Goal: Transaction & Acquisition: Obtain resource

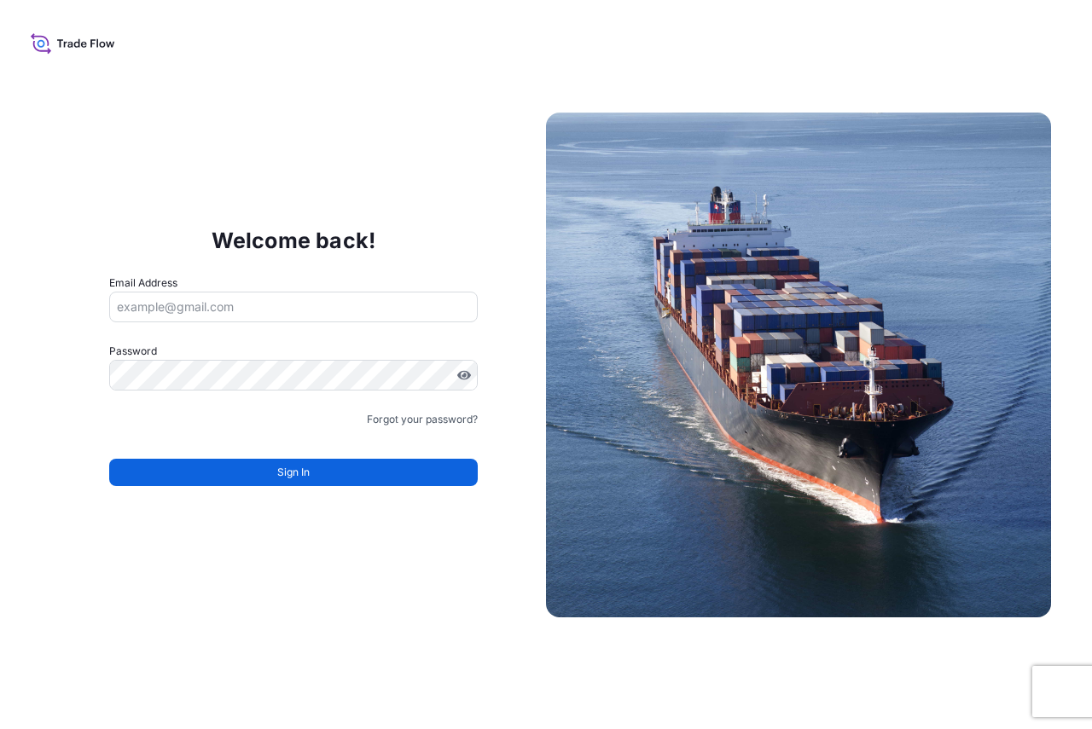
click at [261, 314] on input "Email Address" at bounding box center [293, 307] width 369 height 31
click at [393, 177] on div "Welcome back! Email Address Please enter a valid email address Password Must in…" at bounding box center [546, 364] width 1092 height 729
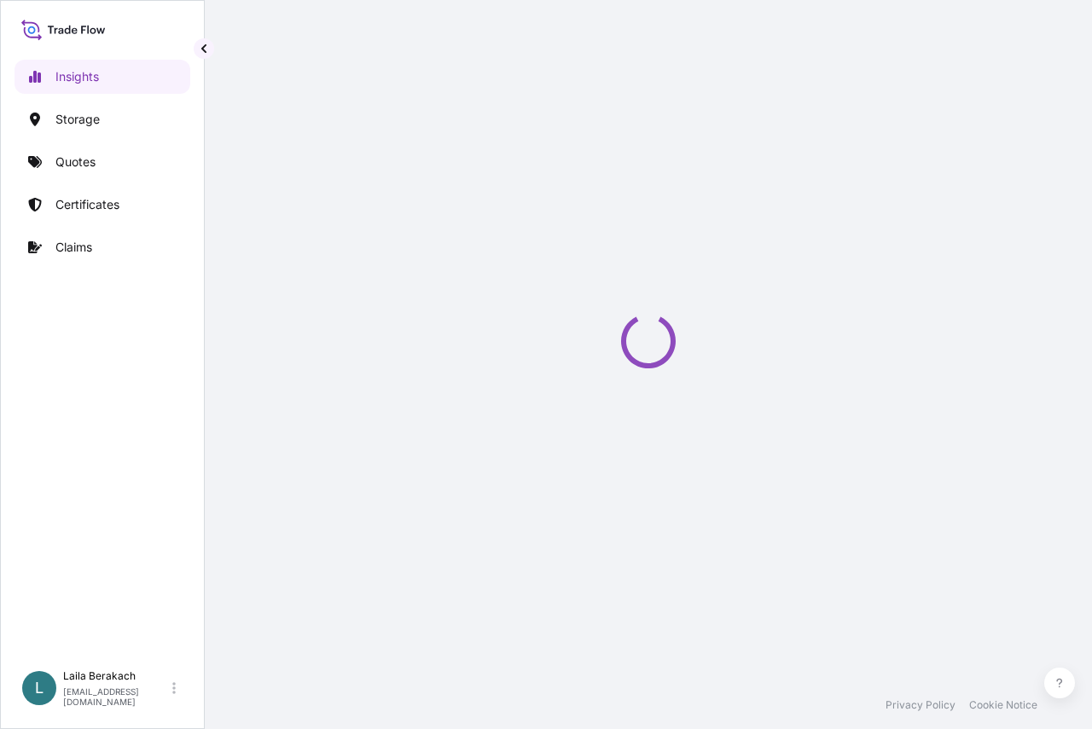
select select "2025"
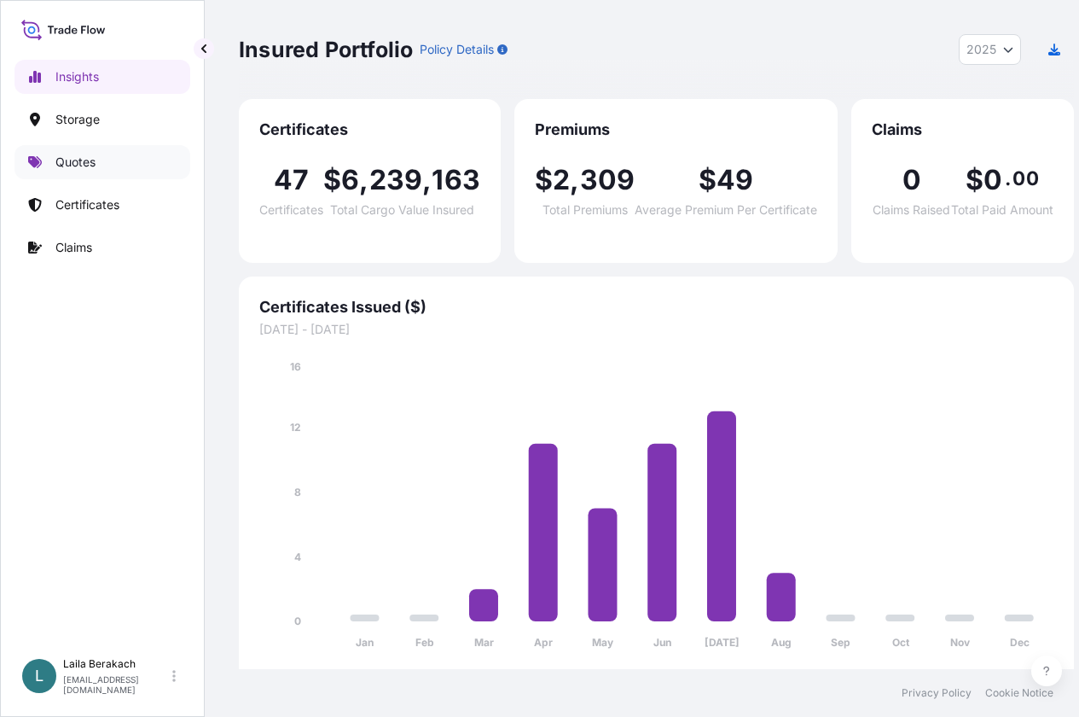
click at [90, 162] on p "Quotes" at bounding box center [75, 162] width 40 height 17
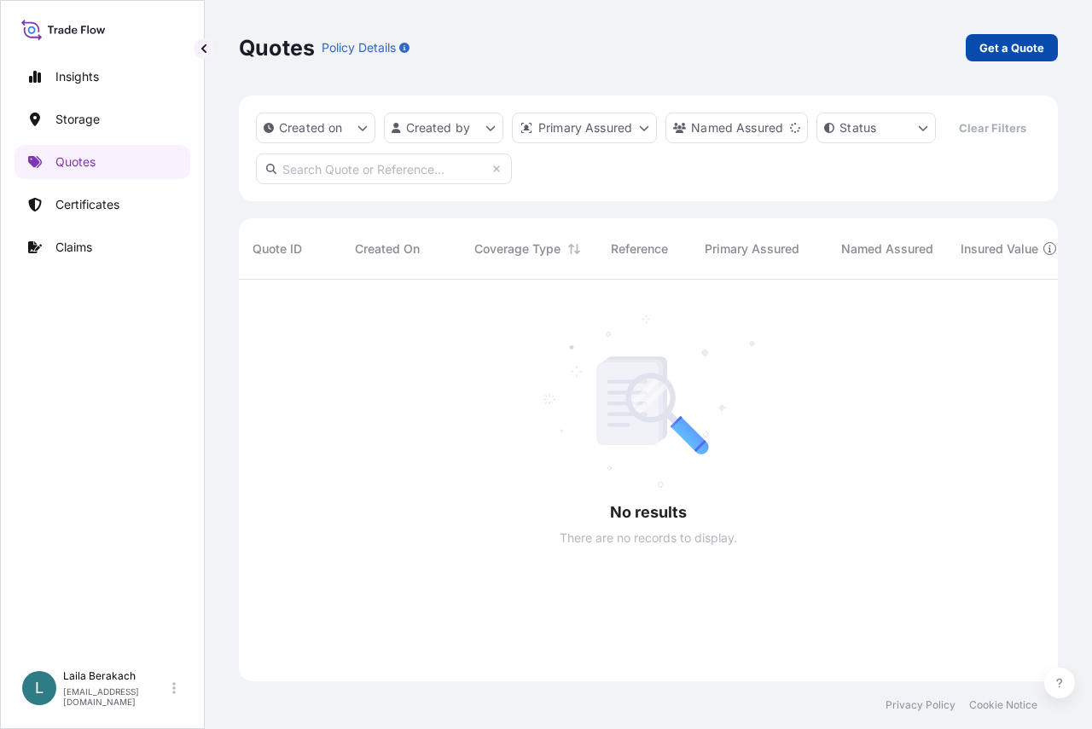
scroll to position [415, 806]
click at [1000, 51] on p "Get a Quote" at bounding box center [1011, 47] width 65 height 17
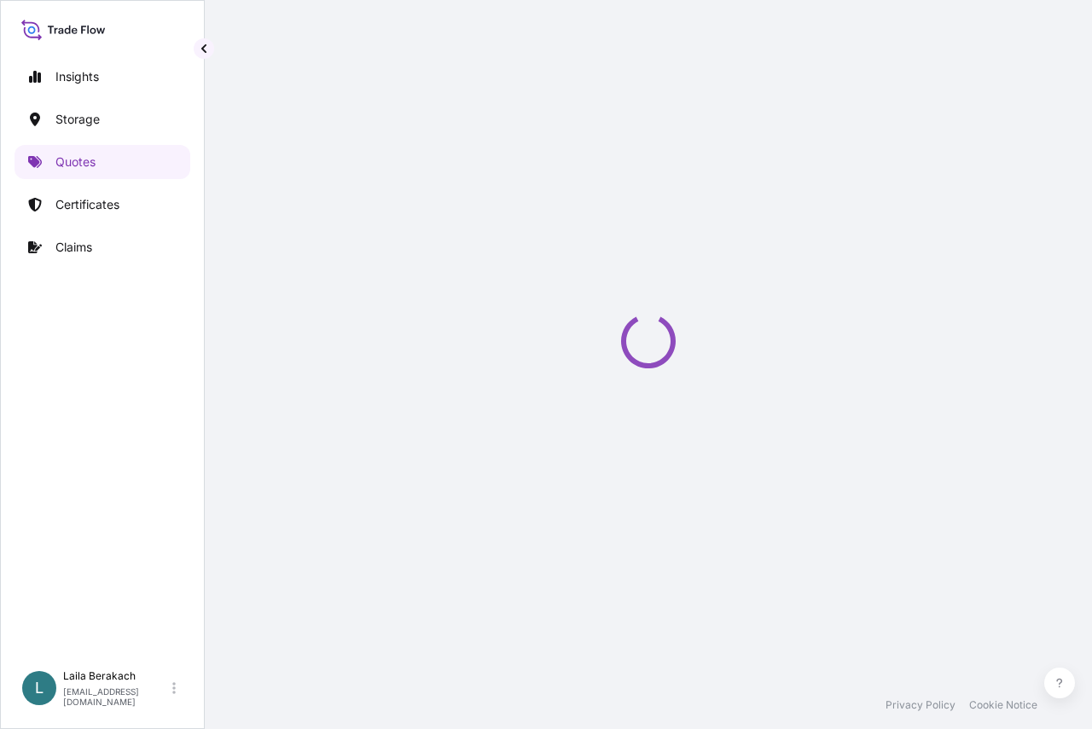
select select "Water"
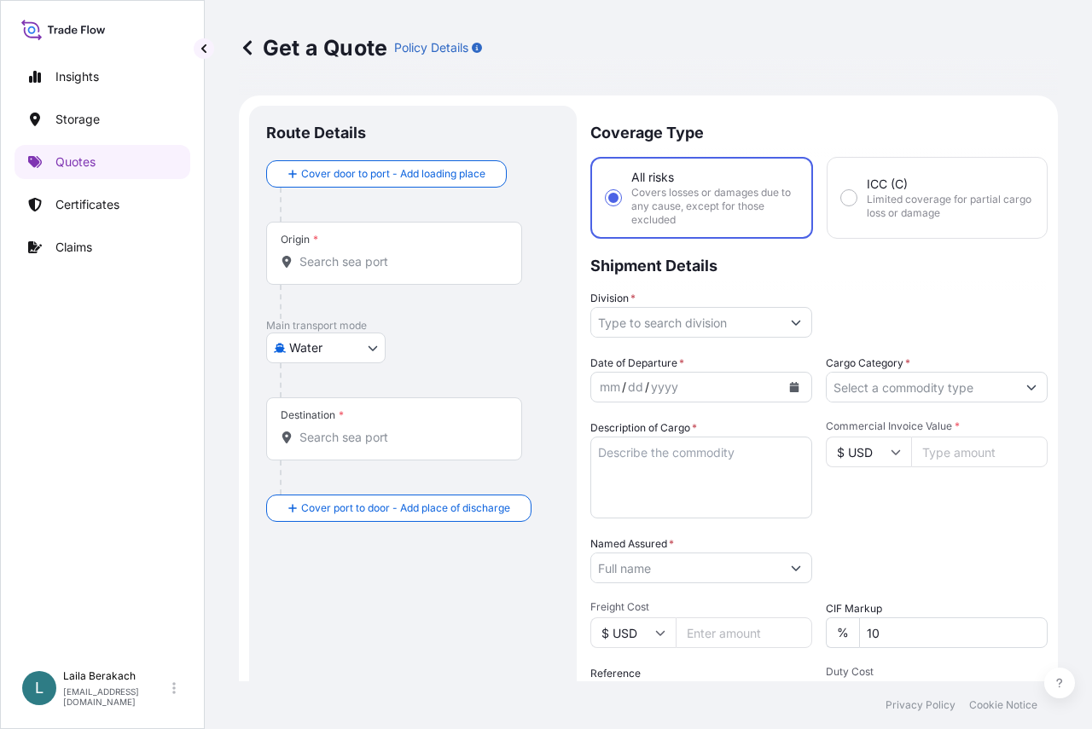
scroll to position [27, 0]
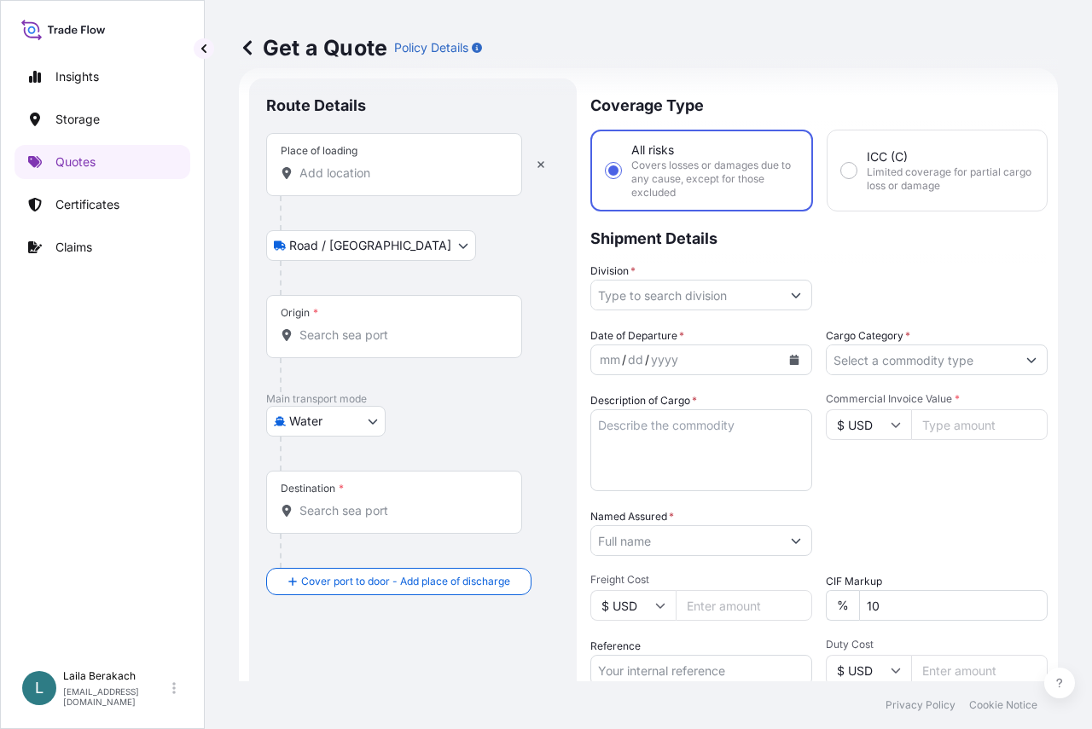
drag, startPoint x: 350, startPoint y: 182, endPoint x: 346, endPoint y: 157, distance: 25.1
click at [350, 181] on div "Place of loading" at bounding box center [394, 164] width 256 height 63
click at [350, 181] on input "Place of loading" at bounding box center [399, 173] width 201 height 17
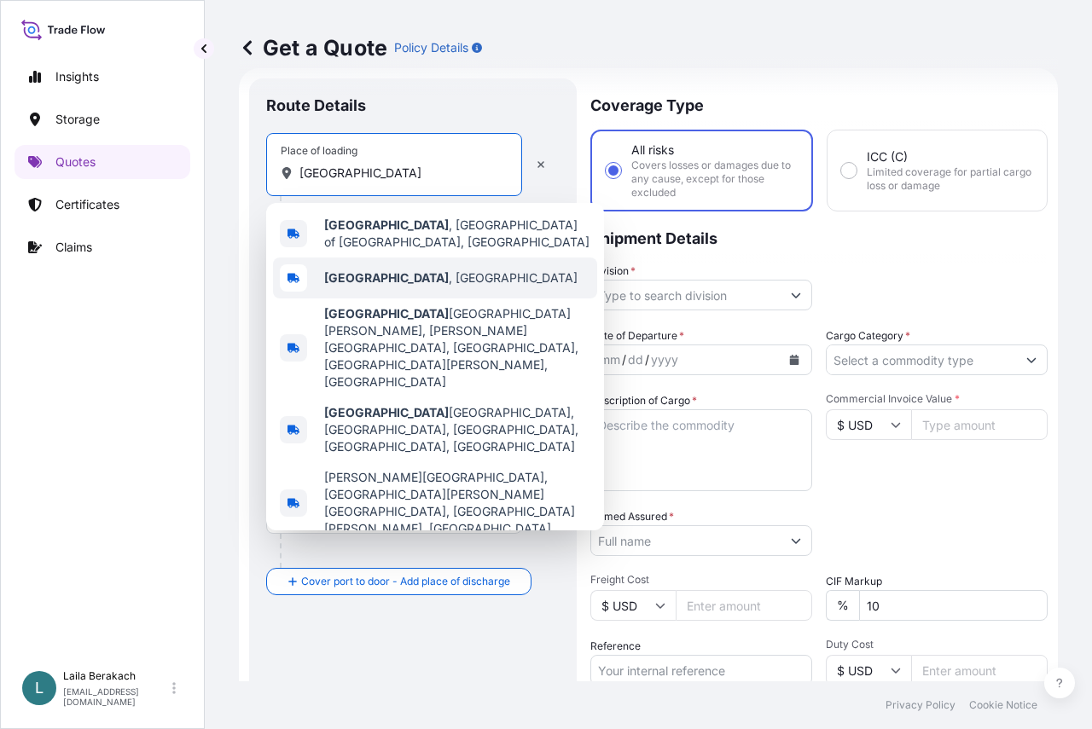
click at [364, 262] on div "Firenze , Italy" at bounding box center [435, 278] width 324 height 41
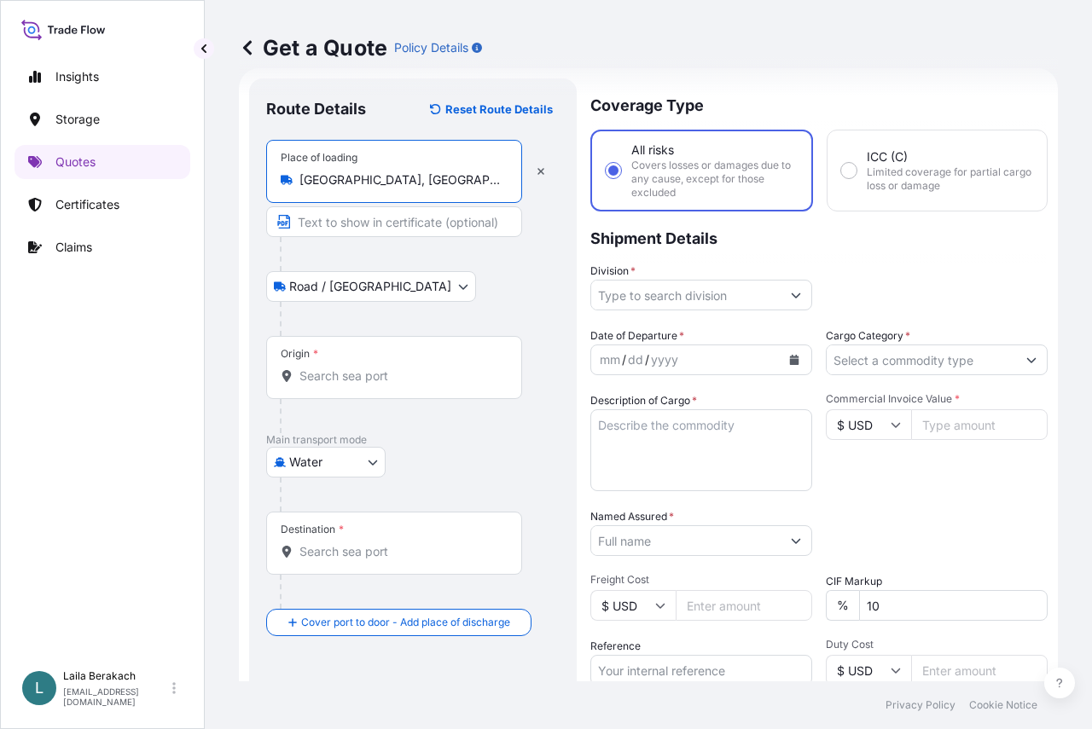
type input "Firenze, Italy"
click at [342, 373] on input "Origin *" at bounding box center [399, 376] width 201 height 17
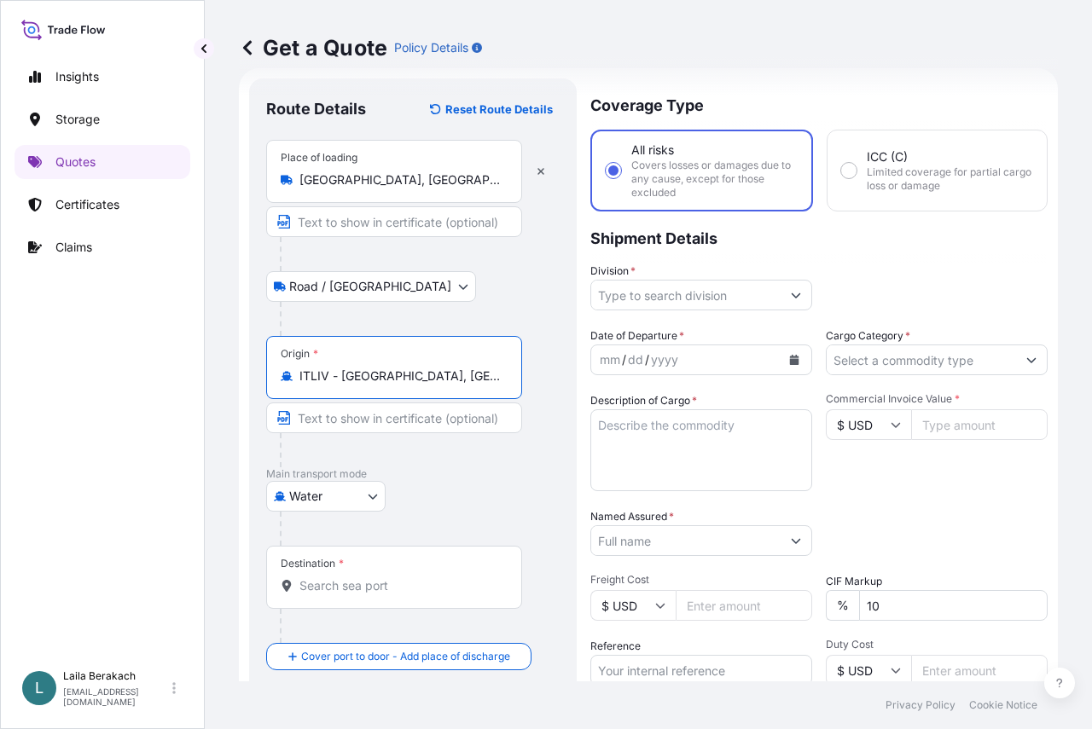
type input "ITLIV - Livorno, Italy"
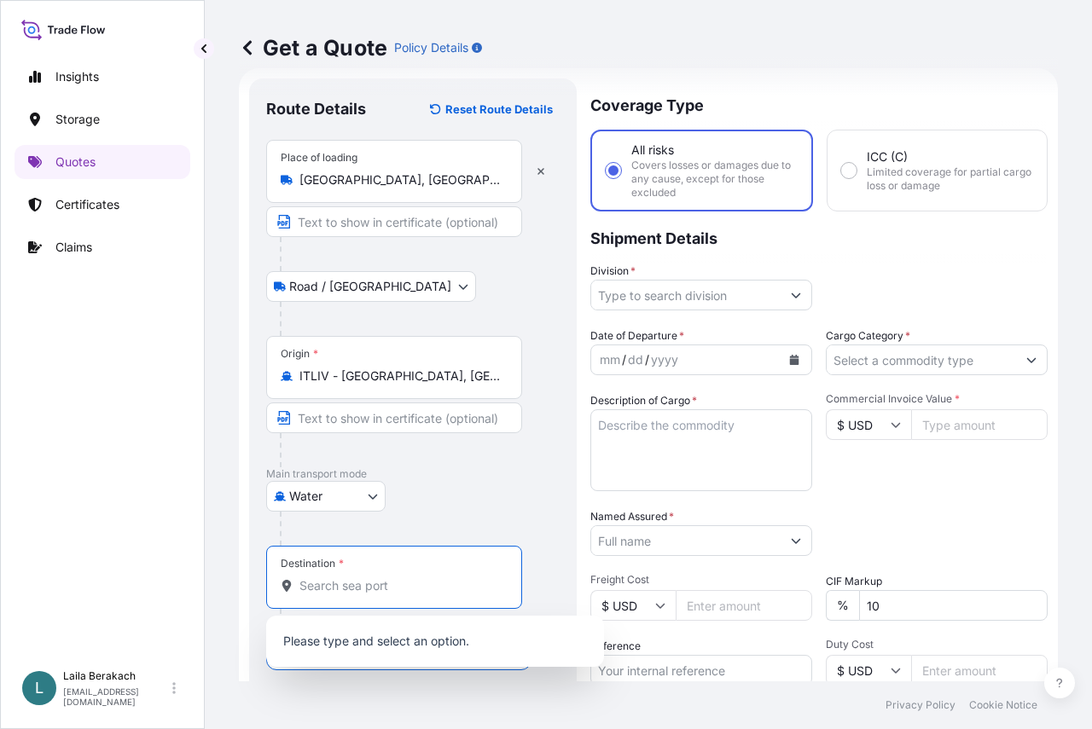
click at [355, 582] on input "Destination *" at bounding box center [399, 586] width 201 height 17
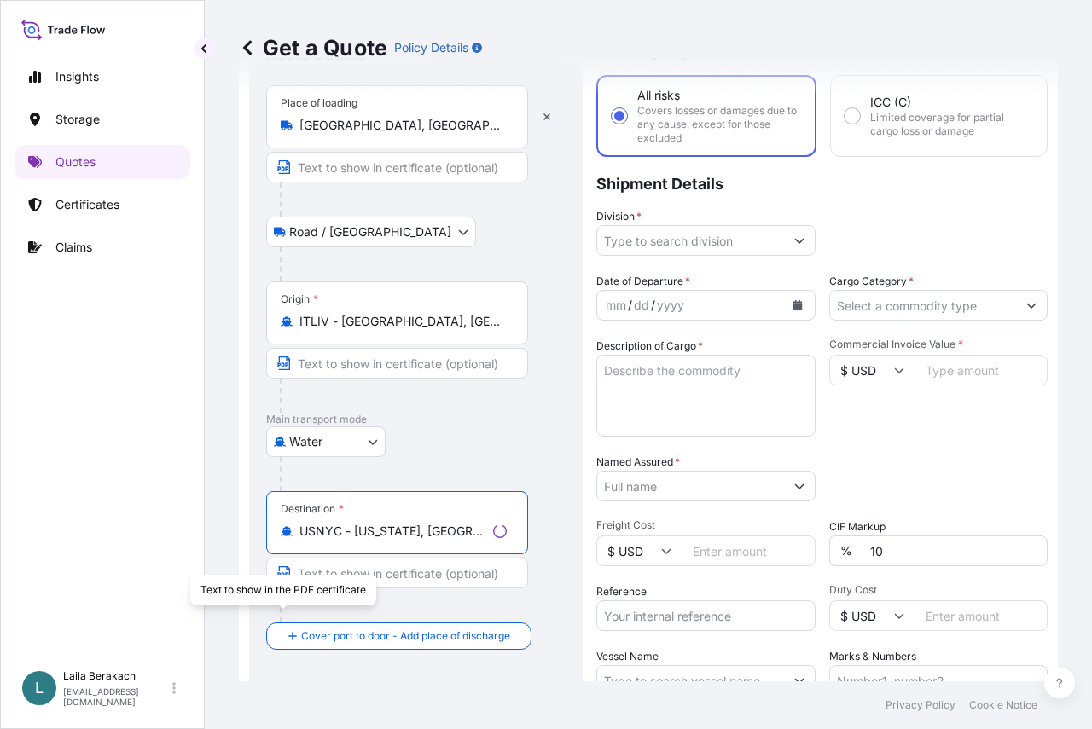
scroll to position [113, 0]
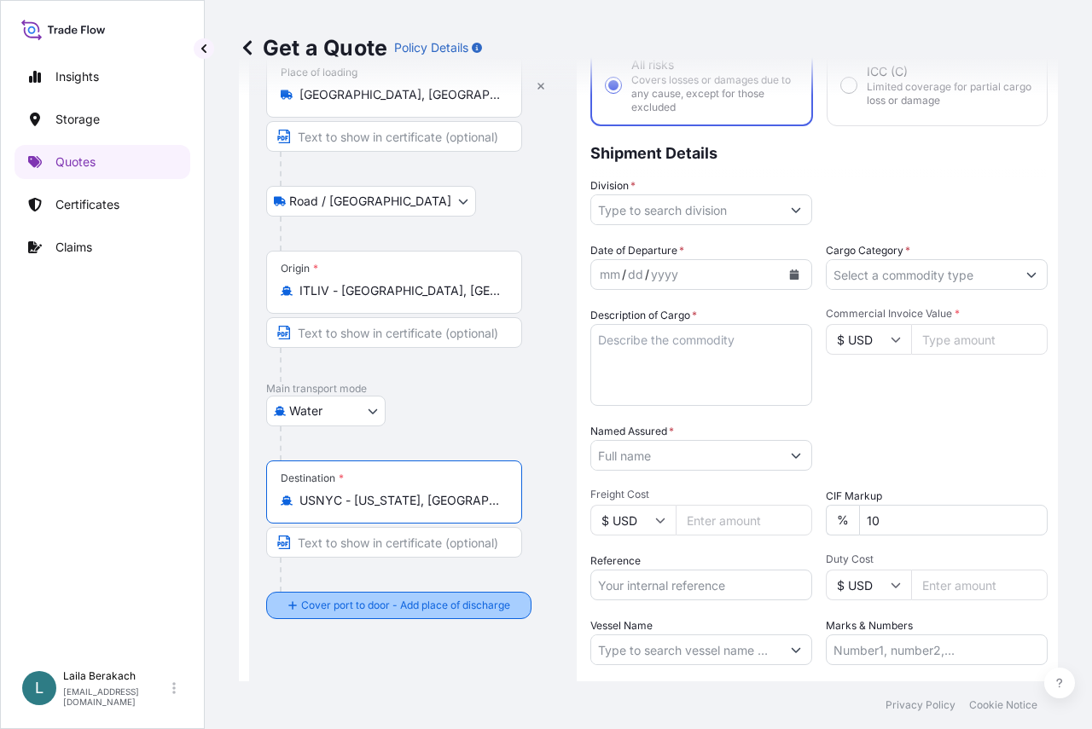
type input "USNYC - New York, United States"
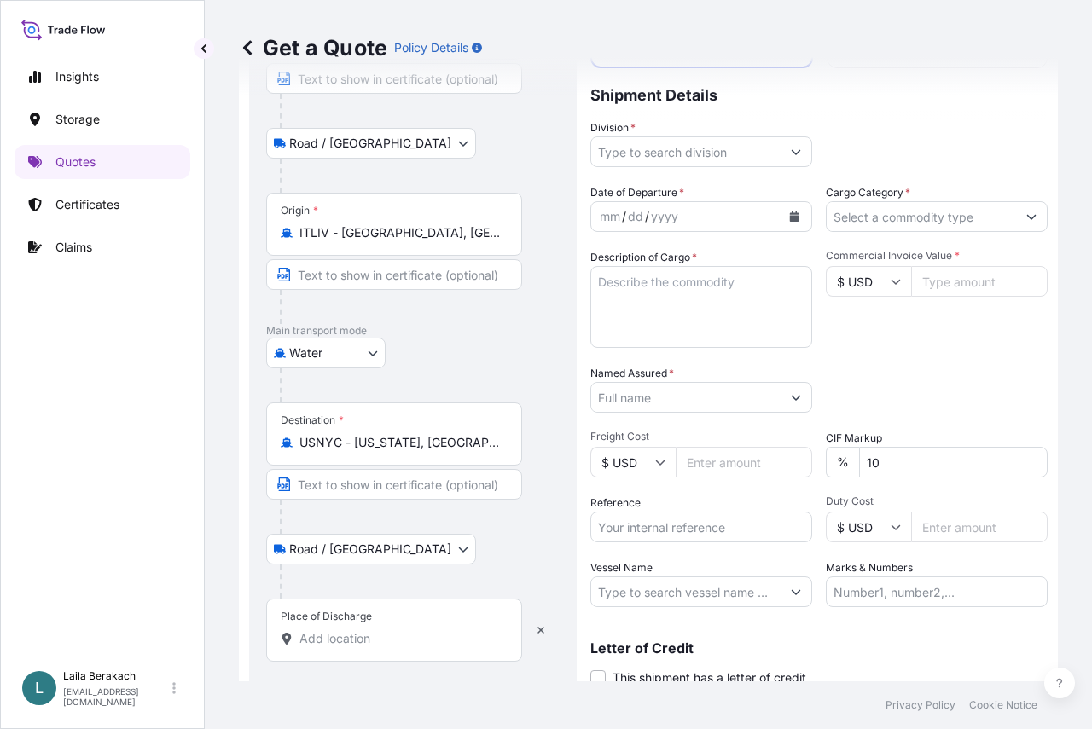
scroll to position [234, 0]
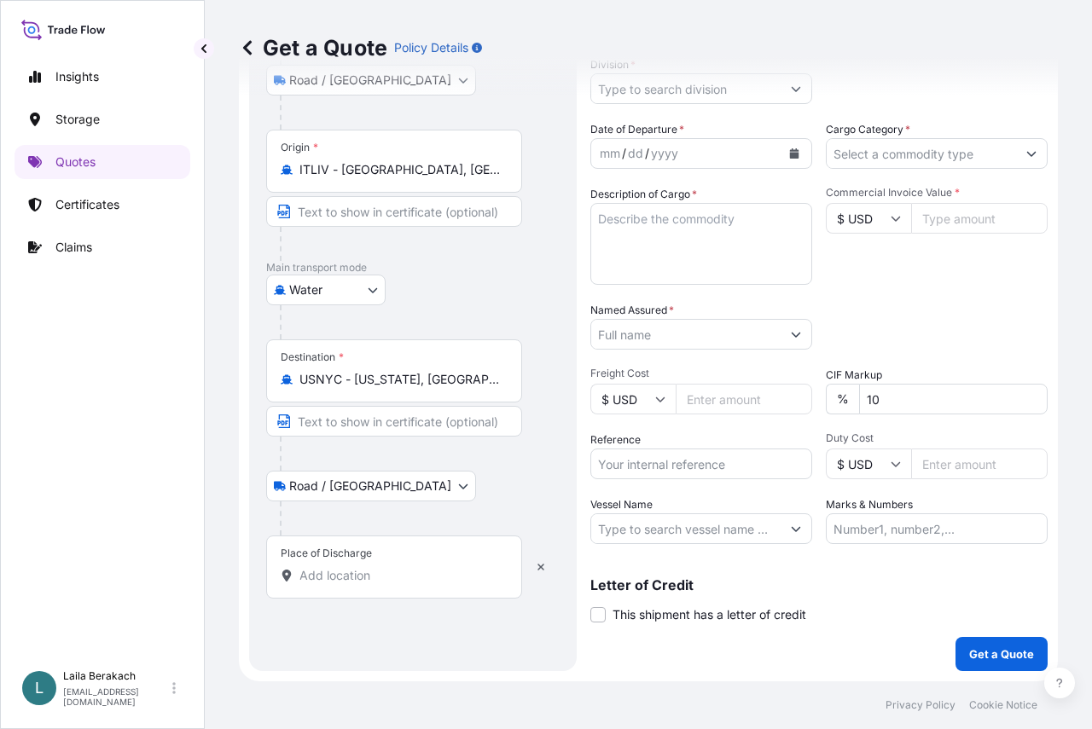
click at [369, 578] on input "Place of Discharge" at bounding box center [399, 575] width 201 height 17
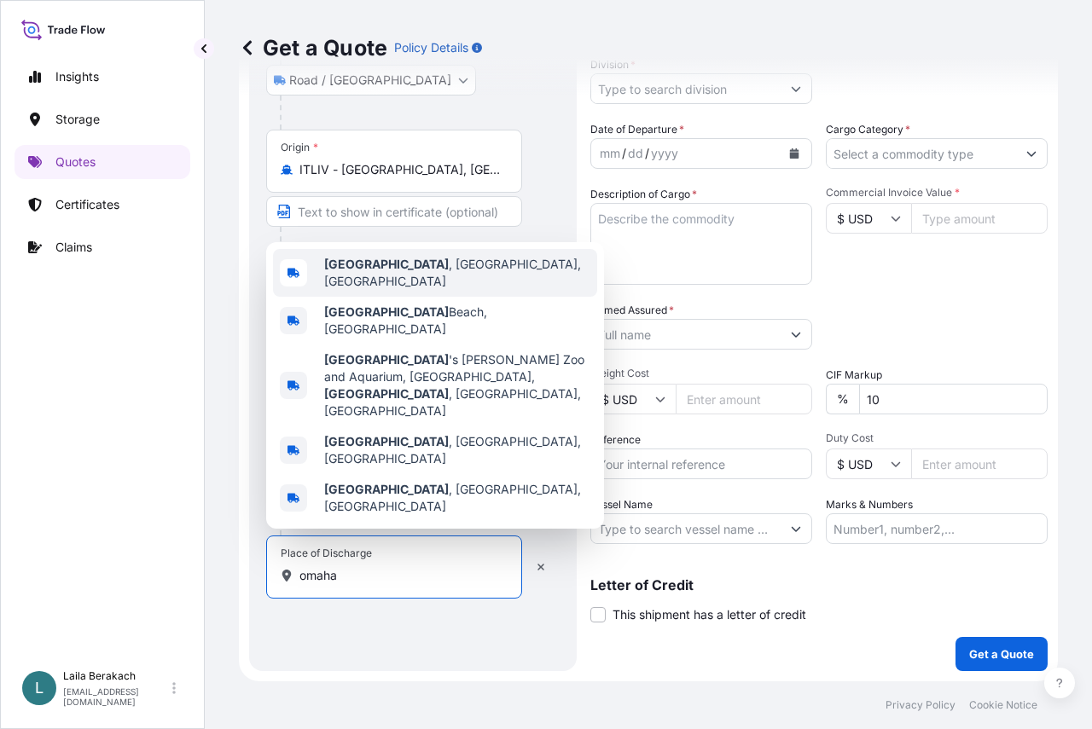
click at [415, 297] on div "Omaha , NE, USA" at bounding box center [435, 273] width 324 height 48
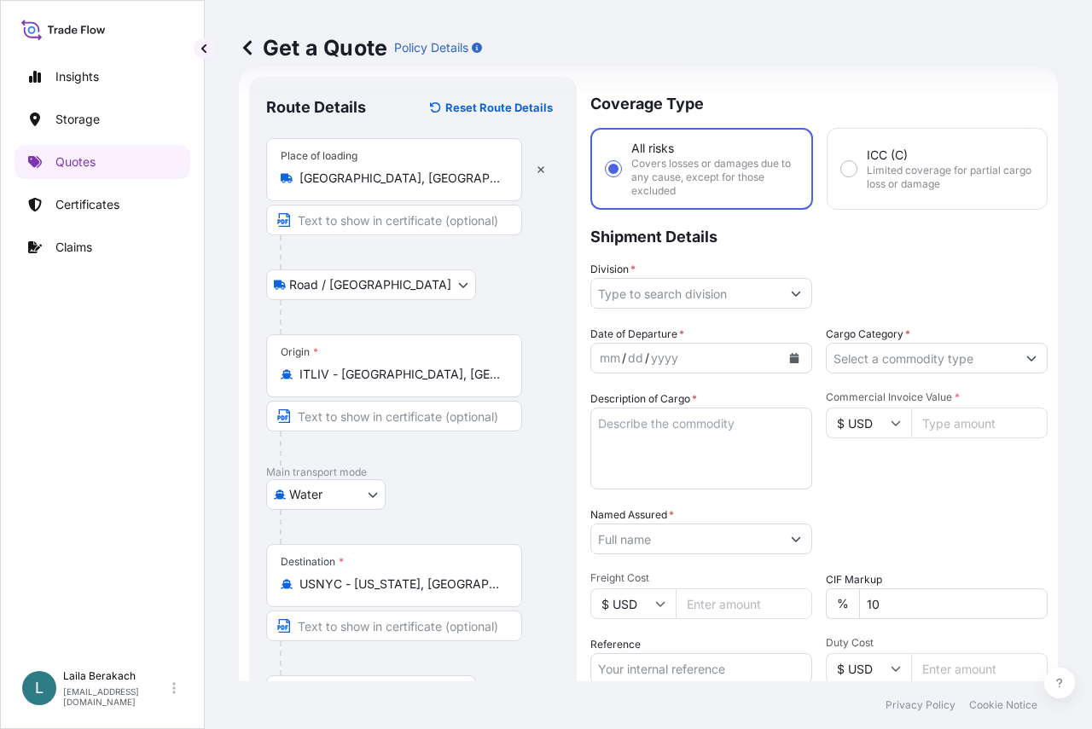
scroll to position [0, 0]
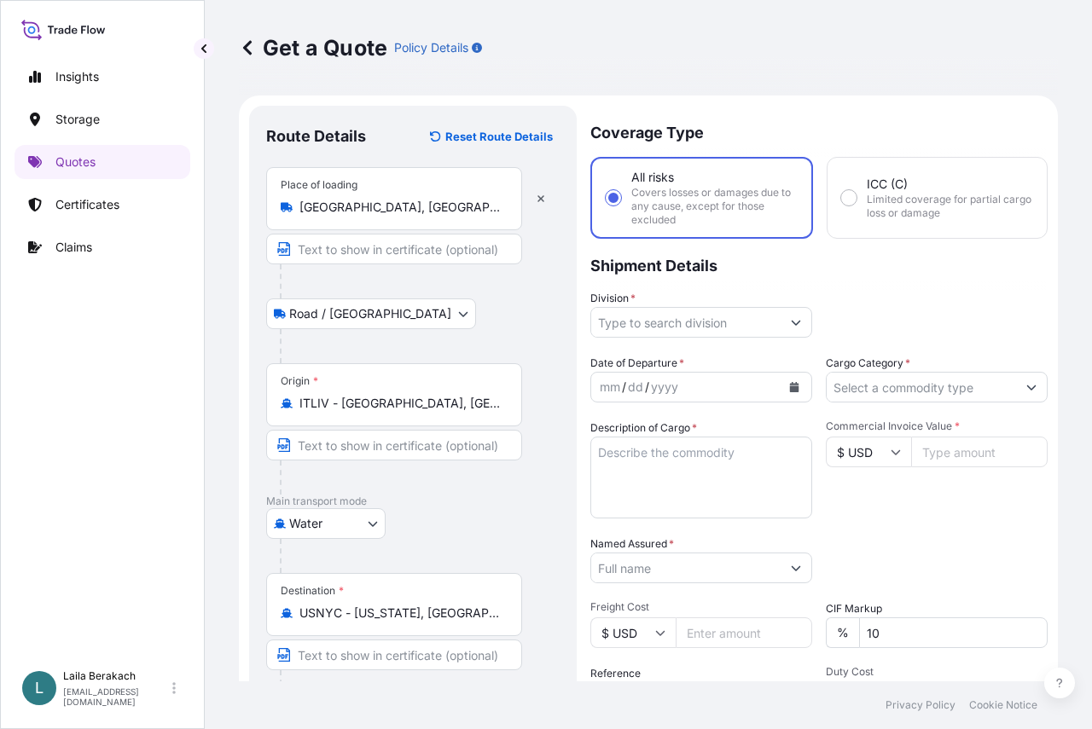
type input "Omaha, NE, USA"
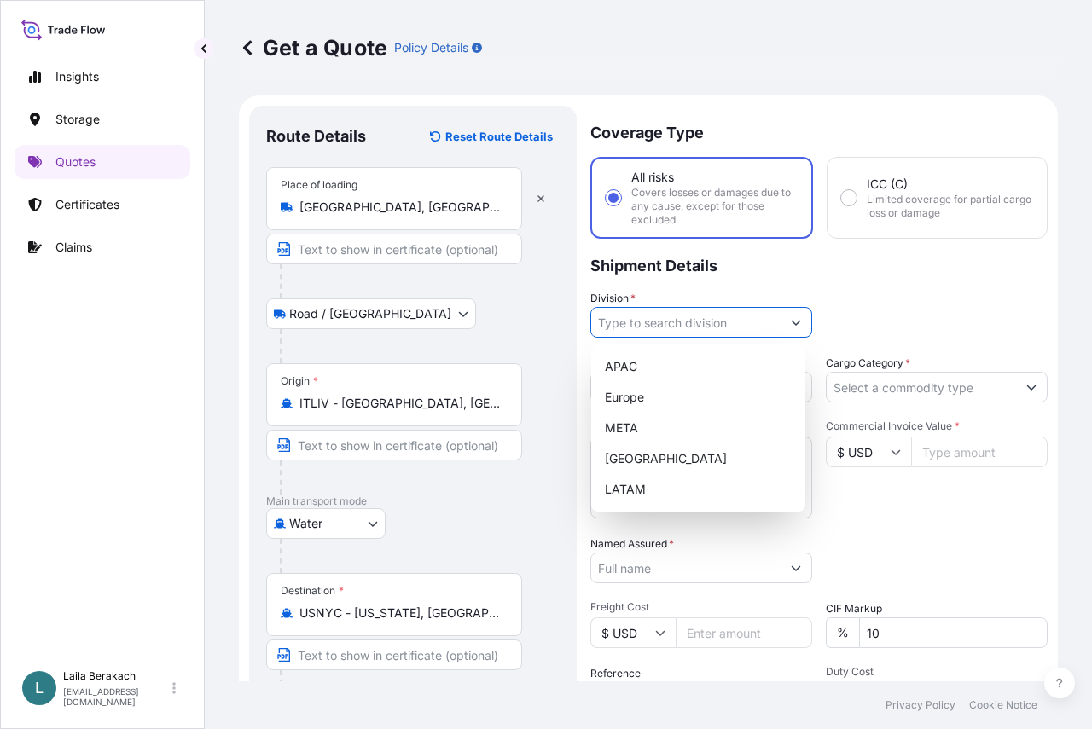
click at [727, 320] on input "Division *" at bounding box center [685, 322] width 189 height 31
click at [642, 405] on div "Europe" at bounding box center [698, 397] width 200 height 31
type input "Europe"
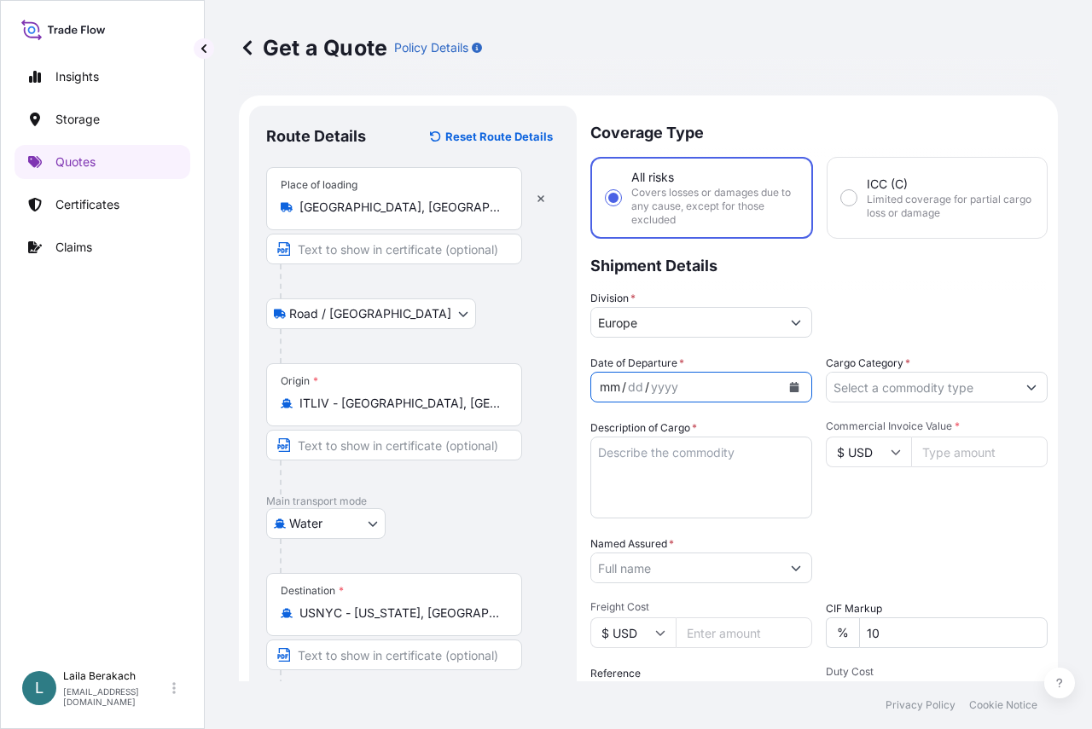
click at [697, 389] on div "mm / dd / yyyy" at bounding box center [685, 387] width 189 height 31
click at [789, 390] on icon "Calendar" at bounding box center [794, 387] width 10 height 10
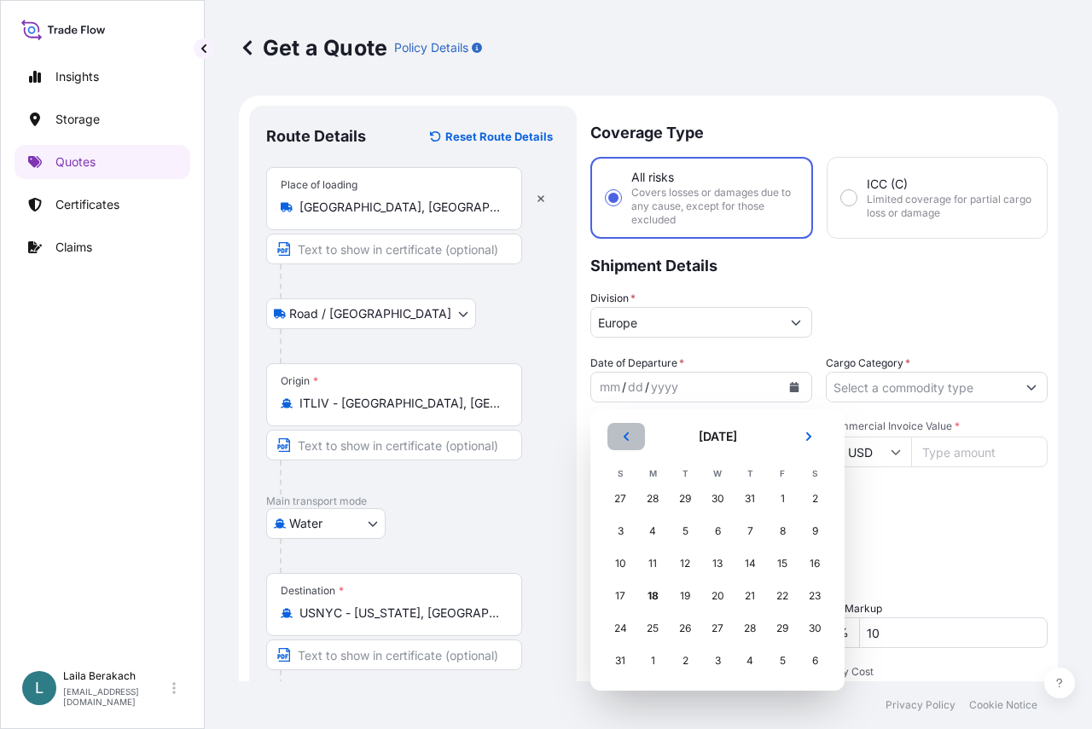
click at [622, 436] on icon "Previous" at bounding box center [626, 437] width 10 height 10
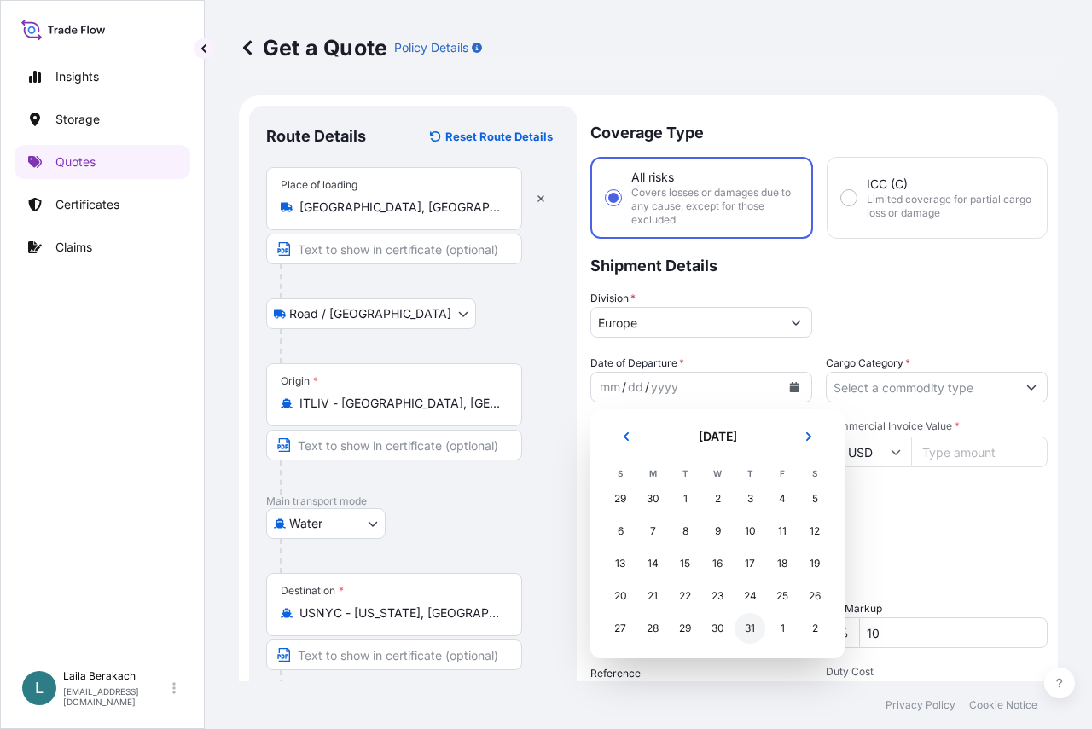
click at [742, 629] on div "31" at bounding box center [750, 628] width 31 height 31
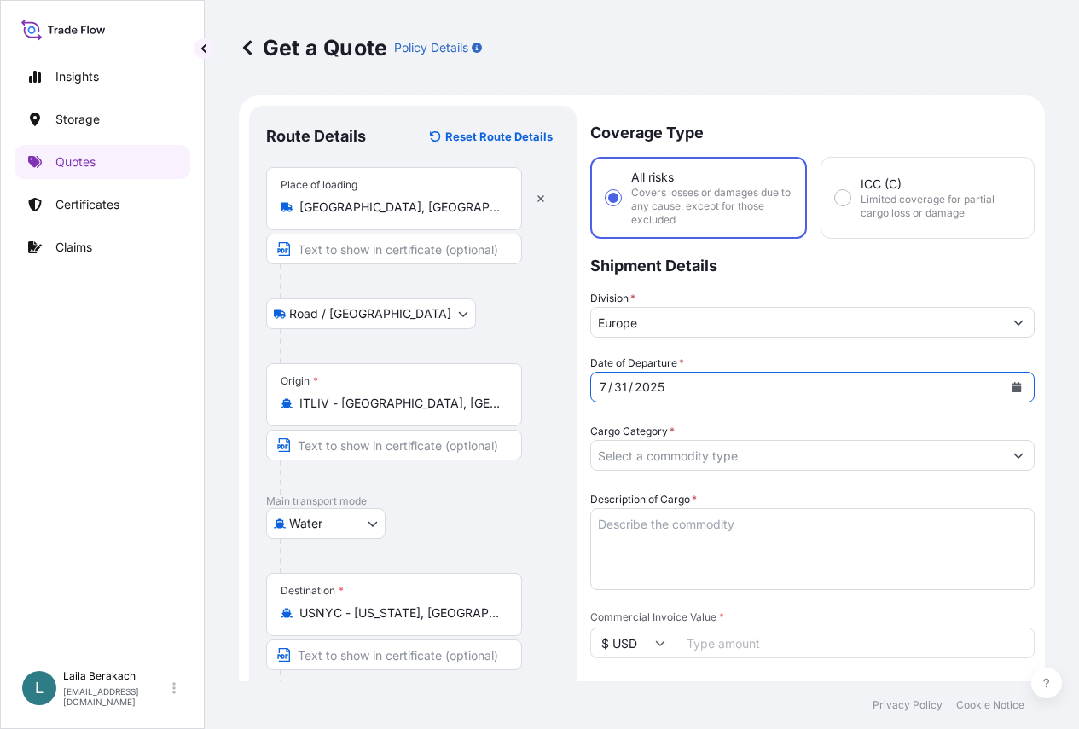
click at [878, 440] on input "Cargo Category *" at bounding box center [797, 455] width 412 height 31
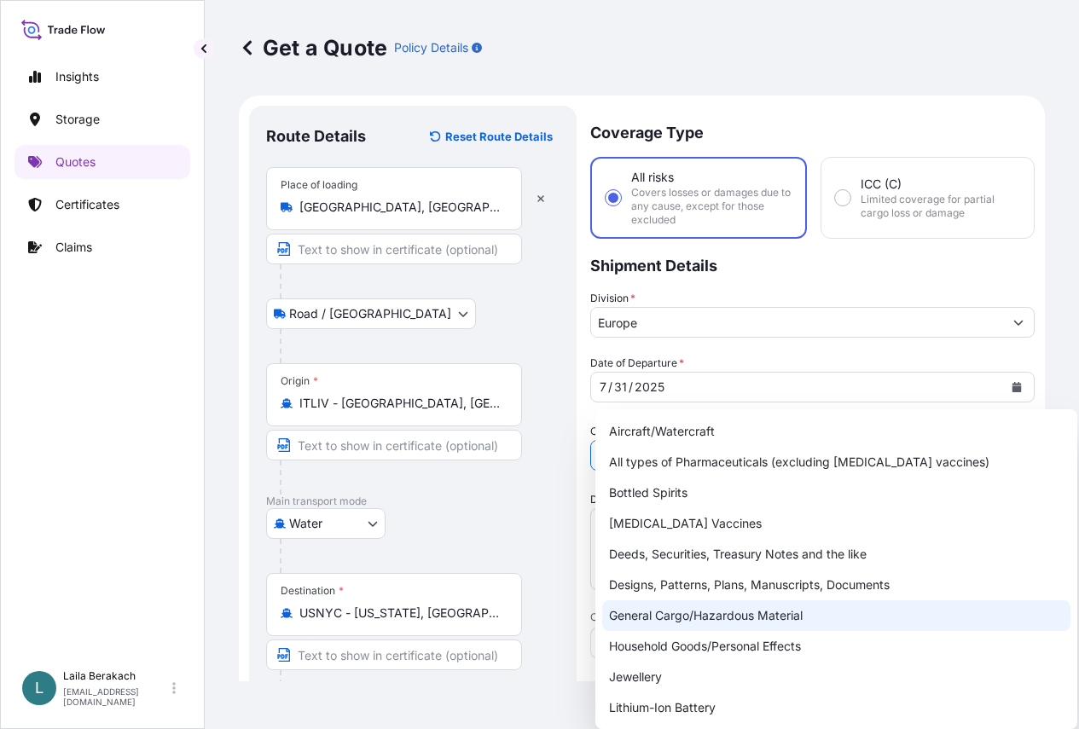
click at [673, 611] on div "General Cargo/Hazardous Material" at bounding box center [836, 616] width 468 height 31
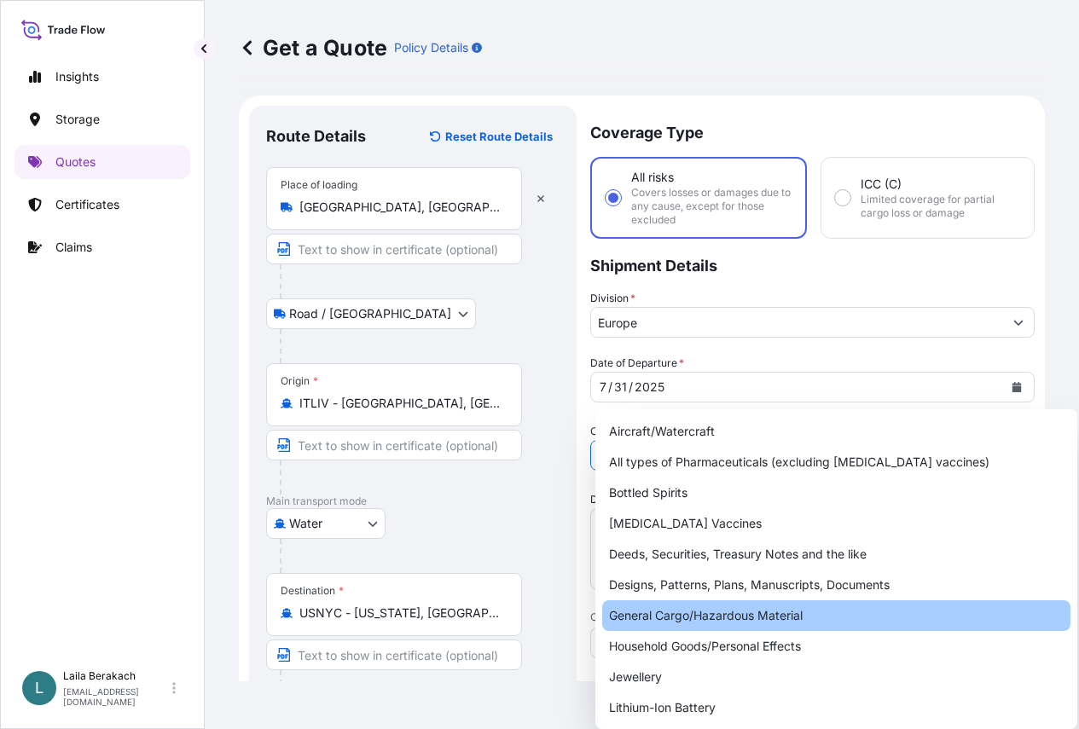
type input "General Cargo/Hazardous Material"
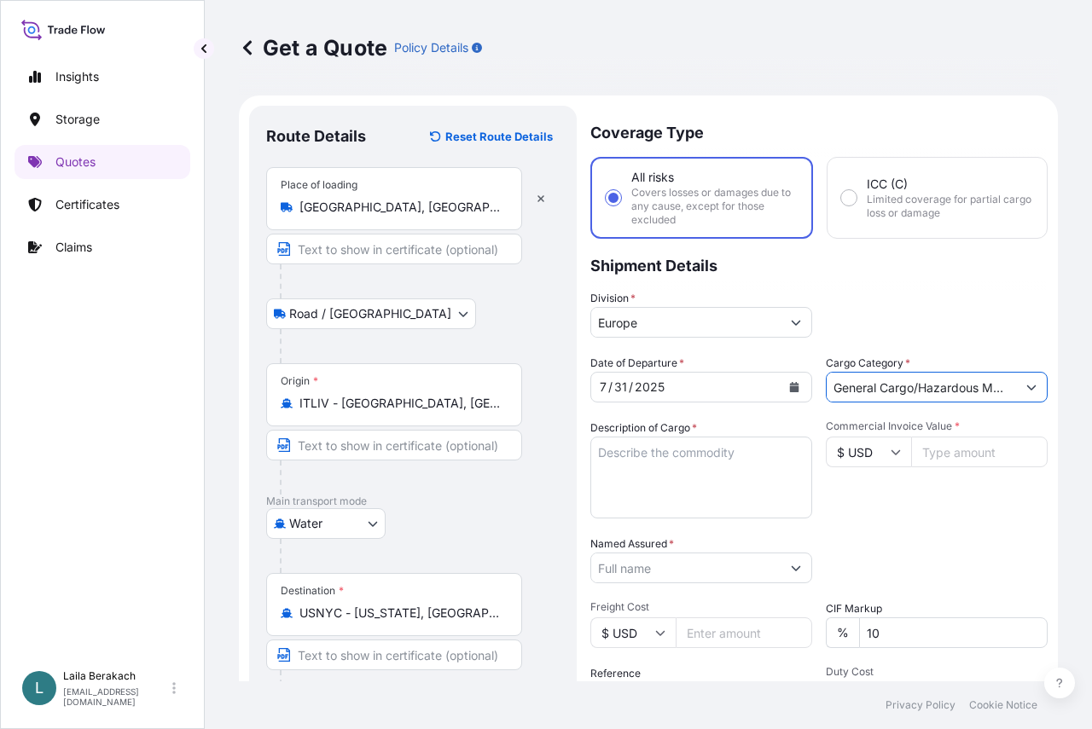
click at [712, 450] on textarea "Description of Cargo *" at bounding box center [701, 478] width 222 height 82
click at [697, 478] on textarea "FCL / FCL 1X40BX#" at bounding box center [701, 478] width 222 height 82
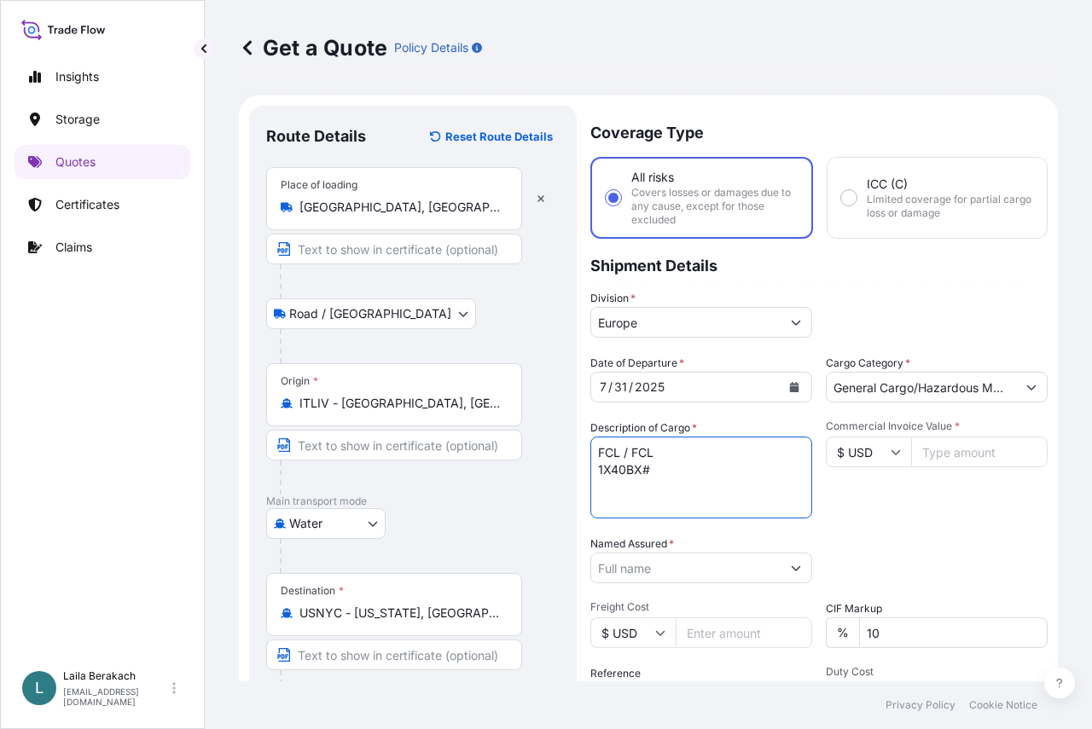
paste textarea "MEDU4307214"
click at [636, 502] on textarea "FCL / FCL 1X40BX#MEDU4307214 SEAL # 5163610 ." at bounding box center [701, 478] width 222 height 82
paste textarea "EMULSIFIER BLEND FOR FURTHER MANUFACTURE"
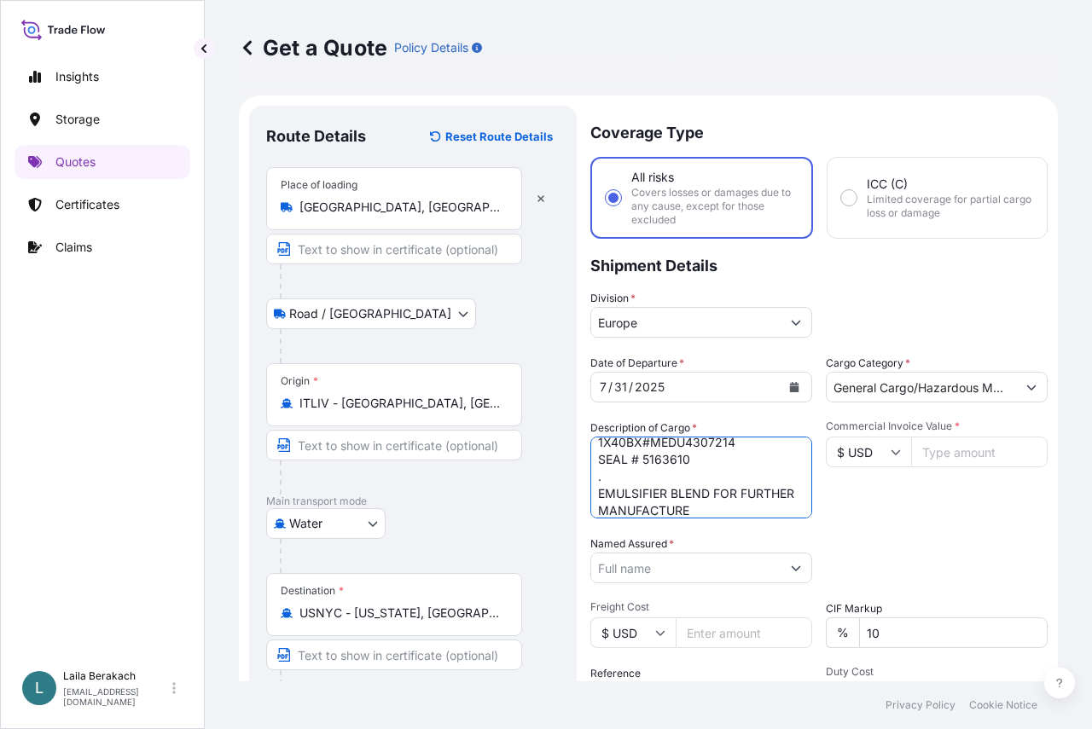
click at [768, 497] on textarea "FCL / FCL 1X40BX#MEDU4307214 SEAL # 5163610 . EMULSIFIER BLEND FOR FURTHER MANU…" at bounding box center [701, 478] width 222 height 82
click at [764, 508] on textarea "FCL / FCL 1X40BX#MEDU4307214 SEAL # 5163610 . EMULSIFIER BLEND FOR FURTHER MANU…" at bounding box center [701, 478] width 222 height 82
paste textarea "OF POULTRY AND SWINE FEED"
type textarea "FCL / FCL 1X40BX#MEDU4307214 SEAL # 5163610 . EMULSIFIER BLEND FOR FURTHER MANU…"
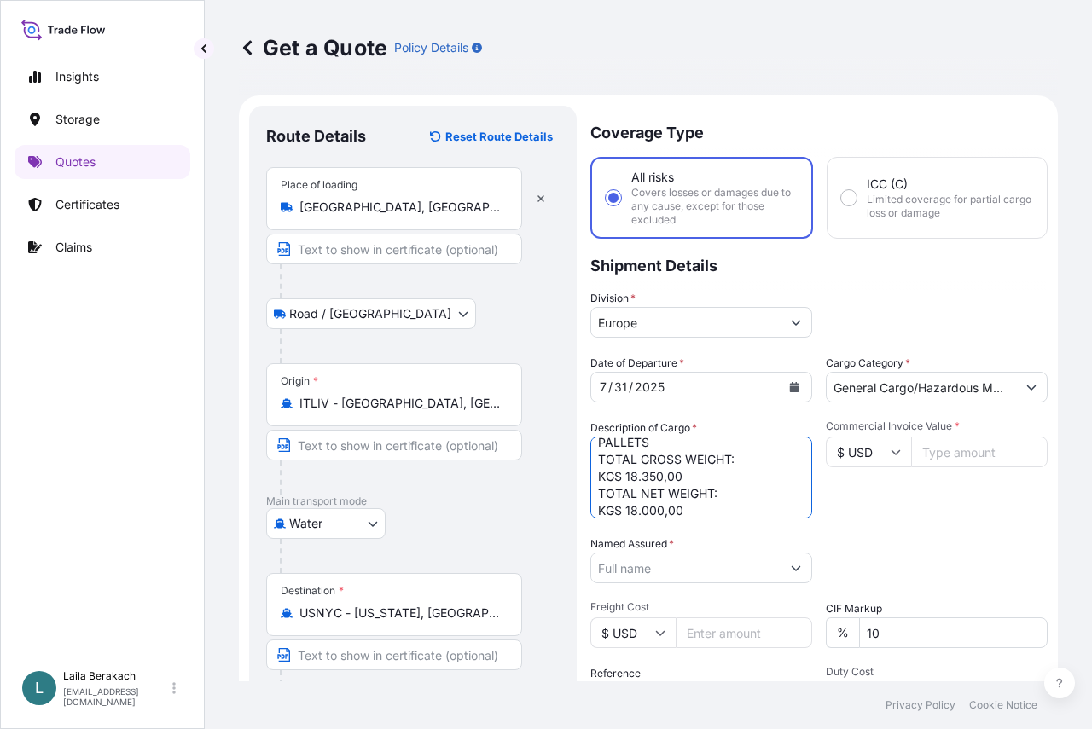
drag, startPoint x: 870, startPoint y: 444, endPoint x: 854, endPoint y: 444, distance: 16.2
click at [854, 445] on input "$ USD" at bounding box center [868, 452] width 85 height 31
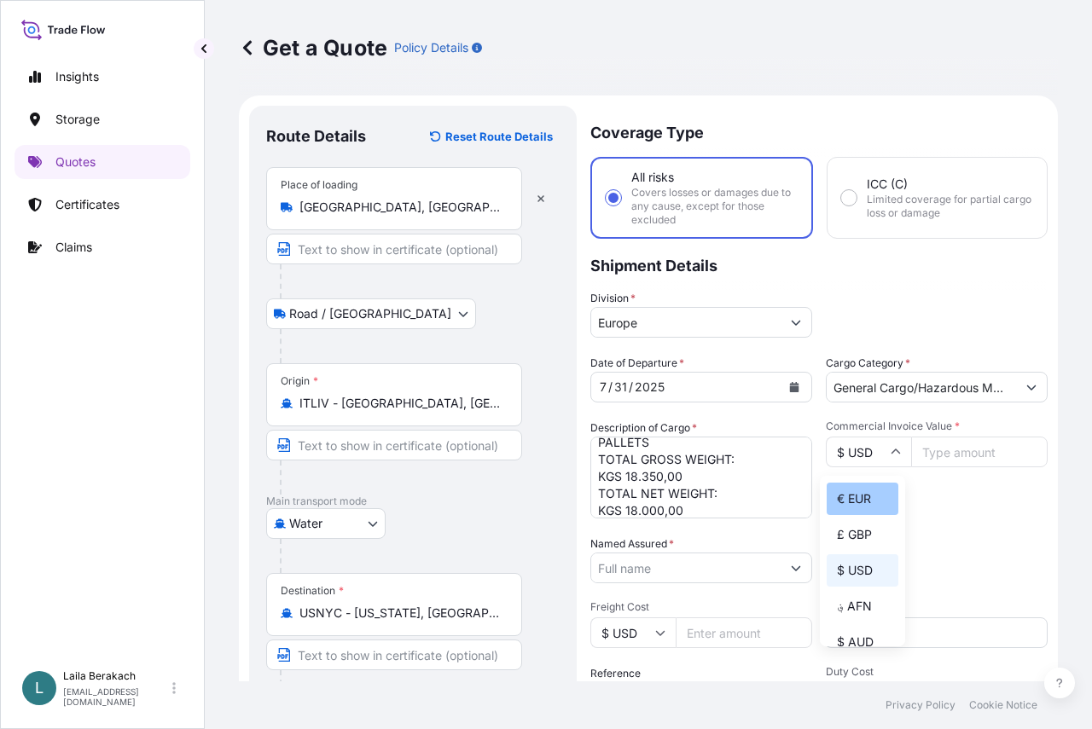
click at [868, 496] on div "€ EUR" at bounding box center [863, 499] width 72 height 32
type input "€ EUR"
click at [942, 448] on input "Commercial Invoice Value *" at bounding box center [979, 452] width 137 height 31
click at [929, 449] on input "58886" at bounding box center [979, 452] width 137 height 31
type input "58886"
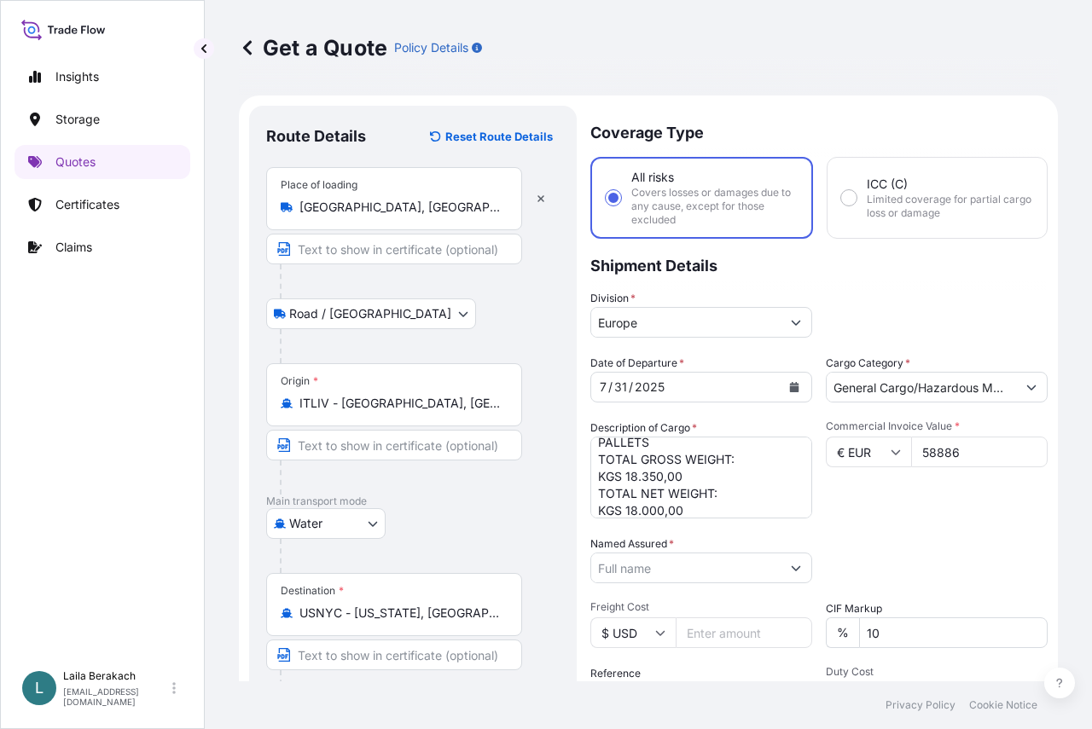
click at [881, 539] on div "Packing Category Type to search a container mode Please select a primary mode o…" at bounding box center [937, 560] width 222 height 48
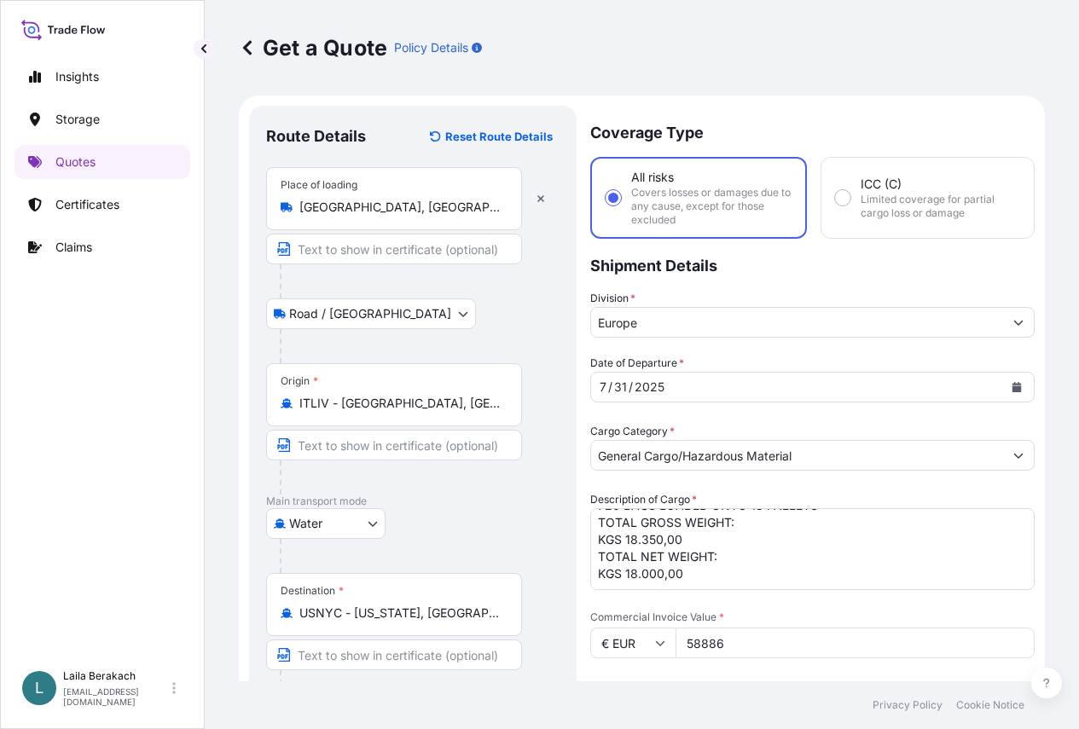
click at [697, 696] on input "Named Assured *" at bounding box center [797, 711] width 412 height 31
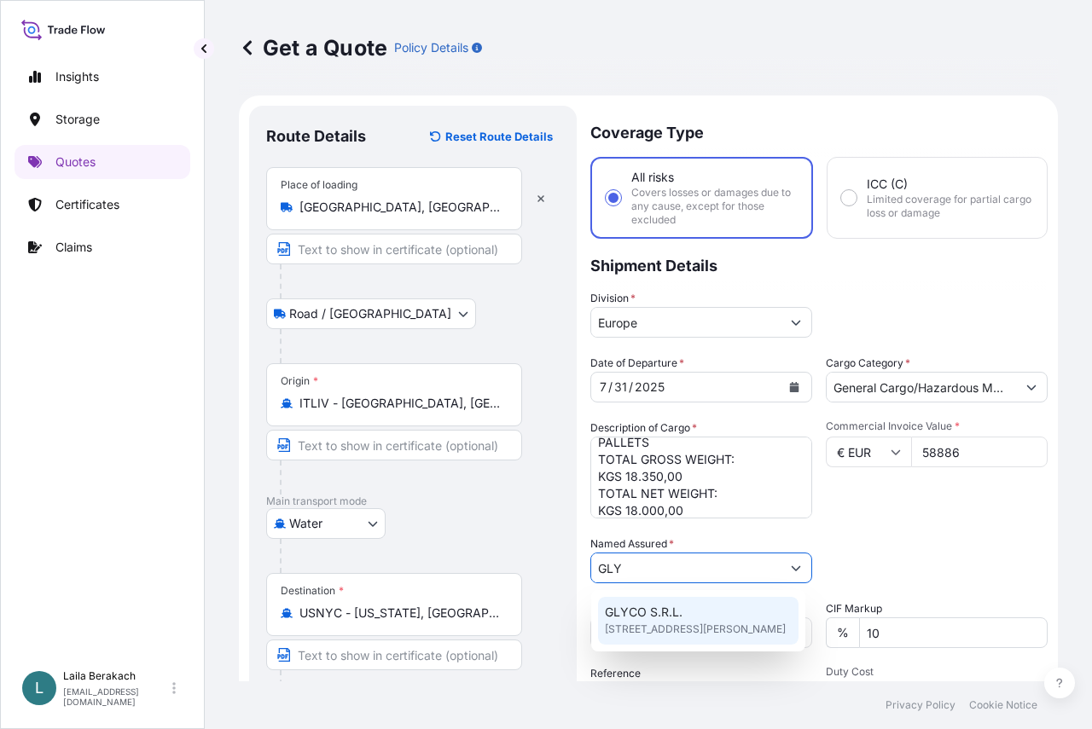
click at [659, 606] on span "GLYCO S.R.L." at bounding box center [644, 612] width 78 height 17
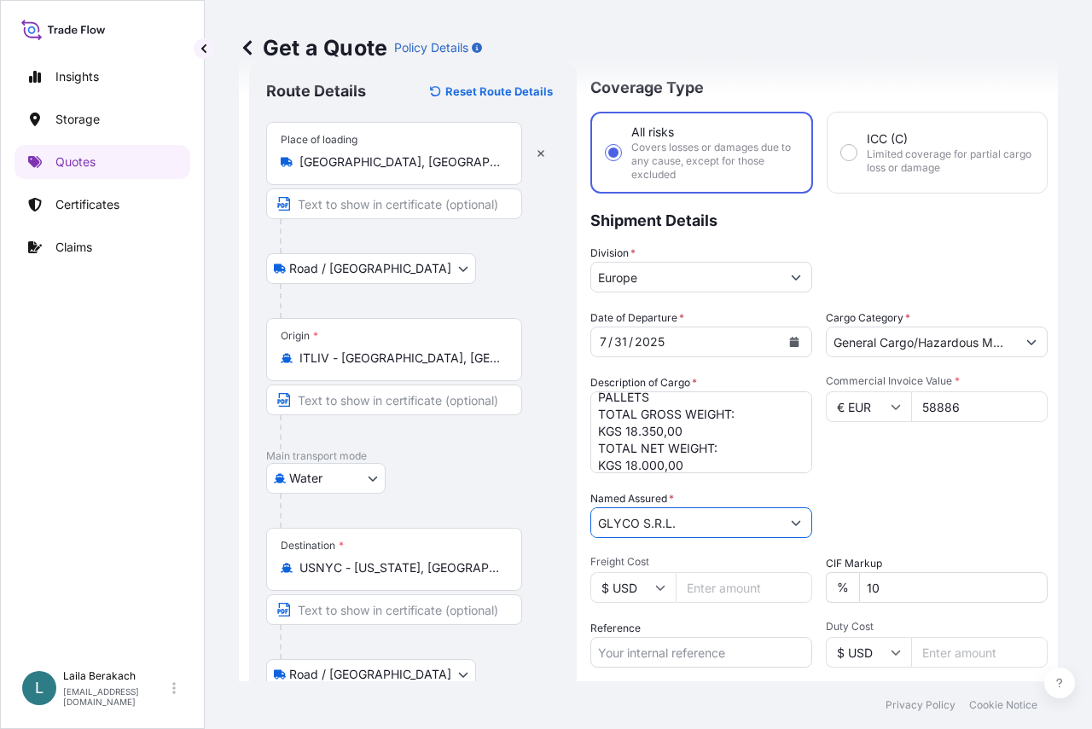
scroll to position [171, 0]
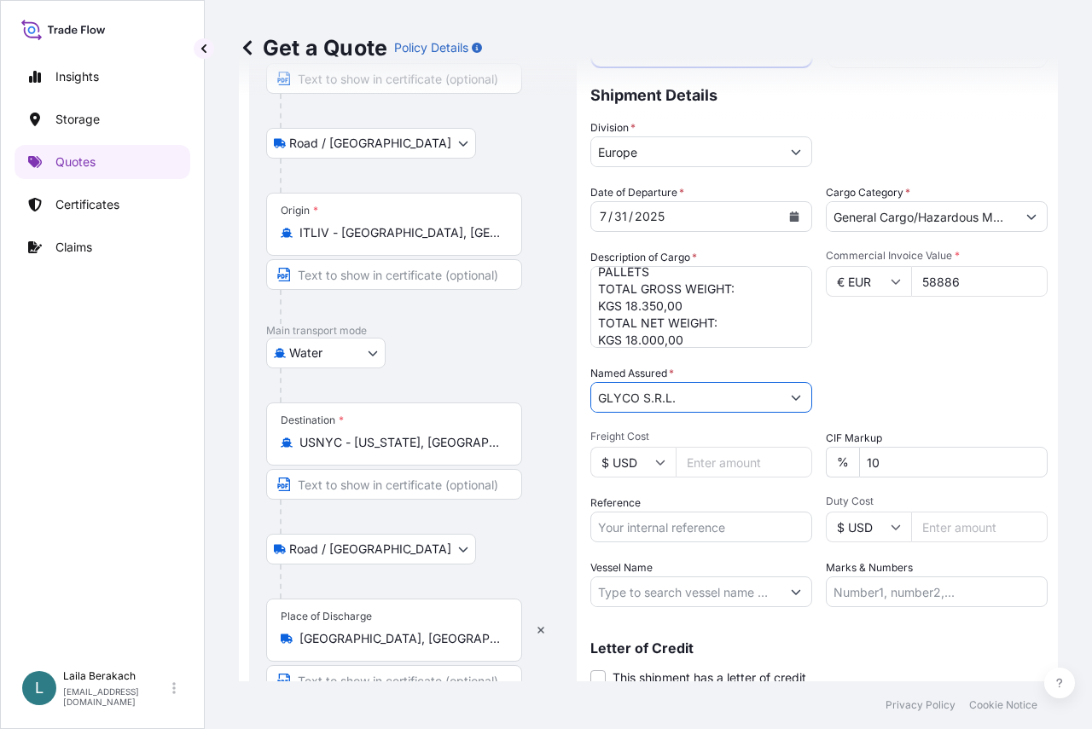
type input "GLYCO S.R.L."
click at [640, 532] on input "Reference" at bounding box center [701, 527] width 222 height 31
type input "BDP 1505192171"
click at [706, 594] on input "Vessel Name" at bounding box center [685, 592] width 189 height 31
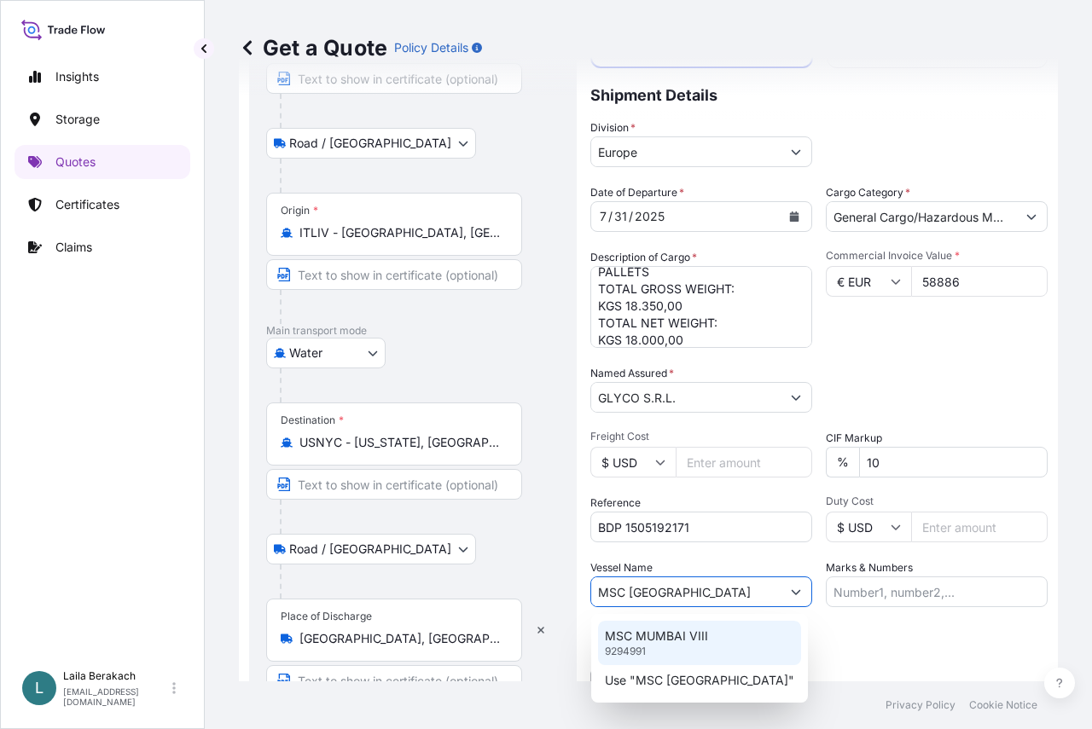
click at [716, 632] on div "MSC MUMBAI VIII 9294991" at bounding box center [699, 643] width 203 height 44
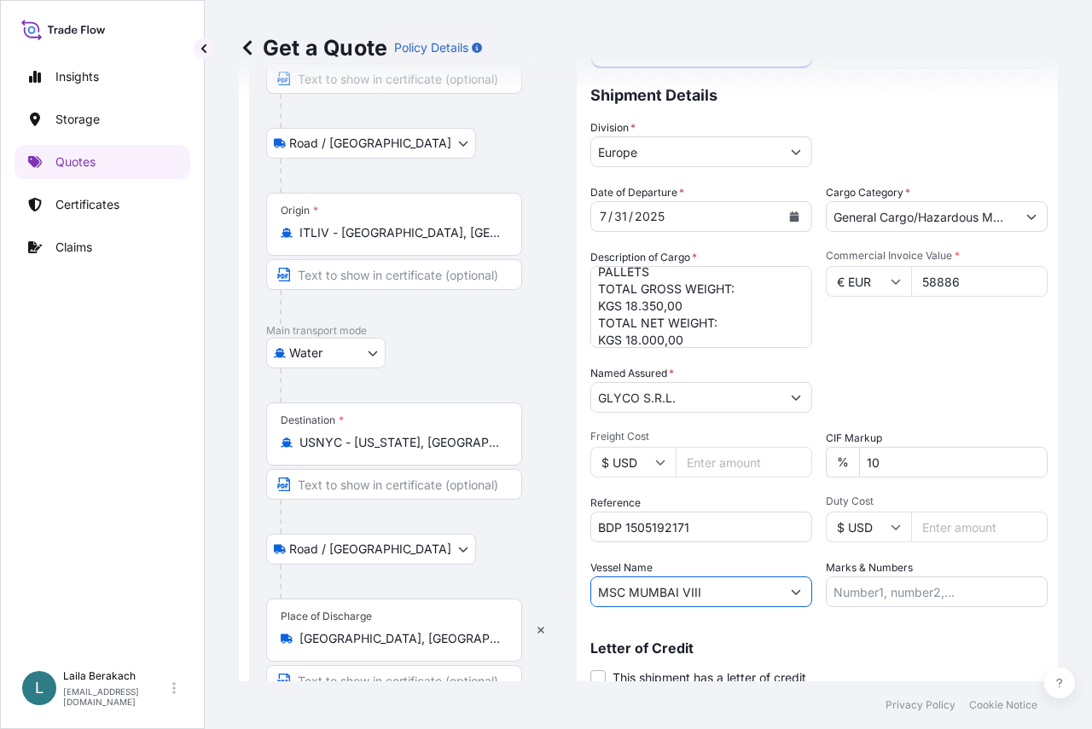
type input "MSC MUMBAI VIII"
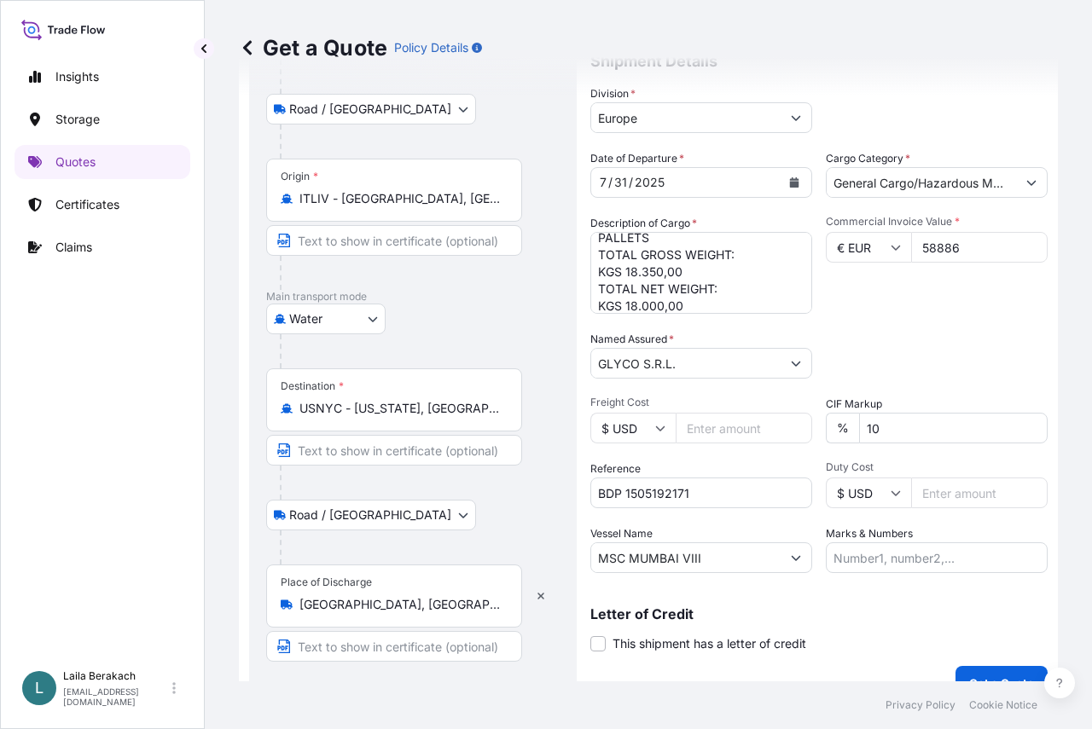
scroll to position [234, 0]
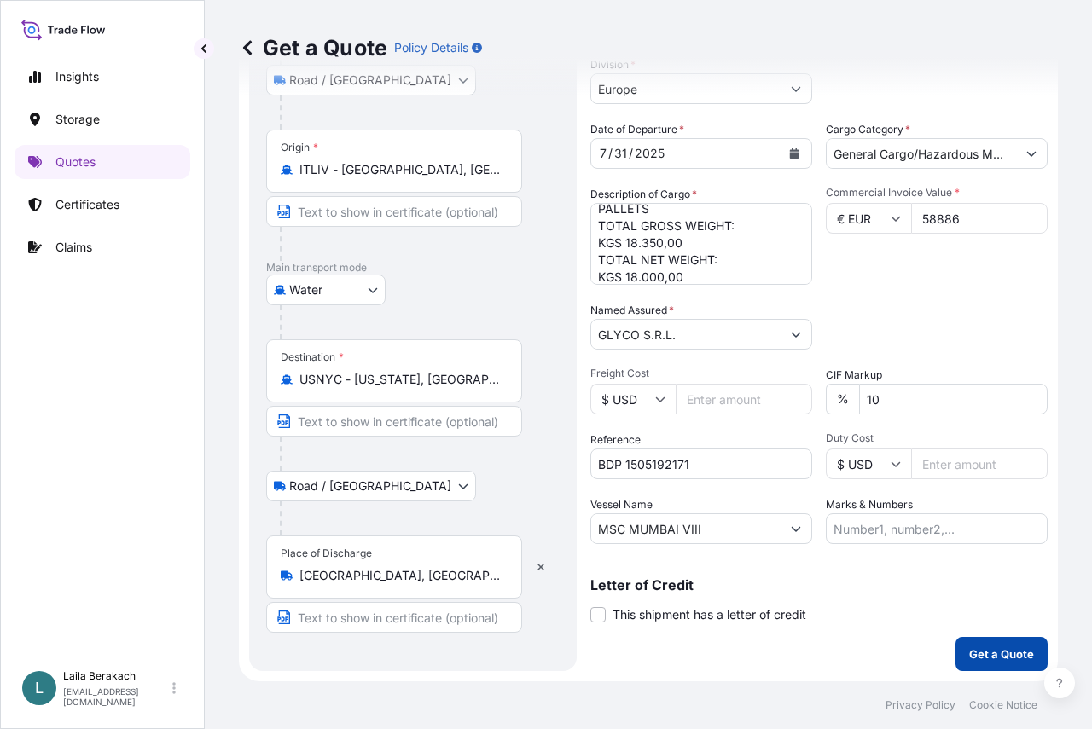
click at [989, 654] on p "Get a Quote" at bounding box center [1001, 654] width 65 height 17
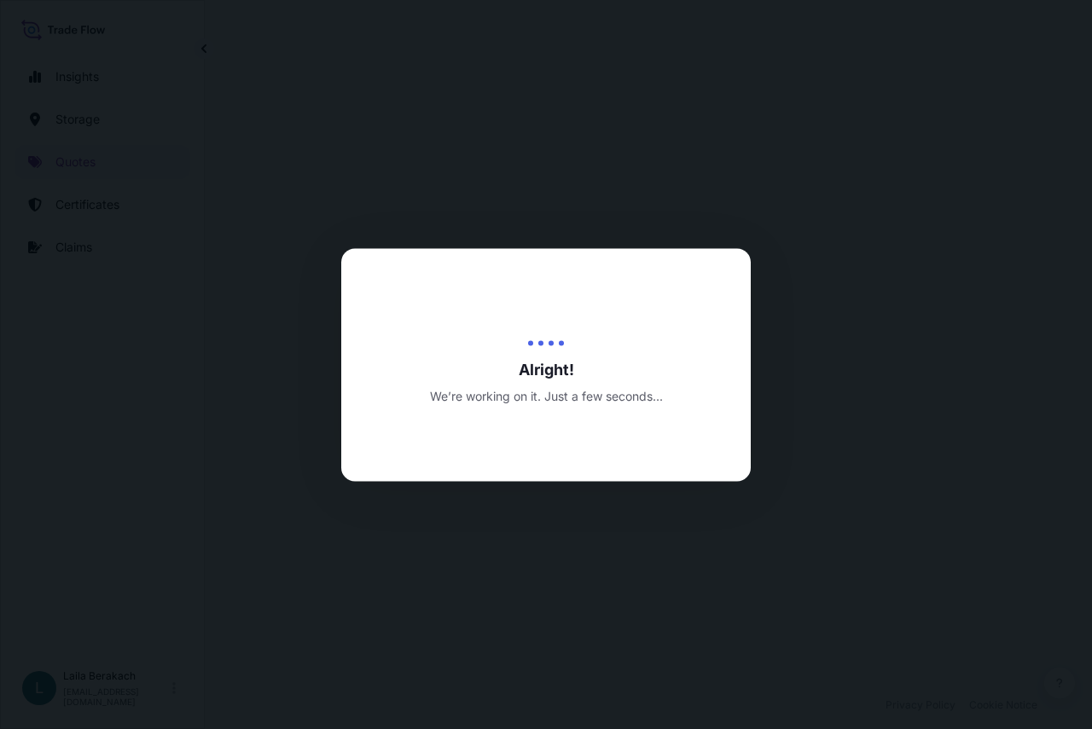
select select "Road / Inland"
select select "Water"
select select "Road / Inland"
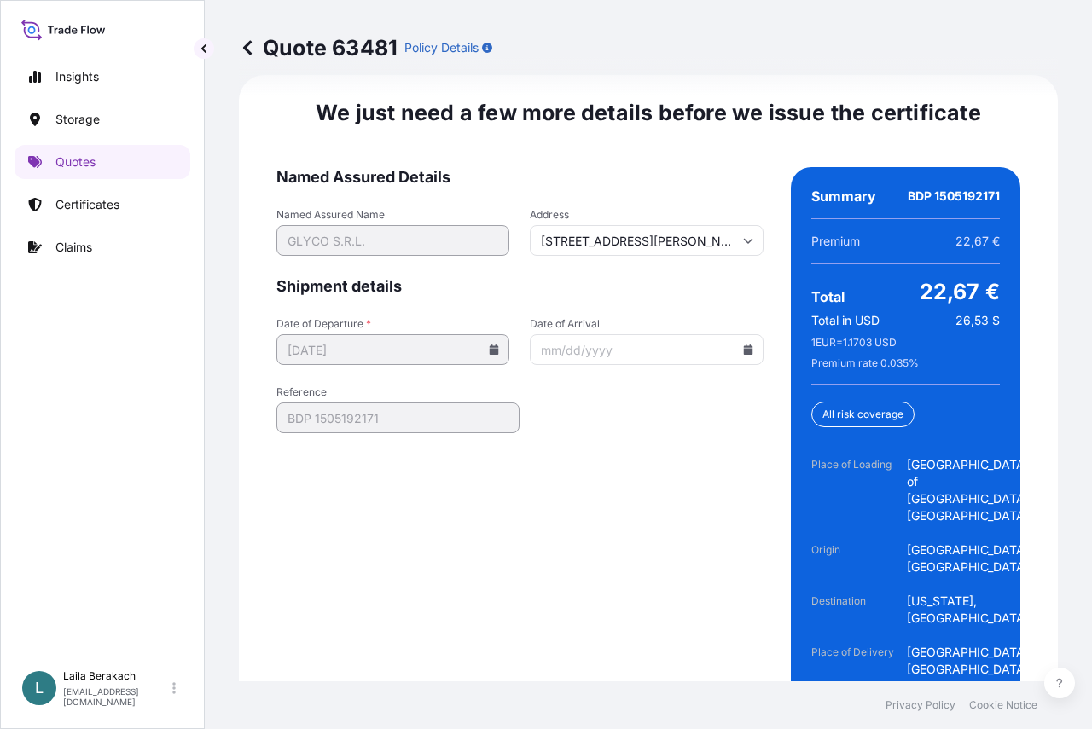
scroll to position [2903, 0]
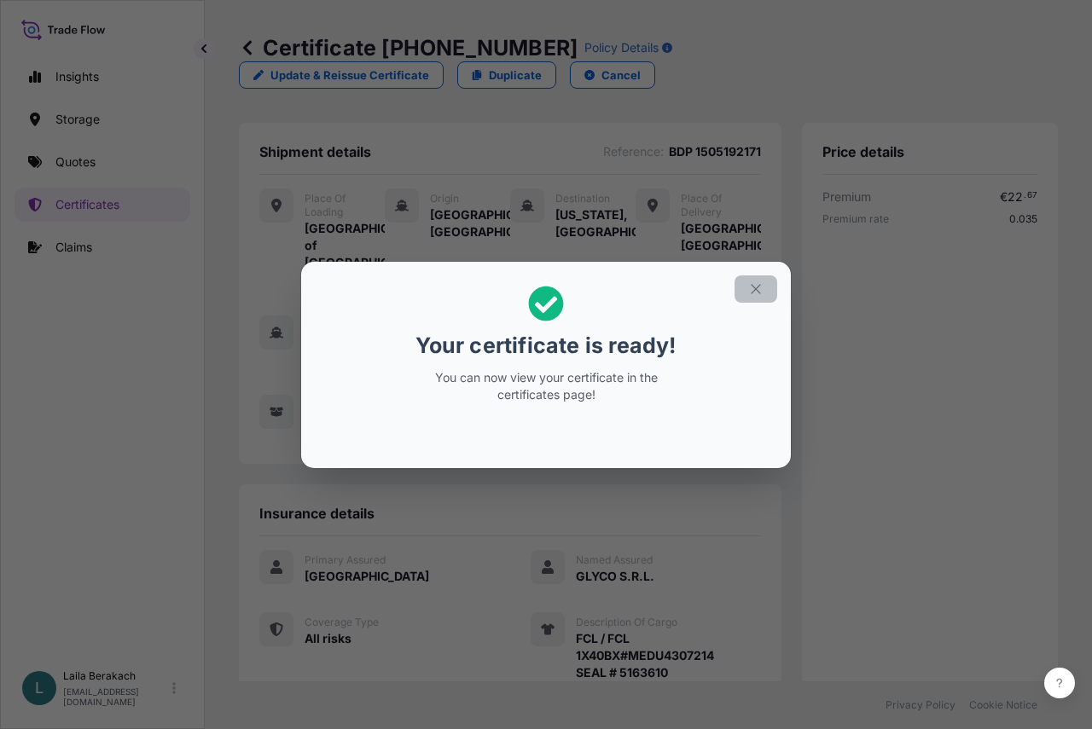
click at [759, 282] on icon "button" at bounding box center [755, 289] width 15 height 15
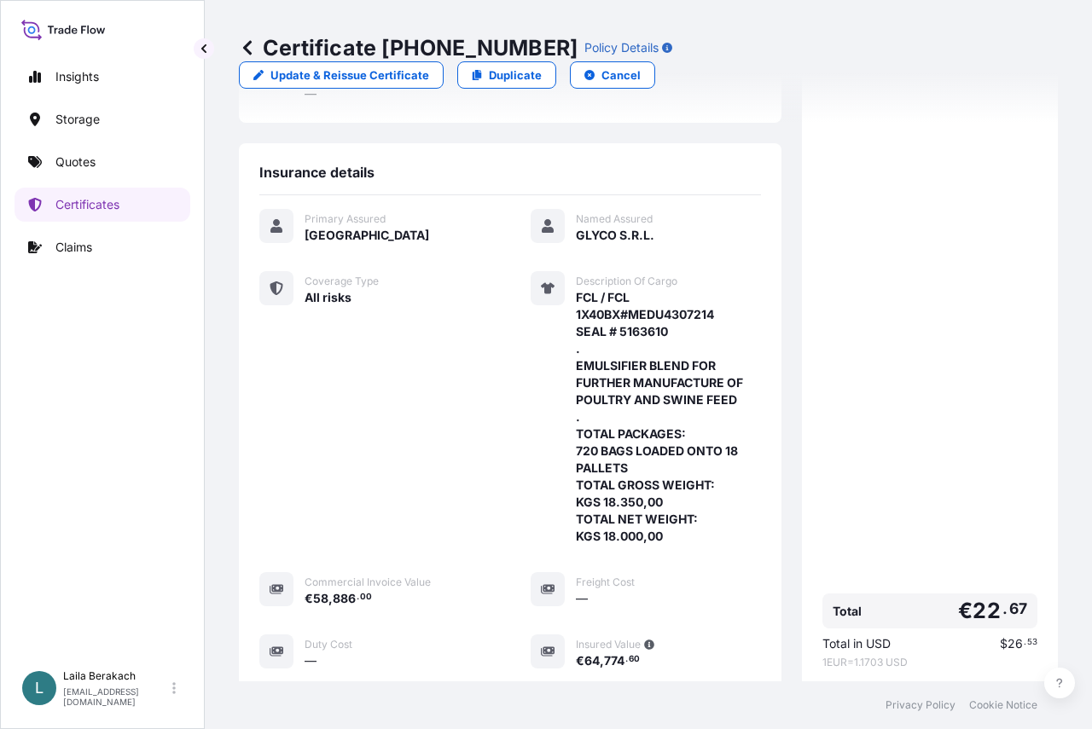
scroll to position [609, 0]
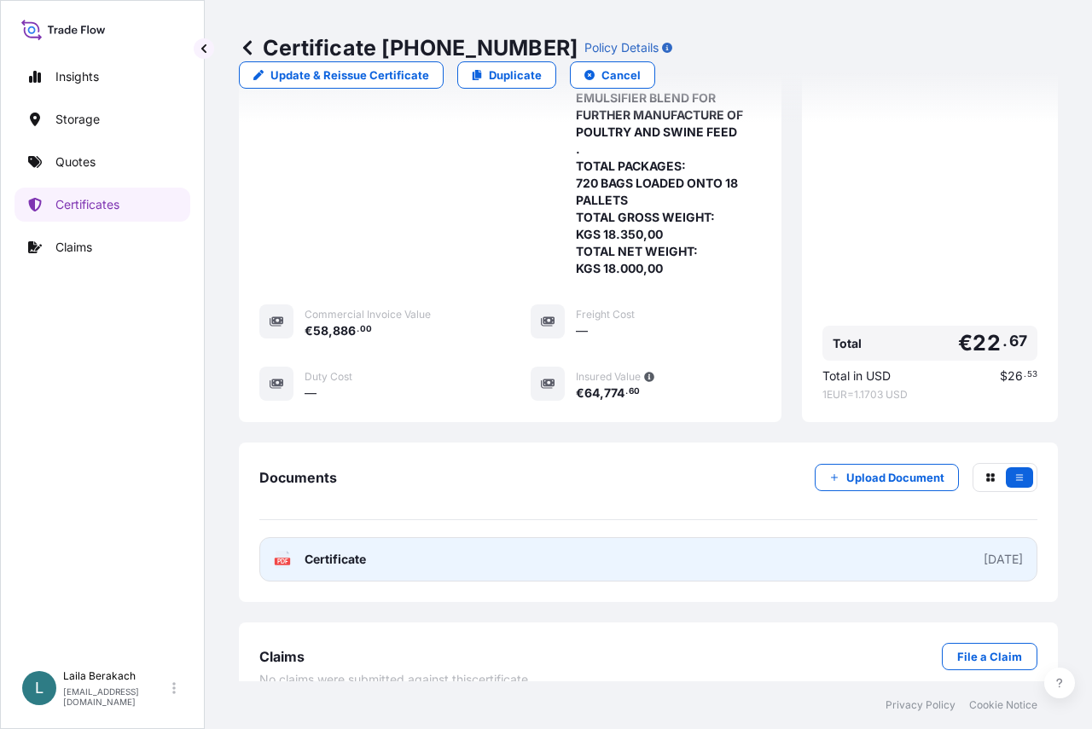
click at [619, 538] on link "PDF Certificate 2025-08-18" at bounding box center [648, 559] width 778 height 44
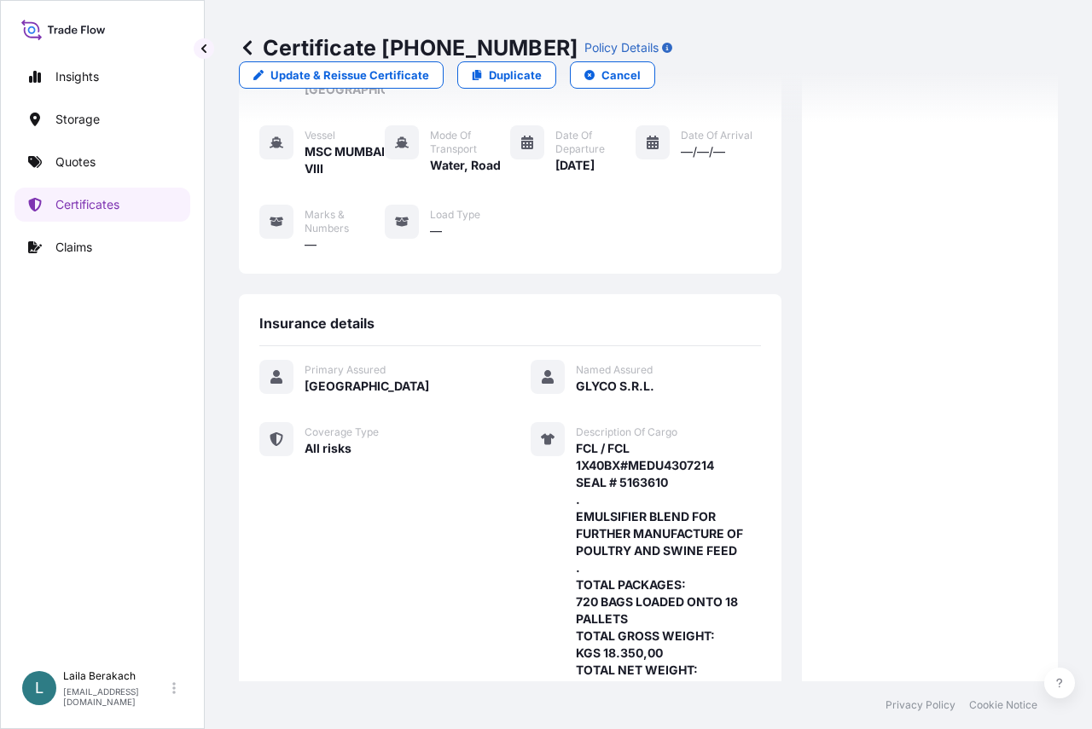
scroll to position [0, 0]
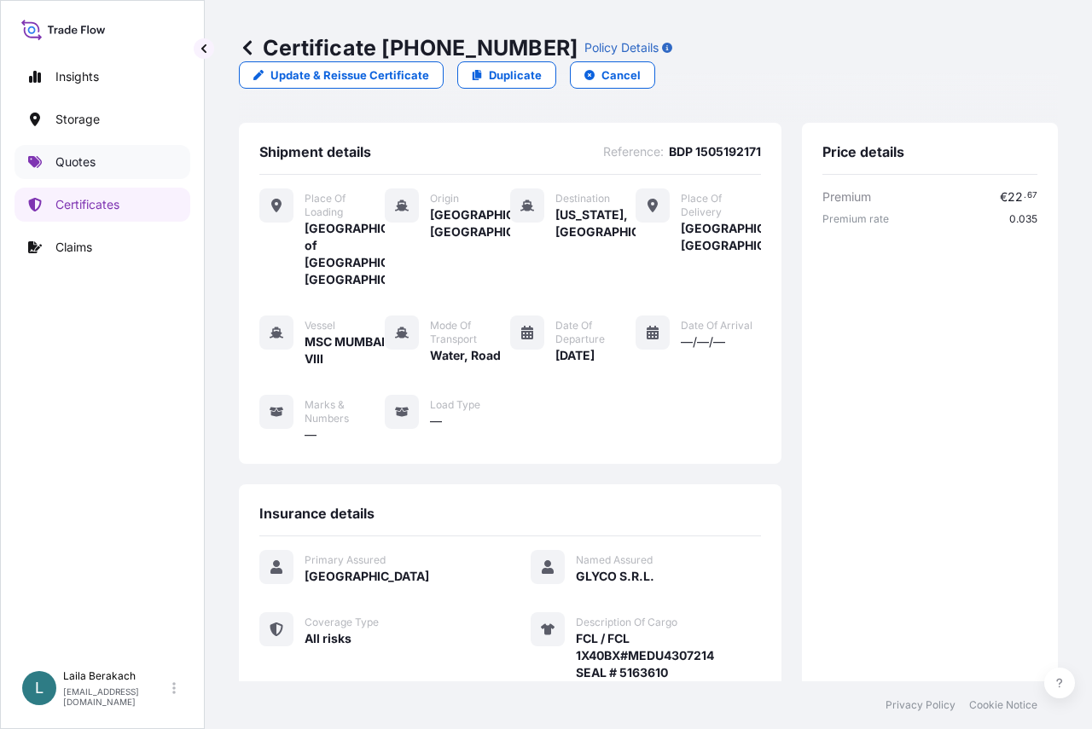
click at [84, 165] on p "Quotes" at bounding box center [75, 162] width 40 height 17
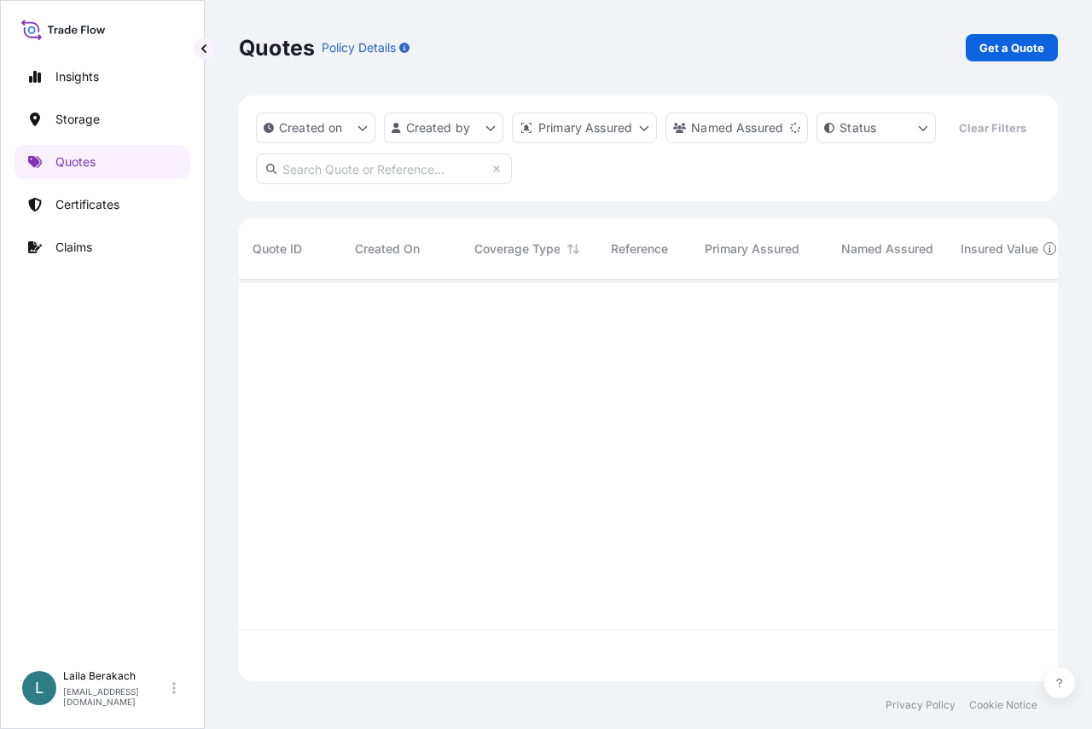
scroll to position [415, 806]
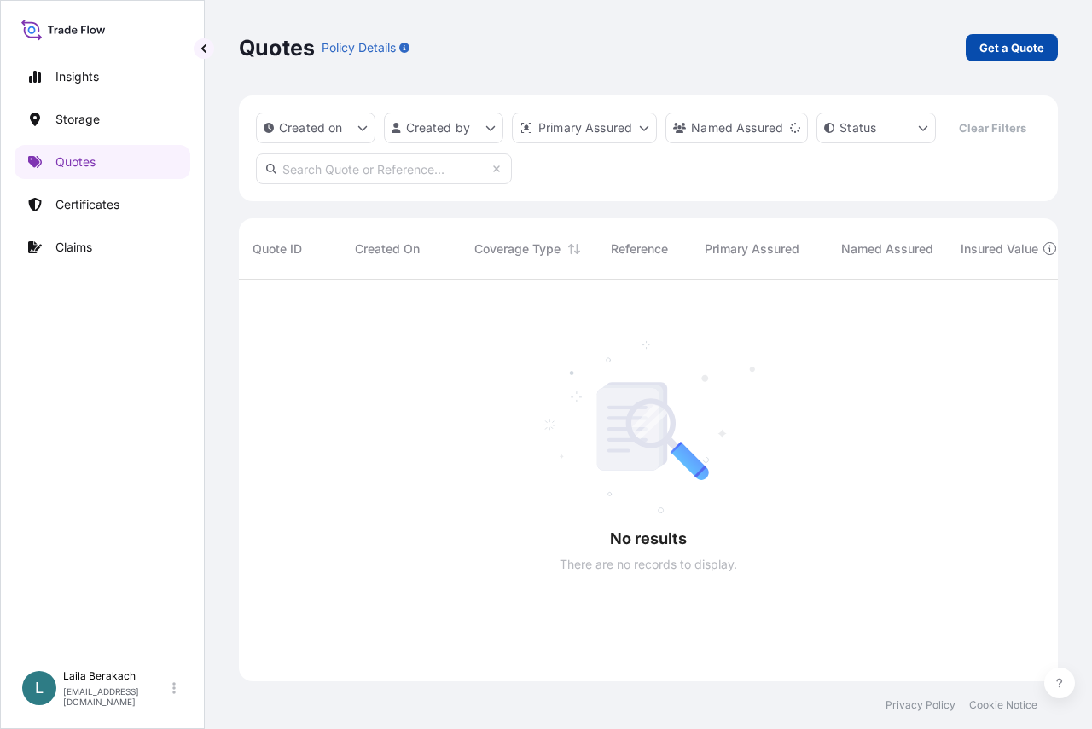
click at [984, 45] on p "Get a Quote" at bounding box center [1011, 47] width 65 height 17
select select "Water"
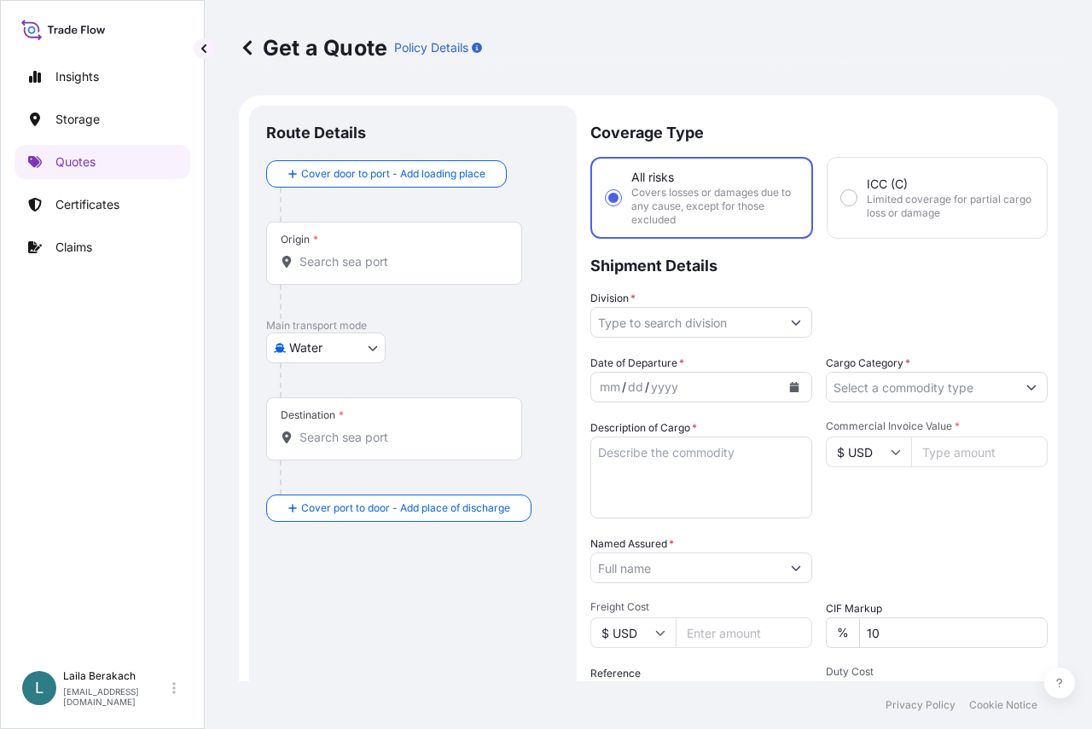
scroll to position [27, 0]
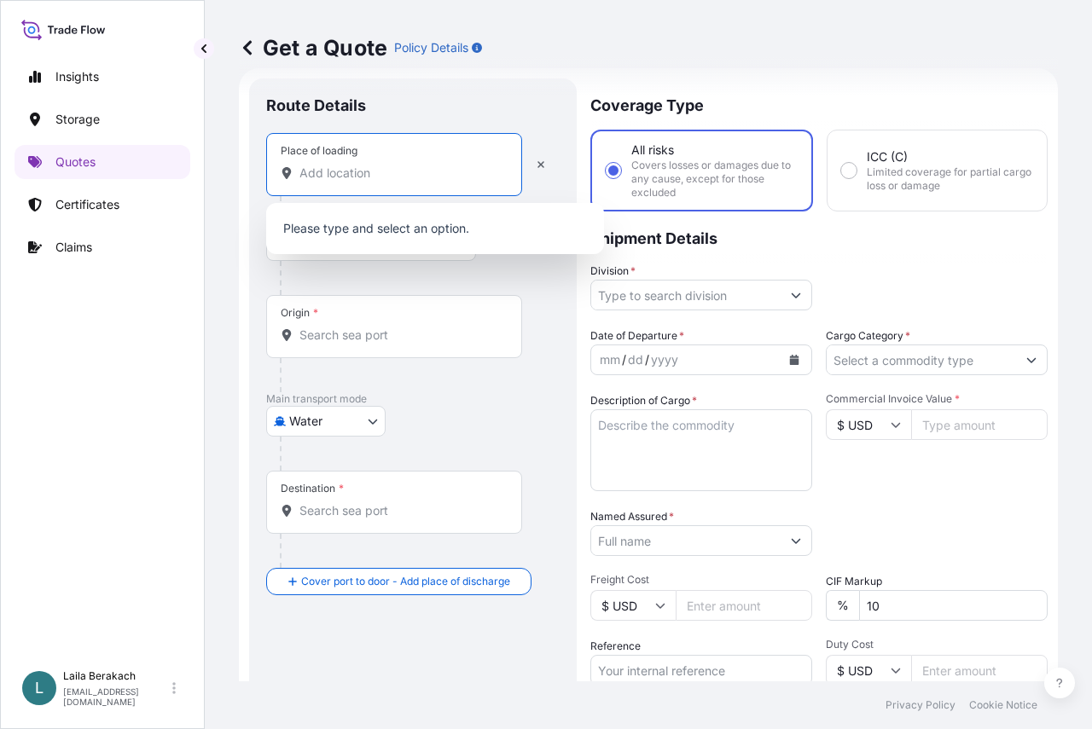
click at [376, 180] on input "Place of loading" at bounding box center [399, 173] width 201 height 17
click at [322, 175] on input "moernag" at bounding box center [399, 173] width 201 height 17
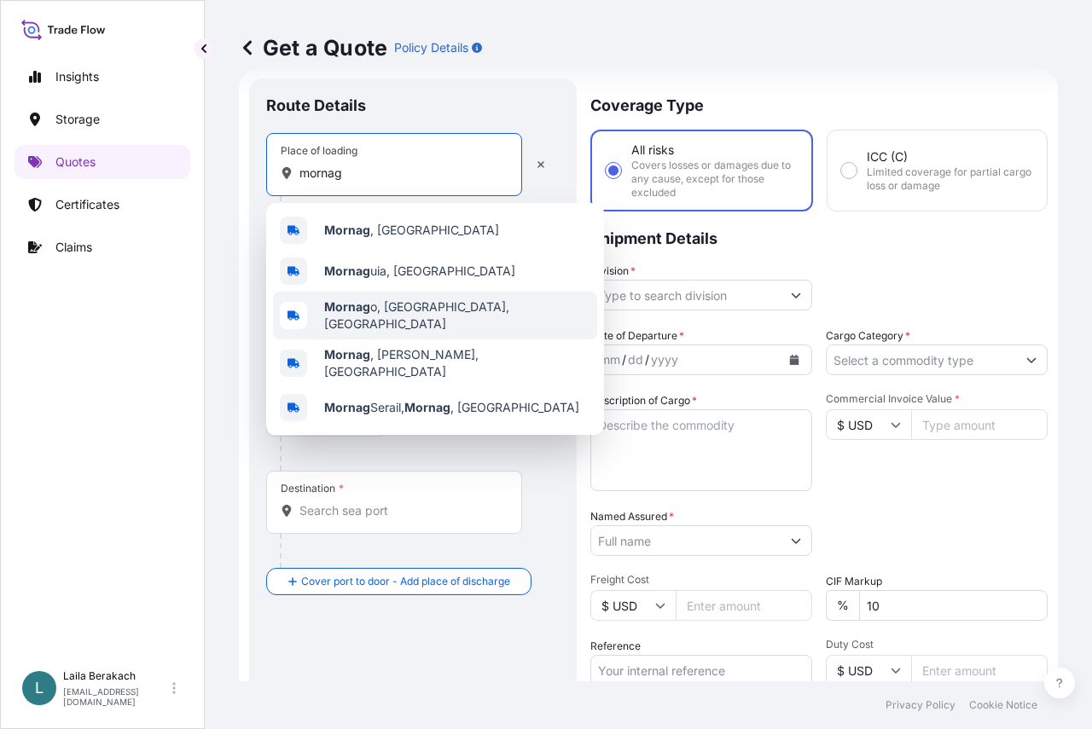
click at [379, 313] on span "Mornag o, VA, Italy" at bounding box center [457, 316] width 266 height 34
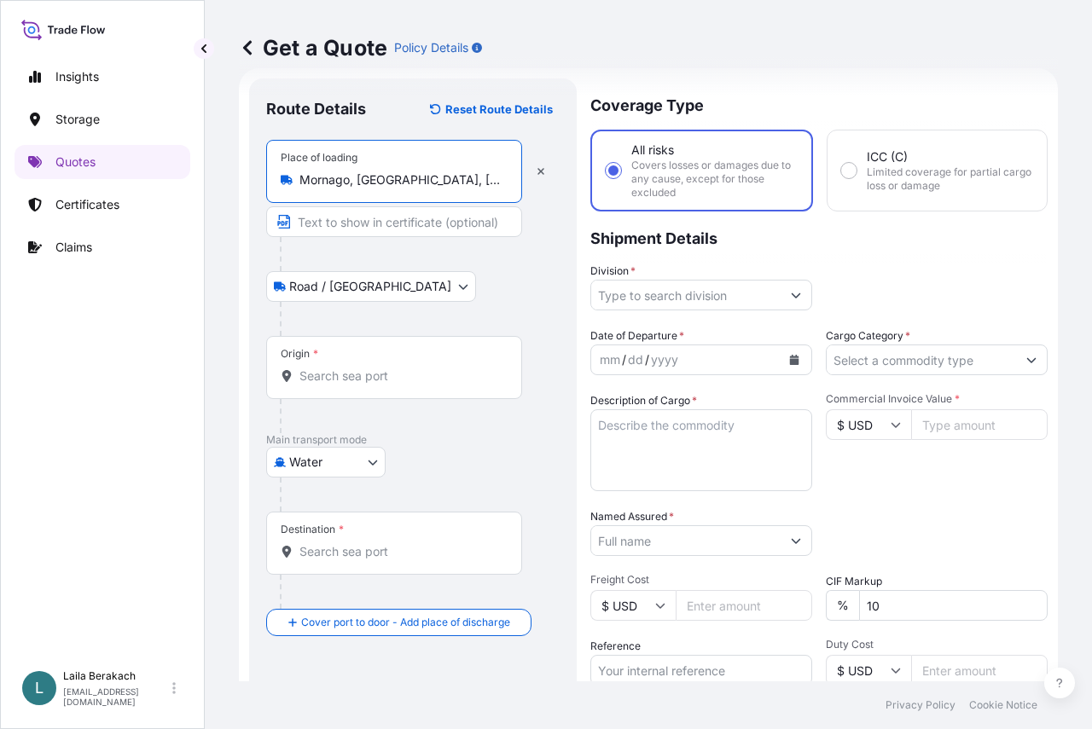
type input "Mornago, VA, Italy"
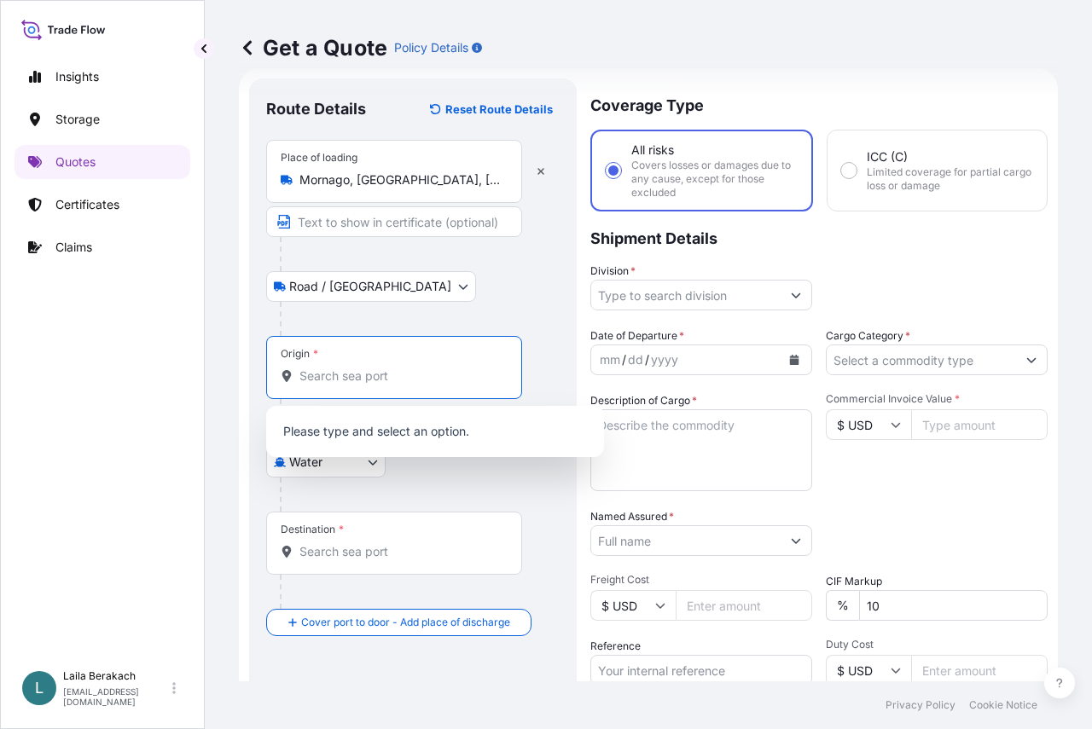
click at [330, 382] on input "Origin *" at bounding box center [399, 376] width 201 height 17
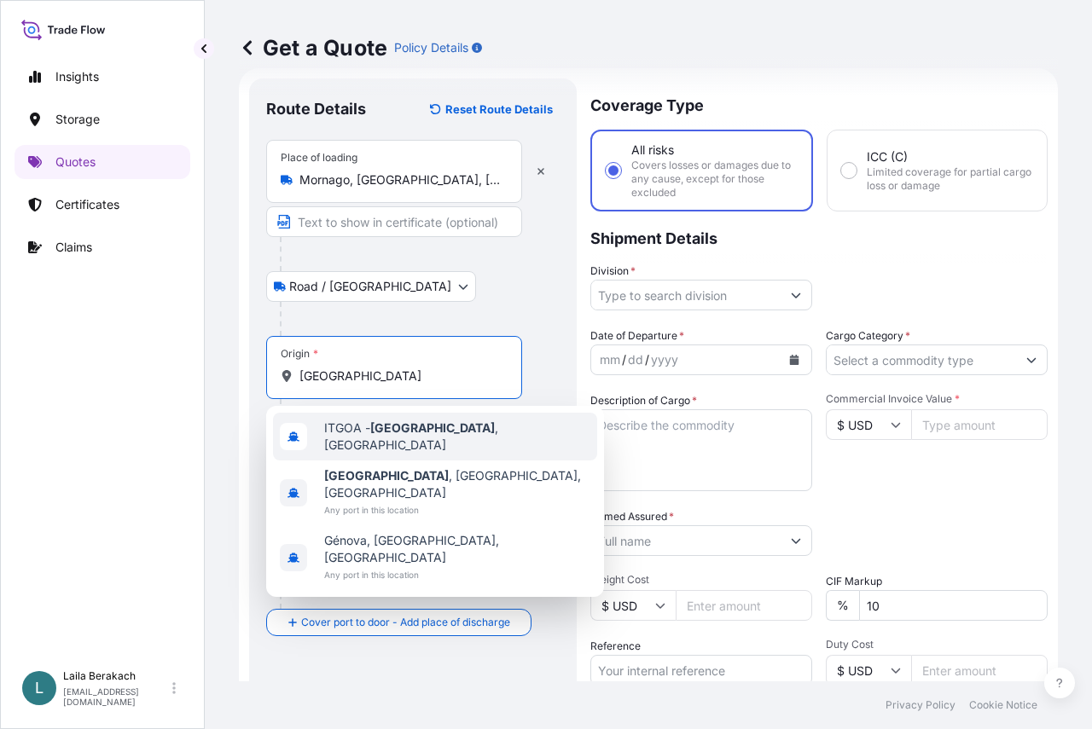
click at [350, 435] on span "ITGOA - Genova , Italy" at bounding box center [457, 437] width 266 height 34
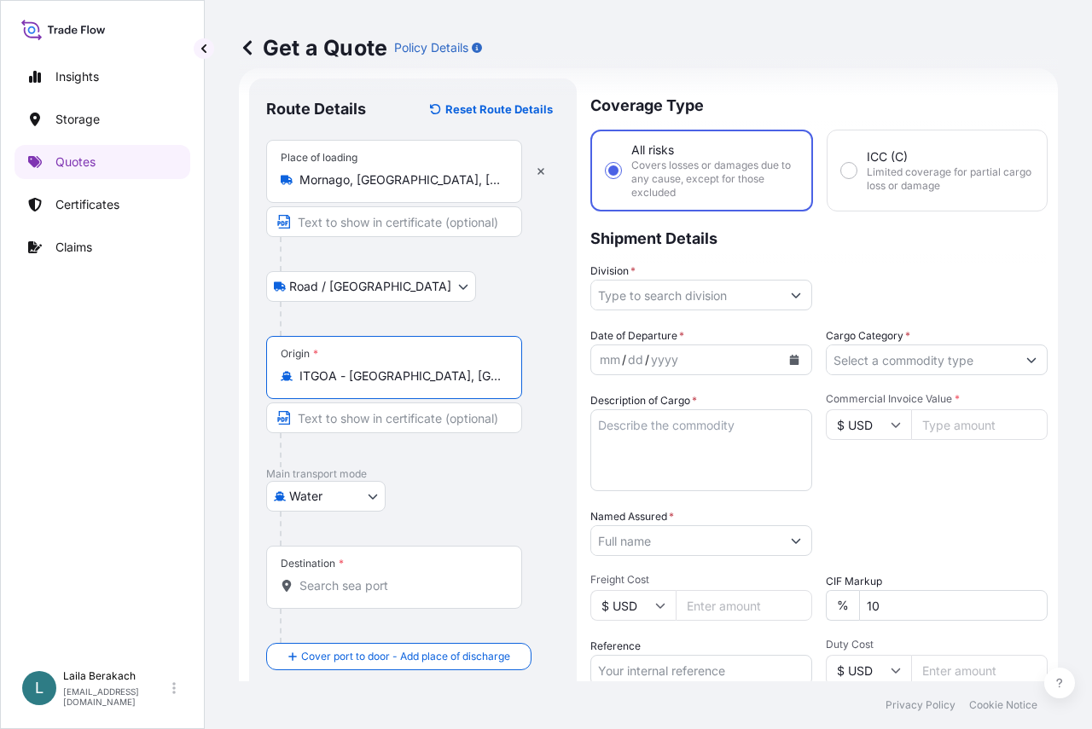
type input "ITGOA - Genova, Italy"
click at [382, 423] on input "Text to appear on certificate" at bounding box center [394, 418] width 256 height 31
type input "g"
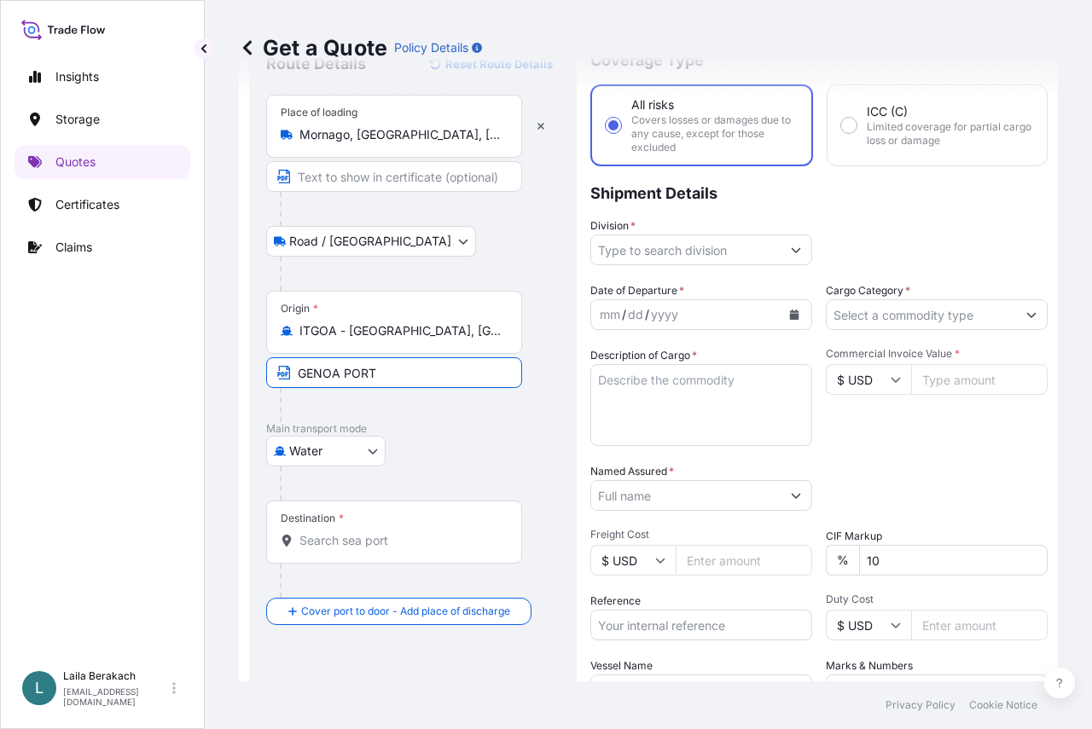
scroll to position [113, 0]
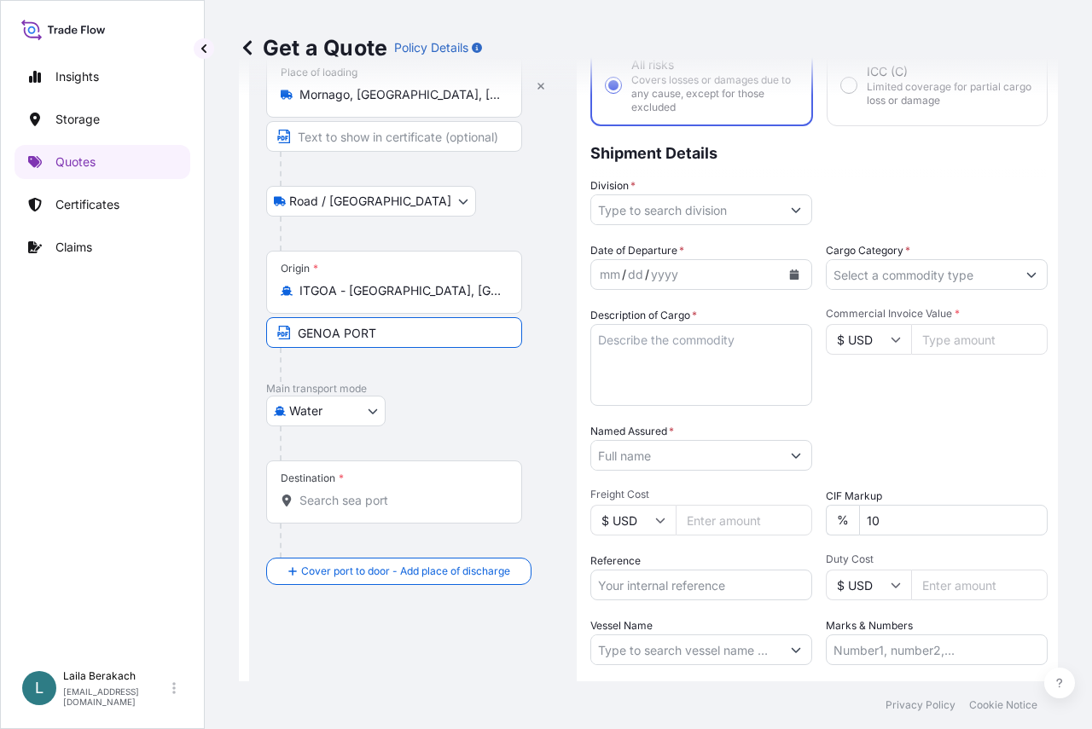
type input "GENOA PORT"
click at [316, 508] on input "Destination *" at bounding box center [399, 500] width 201 height 17
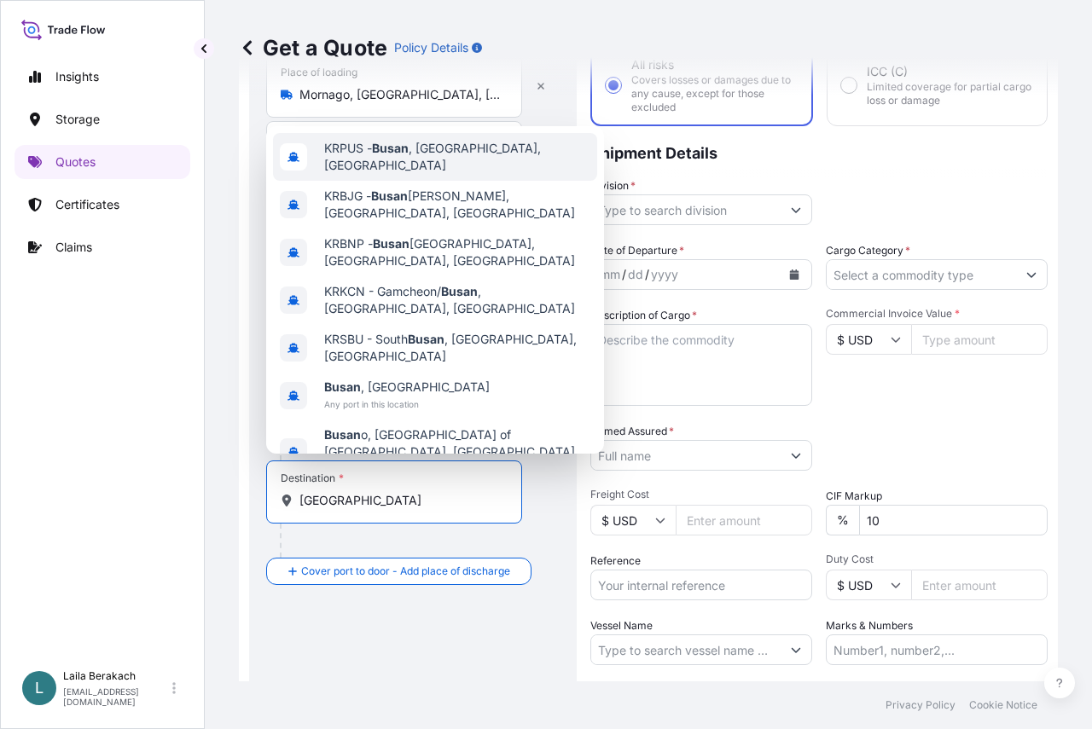
click at [441, 172] on span "KRPUS - Busan , Korea, South" at bounding box center [457, 157] width 266 height 34
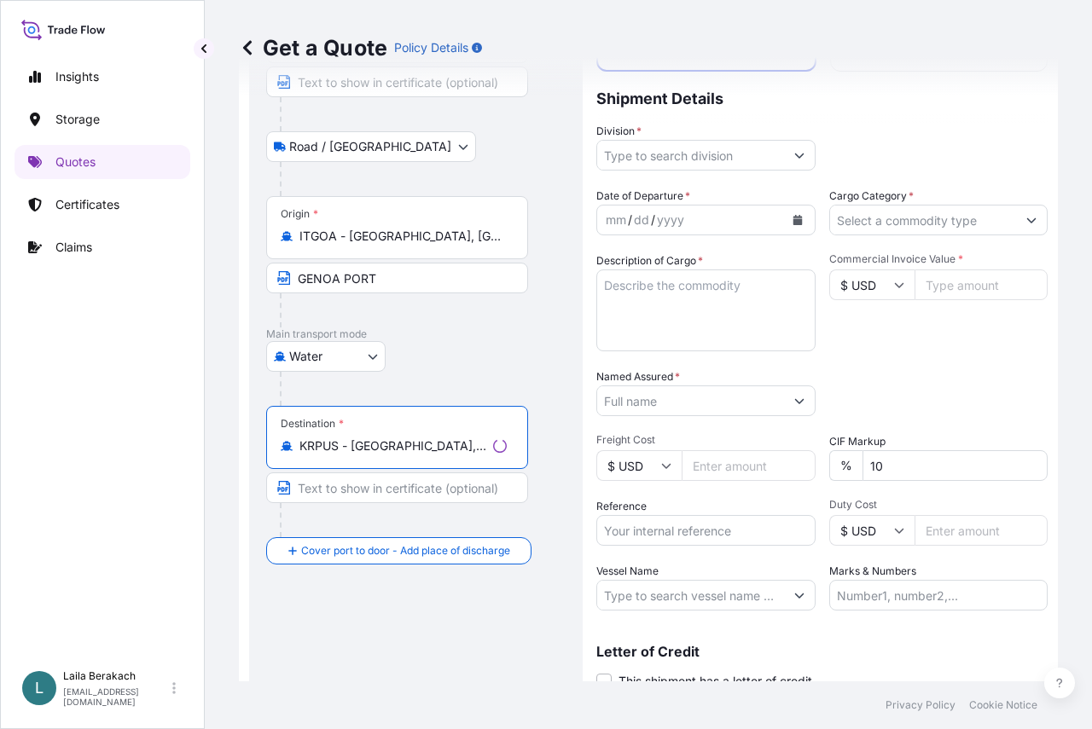
scroll to position [198, 0]
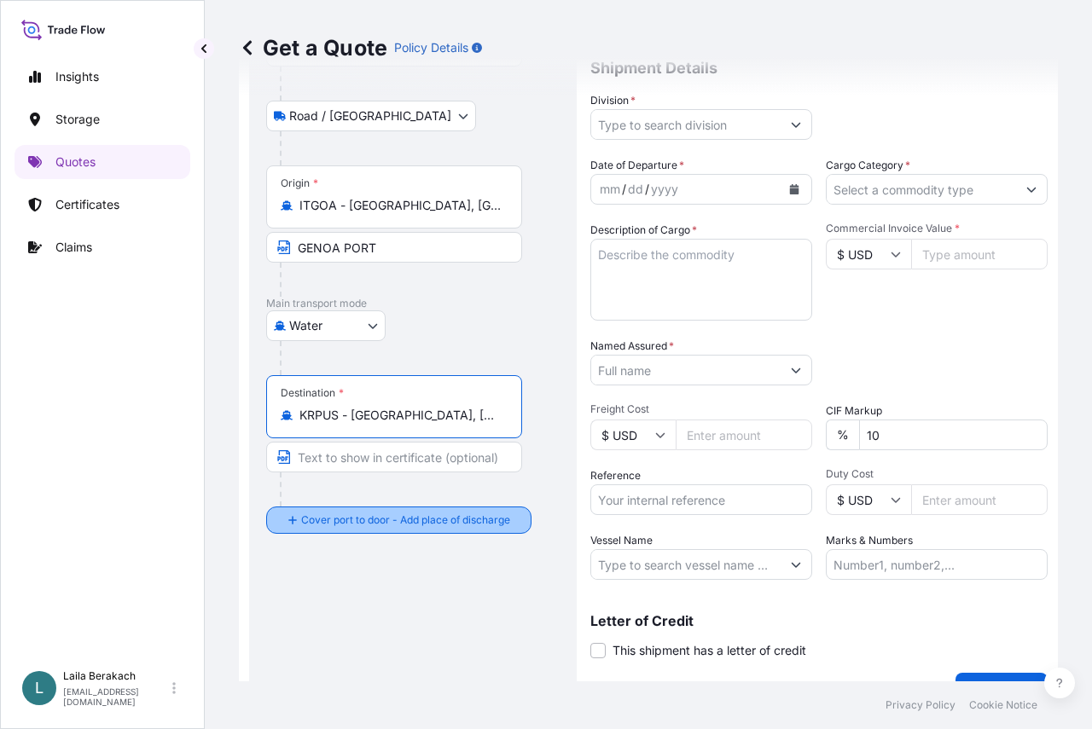
type input "KRPUS - Busan, Korea, South"
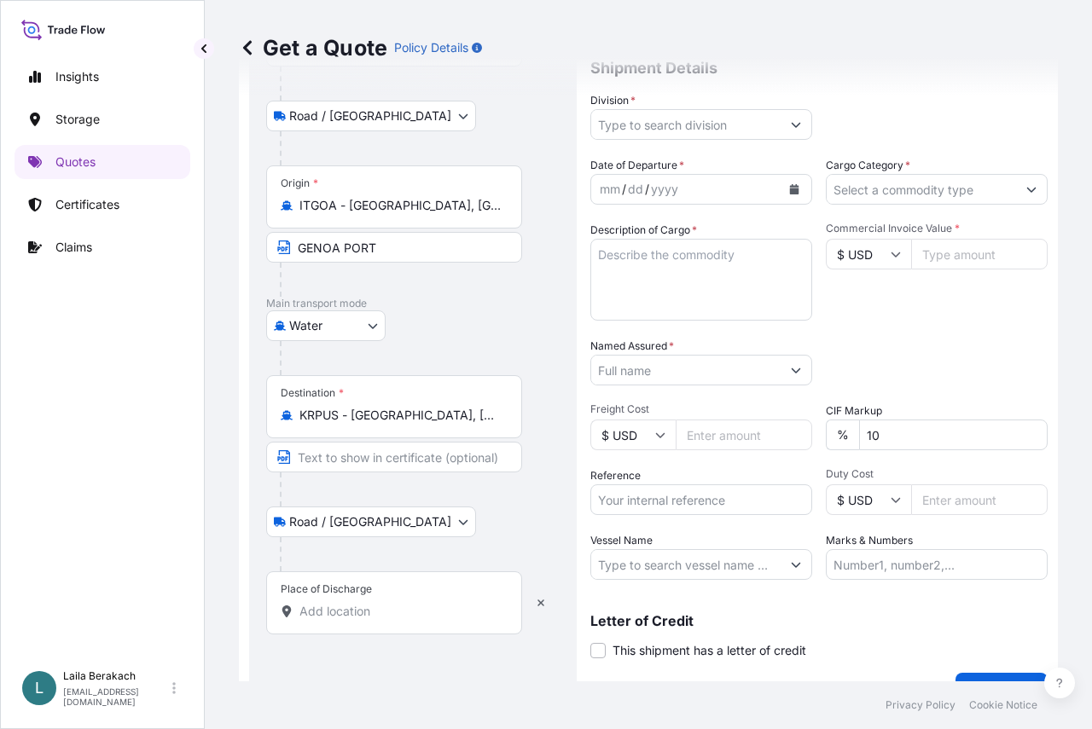
click at [377, 615] on input "Place of Discharge" at bounding box center [399, 611] width 201 height 17
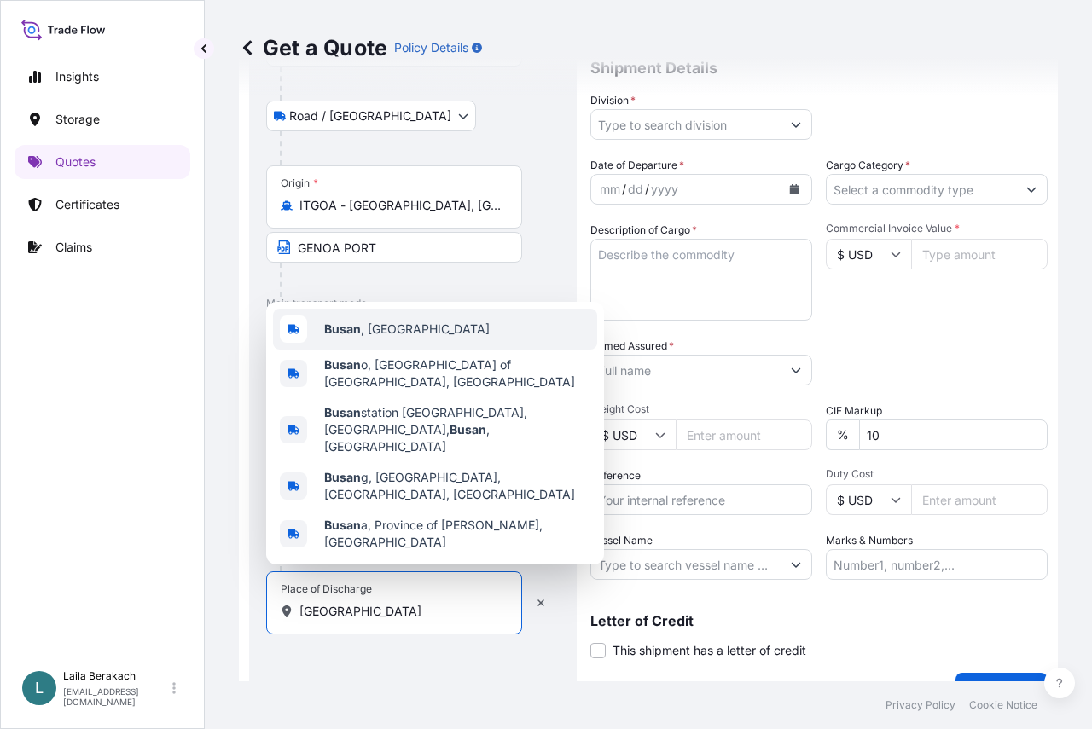
click at [394, 338] on span "Busan , South Korea" at bounding box center [407, 329] width 166 height 17
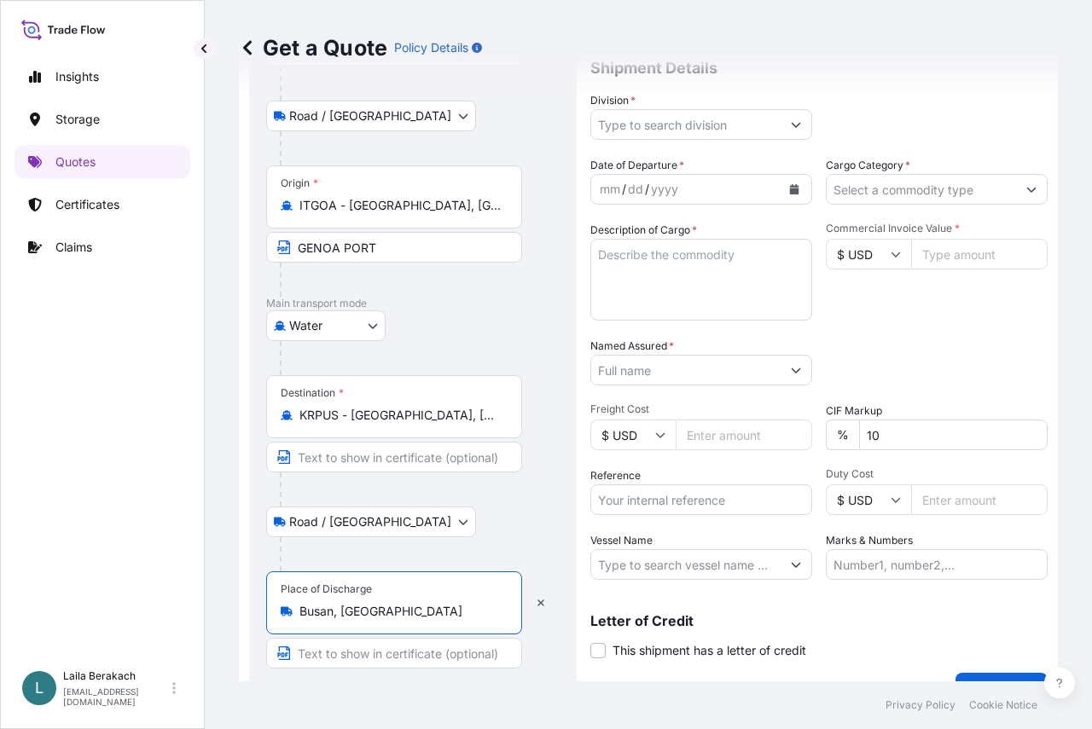
type input "Busan, South Korea"
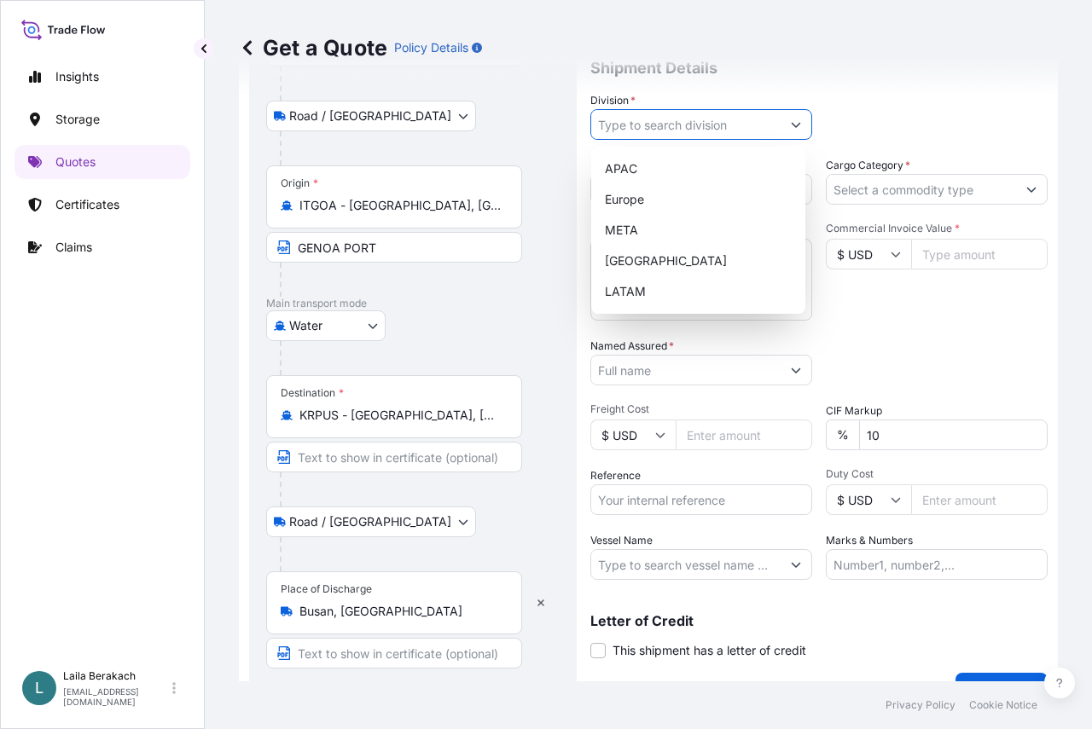
click at [688, 123] on input "Division *" at bounding box center [685, 124] width 189 height 31
click at [643, 200] on div "Europe" at bounding box center [698, 199] width 200 height 31
type input "Europe"
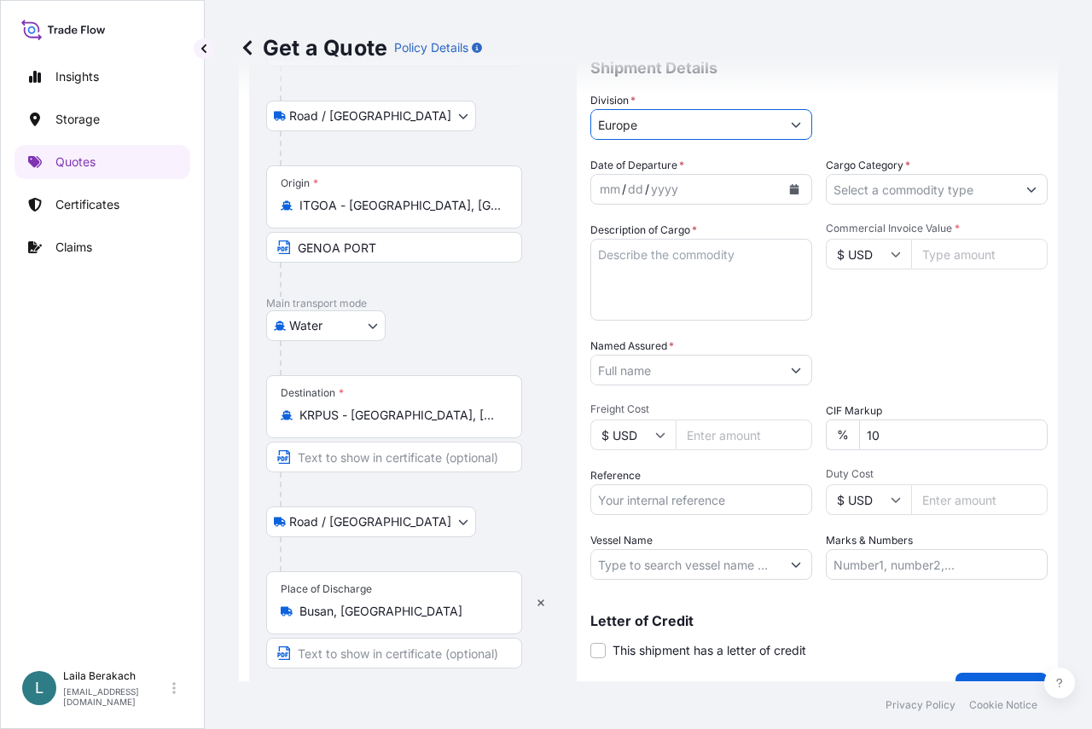
click at [643, 197] on div "dd" at bounding box center [635, 189] width 19 height 20
click at [781, 188] on button "Calendar" at bounding box center [794, 189] width 27 height 27
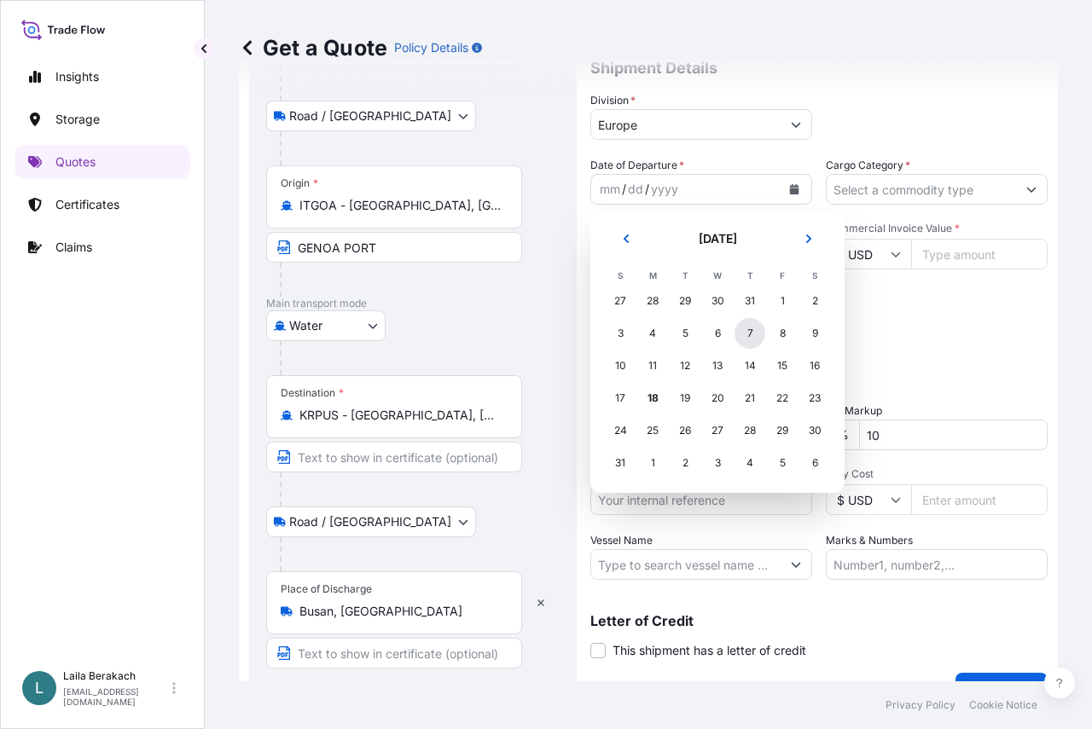
click at [754, 331] on div "7" at bounding box center [750, 333] width 31 height 31
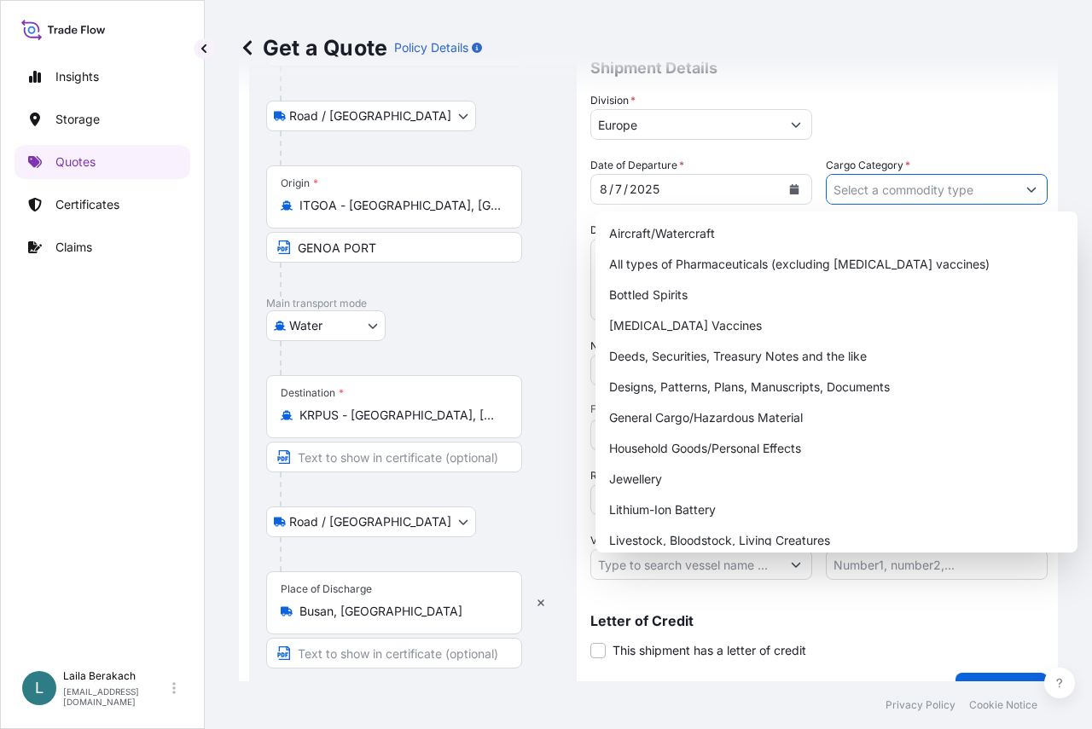
click at [895, 189] on input "Cargo Category *" at bounding box center [921, 189] width 189 height 31
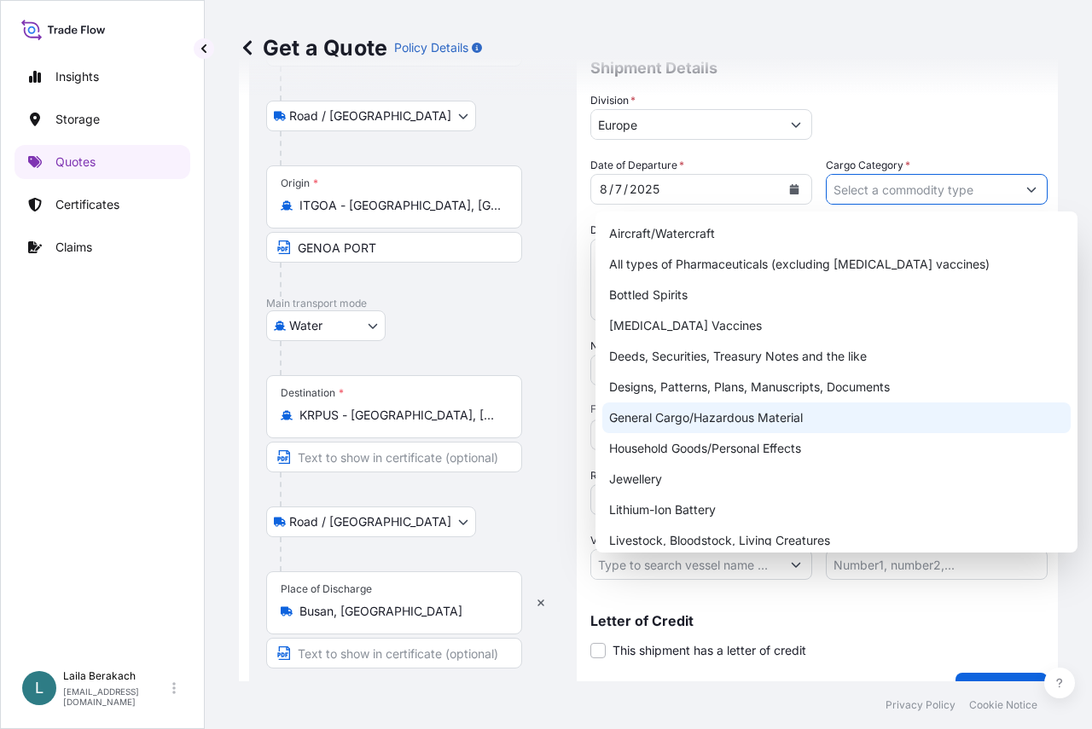
click at [728, 412] on div "General Cargo/Hazardous Material" at bounding box center [836, 418] width 468 height 31
type input "General Cargo/Hazardous Material"
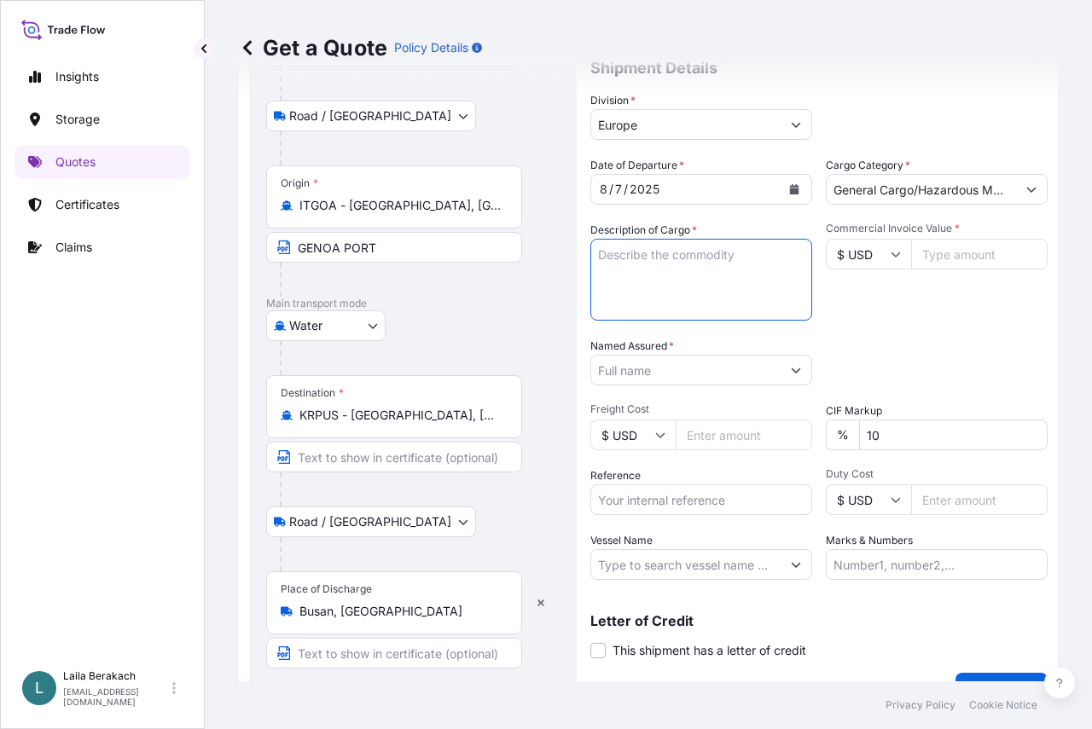
click at [700, 288] on textarea "Description of Cargo *" at bounding box center [701, 280] width 222 height 82
click at [607, 279] on textarea "FCL / FCL" at bounding box center [701, 280] width 222 height 82
paste textarea "TCLU4407245"
click at [625, 299] on textarea "FCL / FCL 1X40BX#TCLU4407245 SEAL#IT2192476 ." at bounding box center [701, 280] width 222 height 82
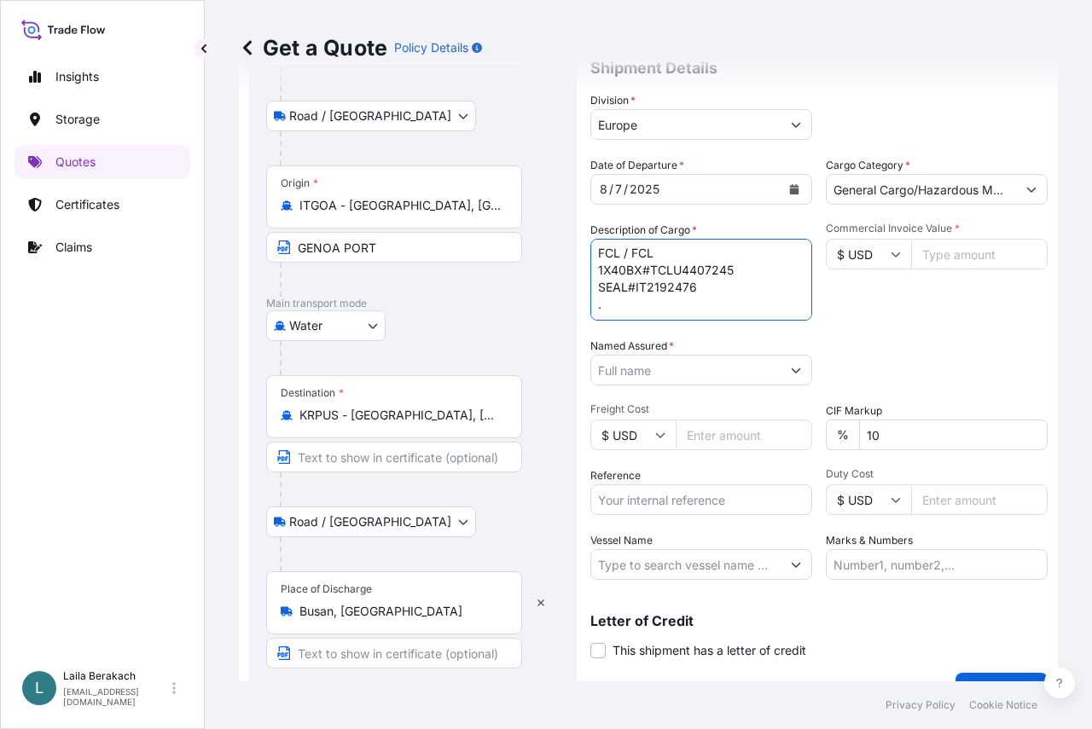
paste textarea "FLOCKED MATERIALS"
drag, startPoint x: 751, startPoint y: 295, endPoint x: 743, endPoint y: 305, distance: 12.1
click at [747, 299] on textarea "FCL / FCL 1X40BX#TCLU4407245 SEAL#IT2192476 . FLOCKED MATERIALS" at bounding box center [701, 280] width 222 height 82
paste textarea "PO MT-OFR-DMT-250521-01 (FOR WY)"
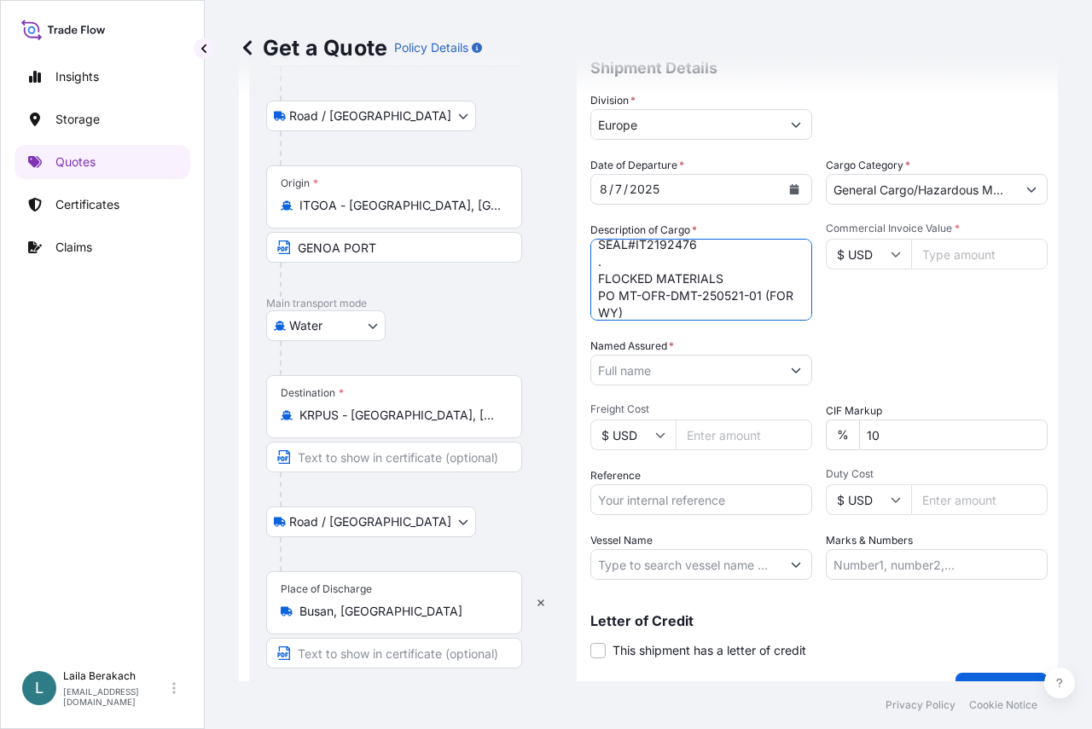
scroll to position [61, 0]
click at [718, 299] on textarea "FCL / FCL 1X40BX#TCLU4407245 SEAL#IT2192476 . FLOCKED MATERIALS PO MT-OFR-DMT-2…" at bounding box center [701, 280] width 222 height 82
paste textarea "PO MT-OFR-DMT-250521-01 (FOR SD)"
click at [758, 290] on textarea "FCL / FCL 1X40BX#TCLU4407245 SEAL#IT2192476 . FLOCKED MATERIALS PO MT-OFR-DMT-2…" at bounding box center [701, 280] width 222 height 82
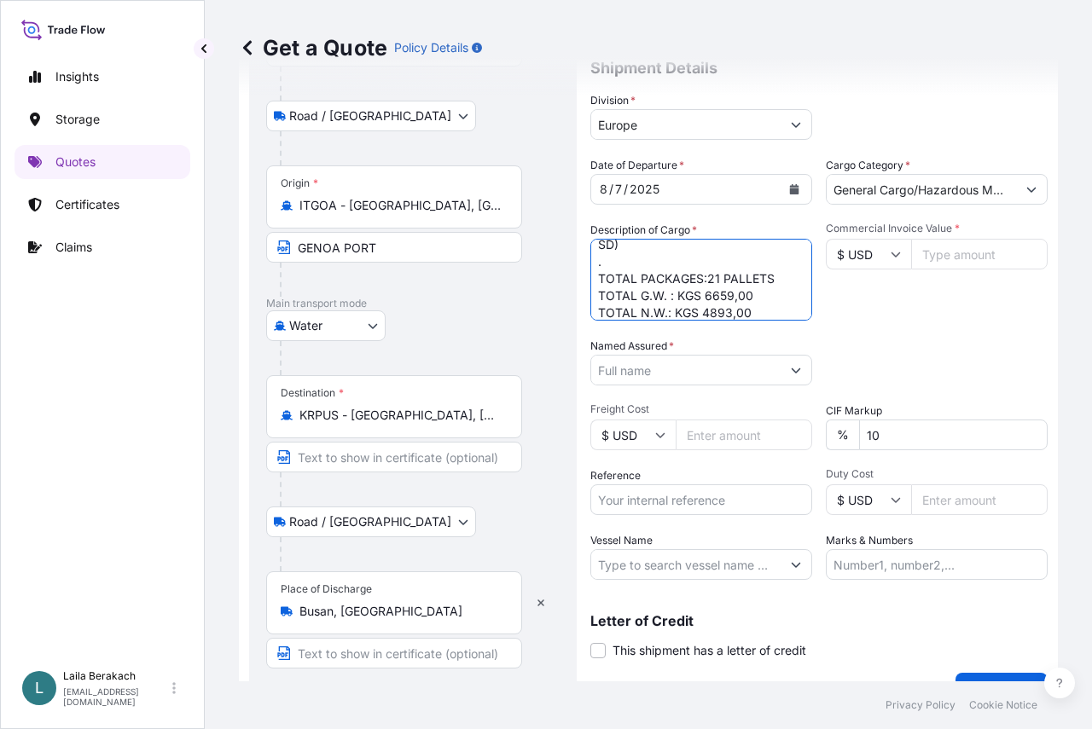
scroll to position [164, 0]
type textarea "FCL / FCL 1X40BX#TCLU4407245 SEAL#IT2192476 . FLOCKED MATERIALS PO MT-OFR-DMT-2…"
click at [721, 373] on input "Named Assured *" at bounding box center [685, 370] width 189 height 31
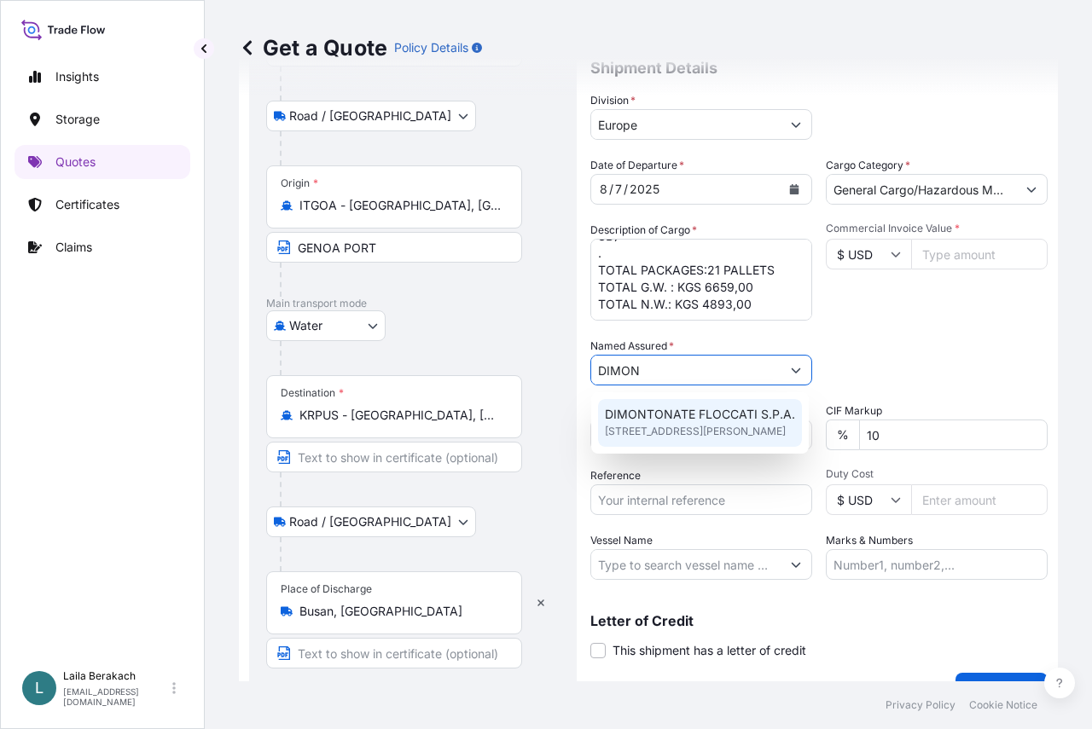
click at [718, 417] on span "DIMONTONATE FLOCCATI S.P.A." at bounding box center [700, 414] width 190 height 17
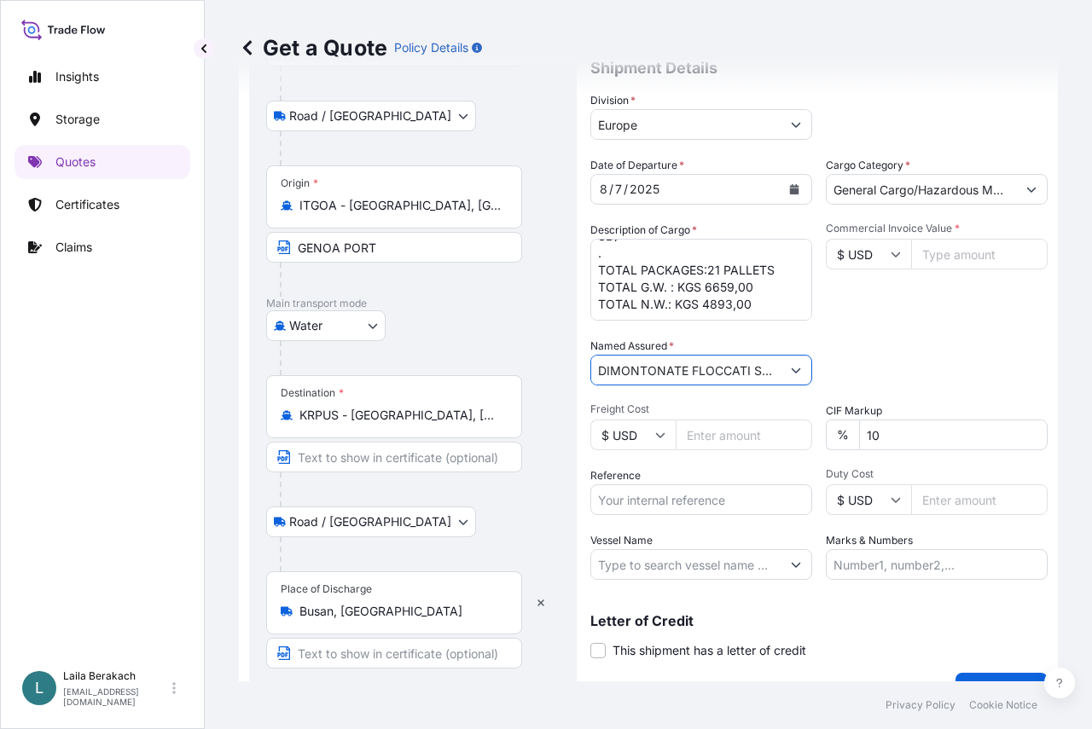
type input "DIMONTONATE FLOCCATI S.P.A."
click at [889, 247] on input "$ USD" at bounding box center [868, 254] width 85 height 31
click at [873, 255] on input "$ USD" at bounding box center [868, 254] width 85 height 31
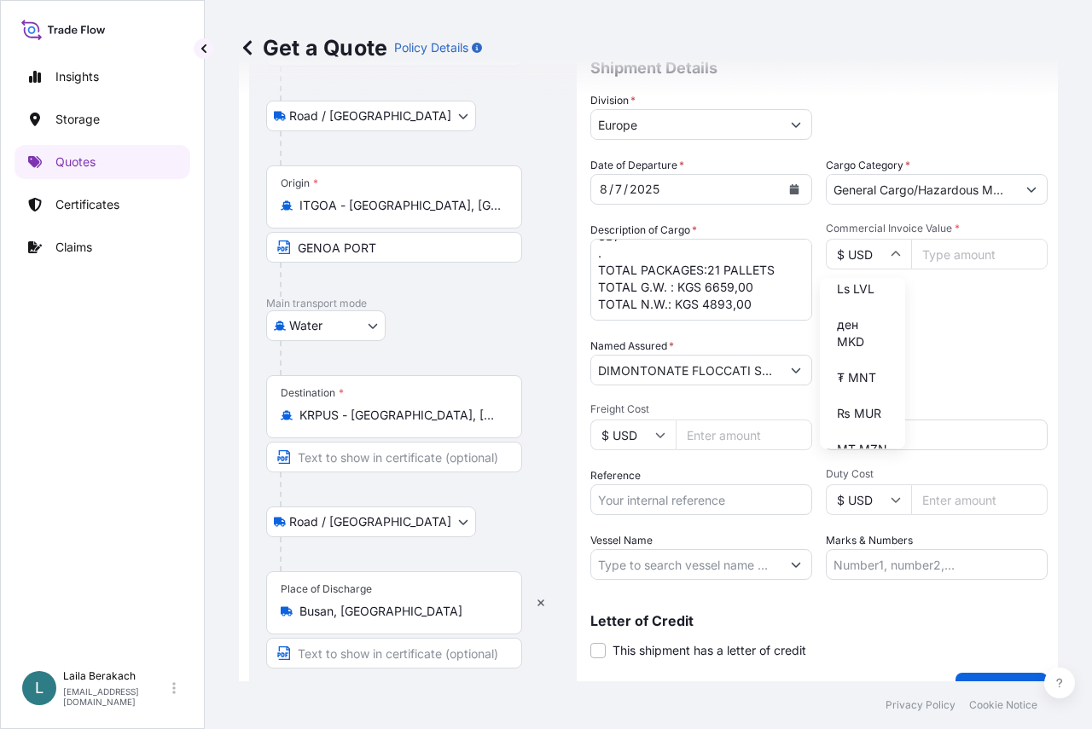
click at [861, 19] on div "₩ KRW" at bounding box center [863, 2] width 72 height 32
type input "₩ KRW"
click at [927, 247] on input "Commercial Invoice Value *" at bounding box center [979, 254] width 137 height 31
click at [984, 255] on input "Commercial Invoice Value *" at bounding box center [979, 254] width 137 height 31
click at [940, 253] on input "192682693.40" at bounding box center [979, 254] width 137 height 31
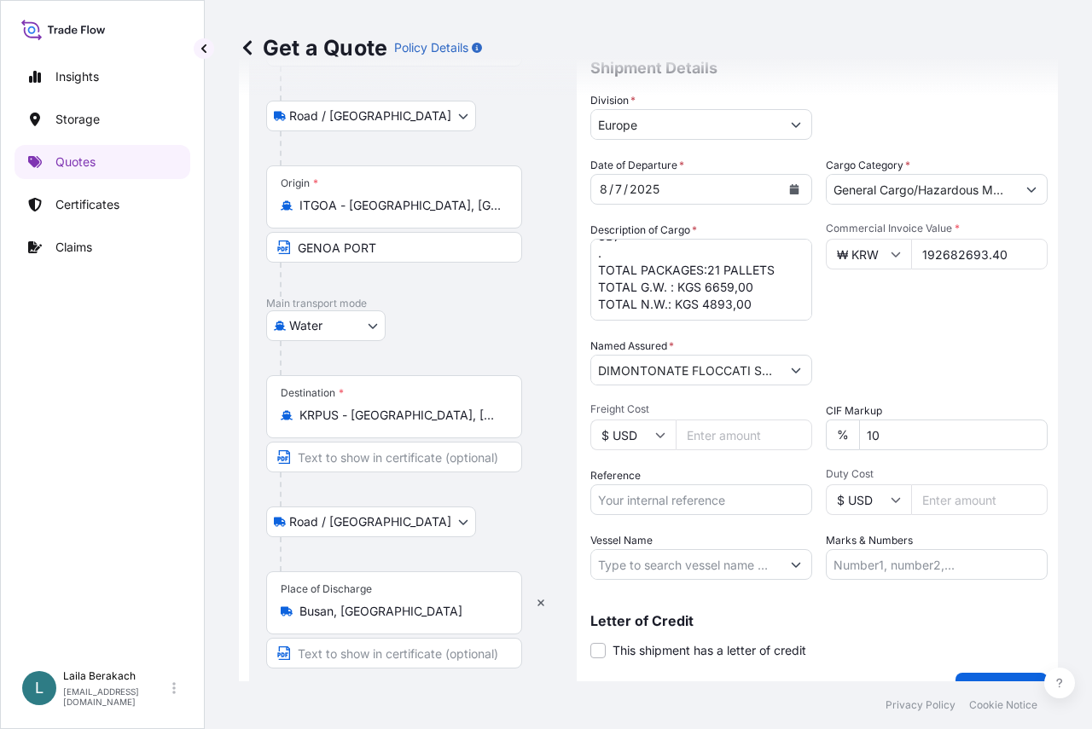
type input "192682693.40"
click at [868, 357] on div "Packing Category Type to search a container mode Please select a primary mode o…" at bounding box center [937, 362] width 222 height 48
click at [635, 503] on input "Reference" at bounding box center [701, 500] width 222 height 31
type input "BDP 1505193017"
click at [712, 561] on input "Vessel Name" at bounding box center [685, 564] width 189 height 31
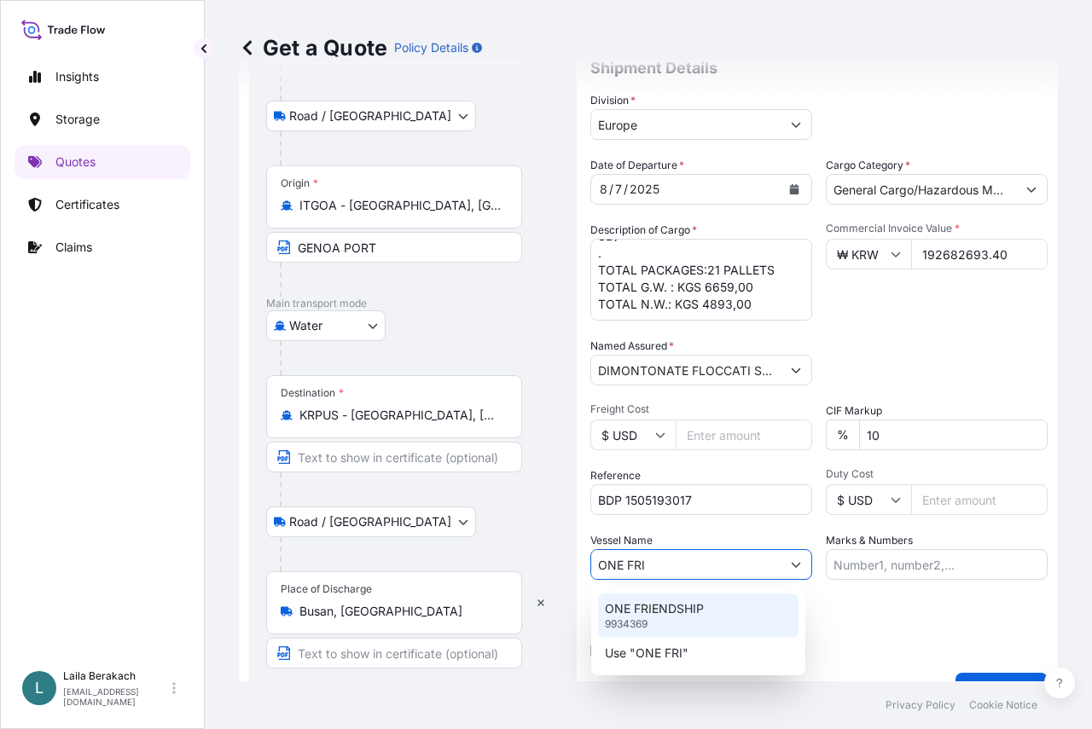
click at [698, 607] on p "ONE FRIENDSHIP" at bounding box center [654, 609] width 99 height 17
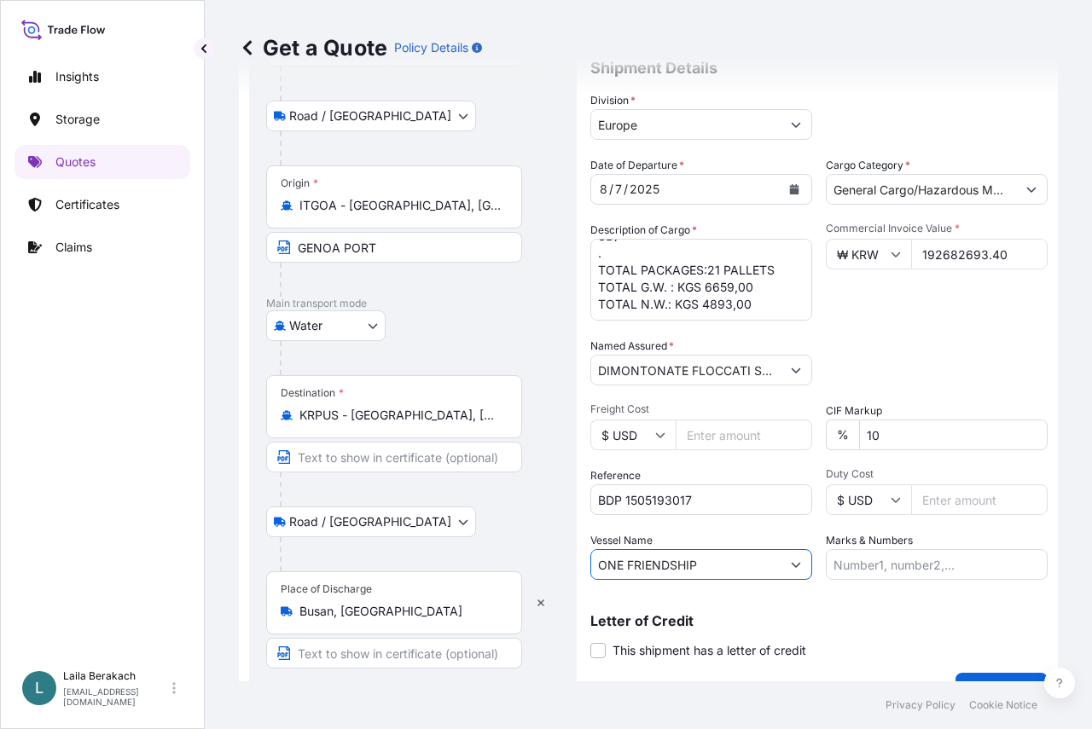
type input "ONE FRIENDSHIP"
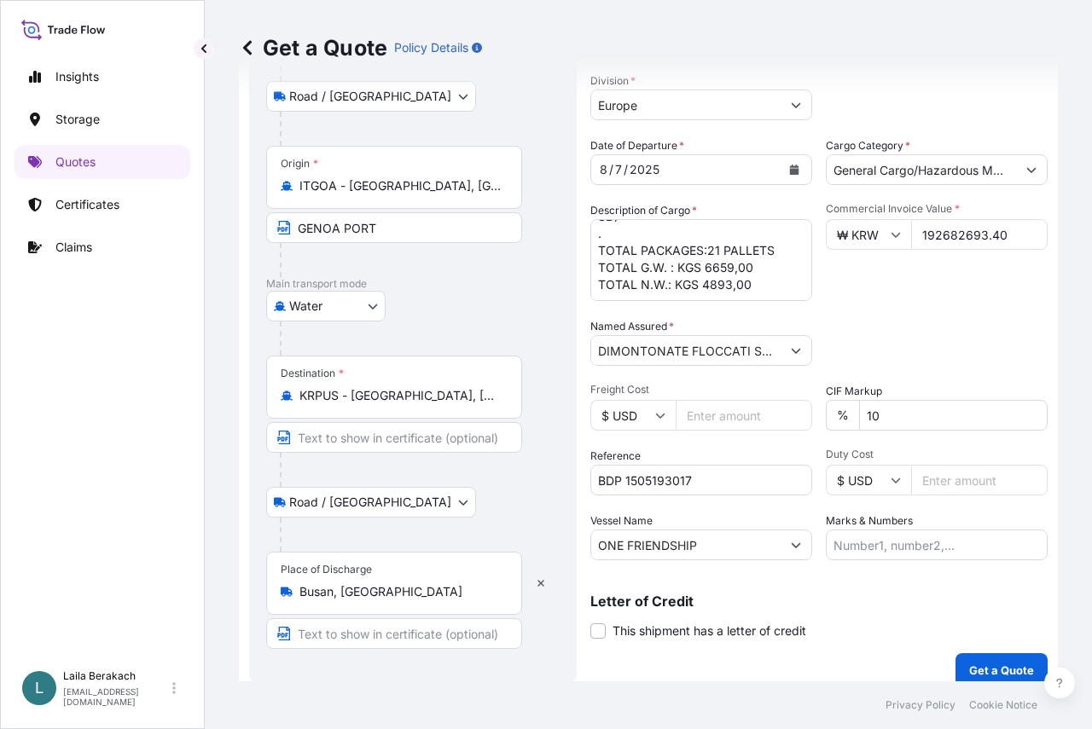
scroll to position [234, 0]
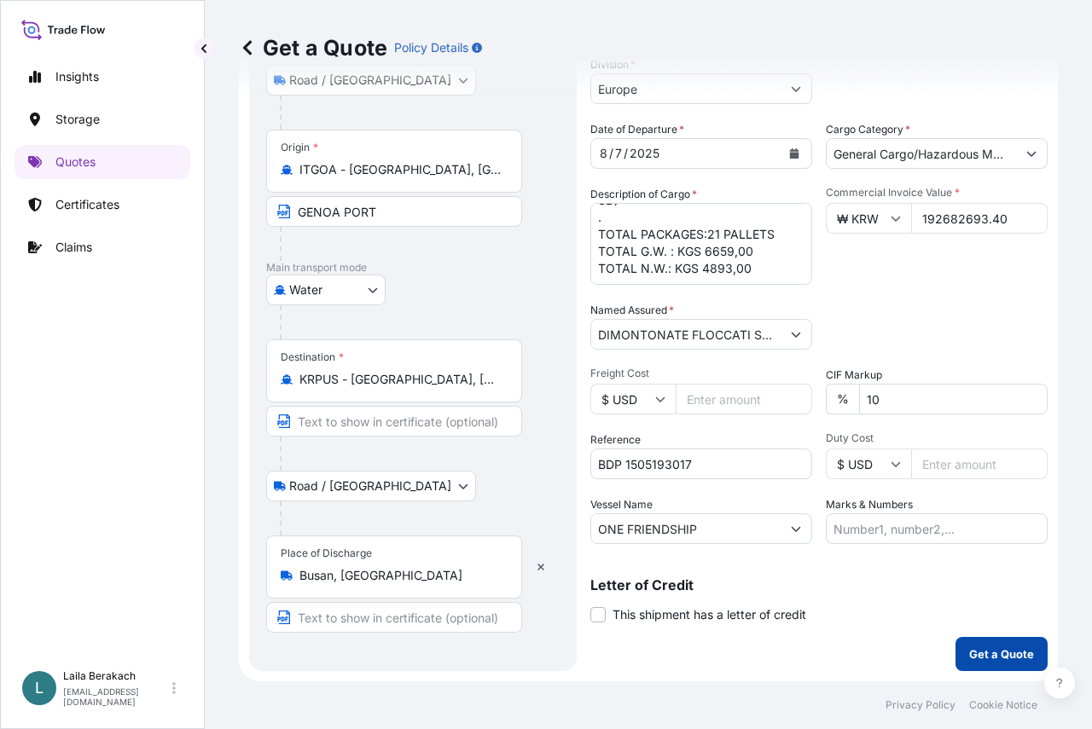
click at [967, 663] on button "Get a Quote" at bounding box center [1002, 654] width 92 height 34
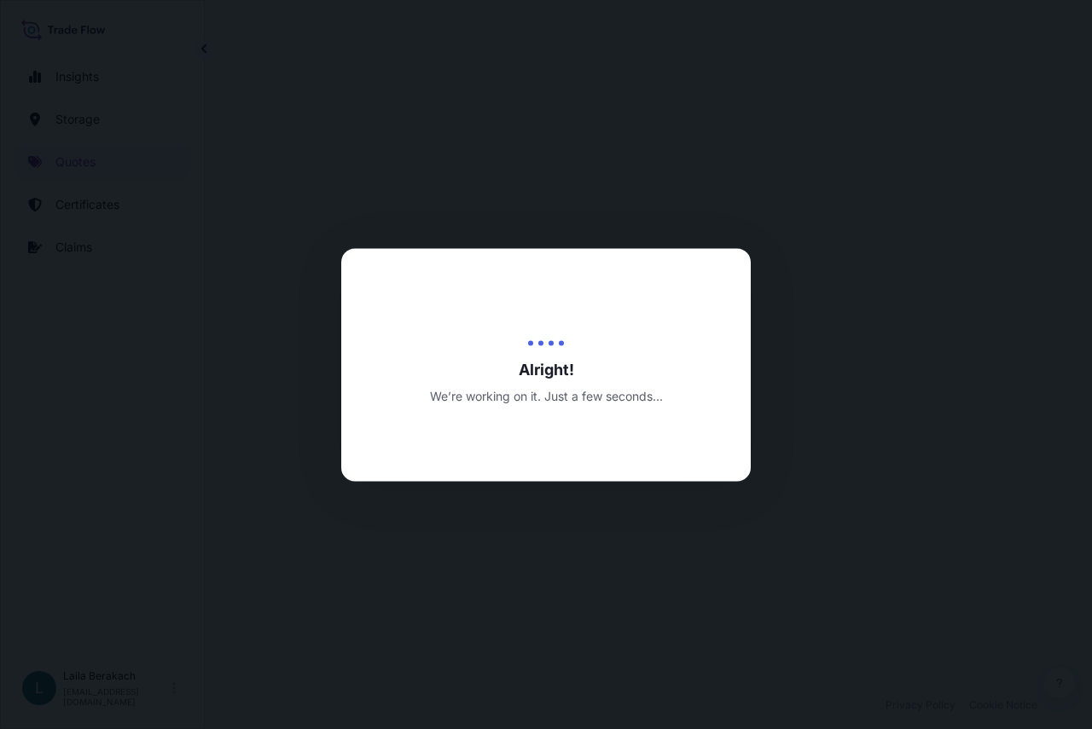
select select "Road / Inland"
select select "Water"
select select "Road / Inland"
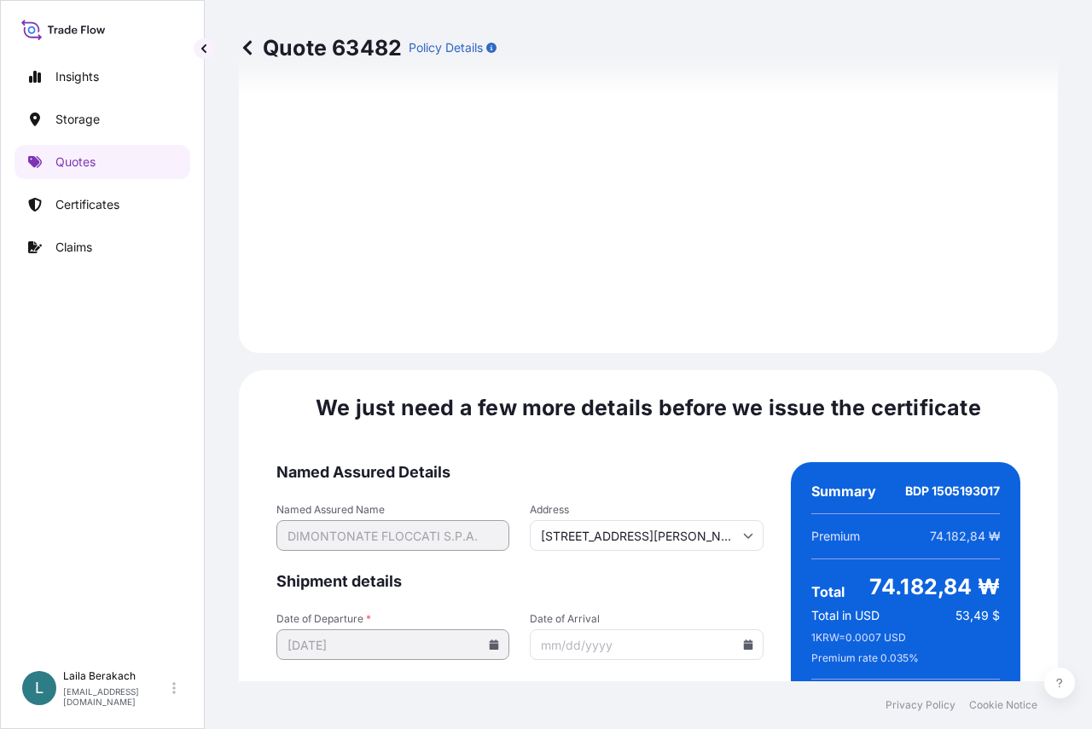
scroll to position [2842, 0]
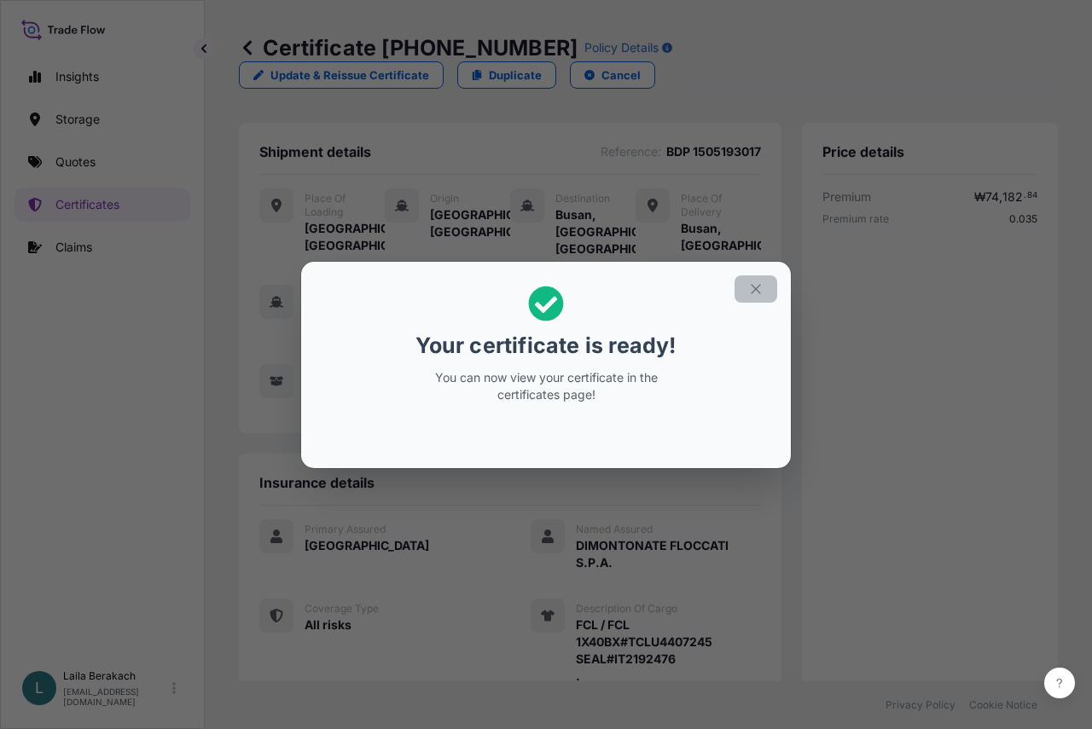
click at [753, 286] on icon "button" at bounding box center [755, 289] width 15 height 15
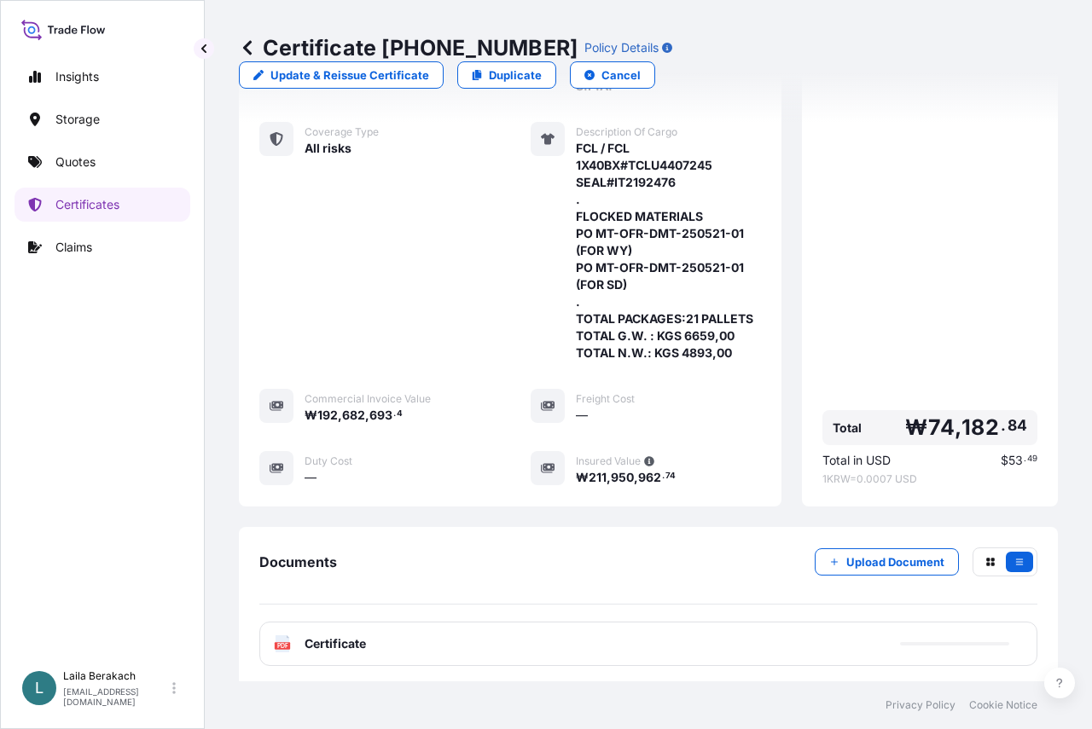
scroll to position [626, 0]
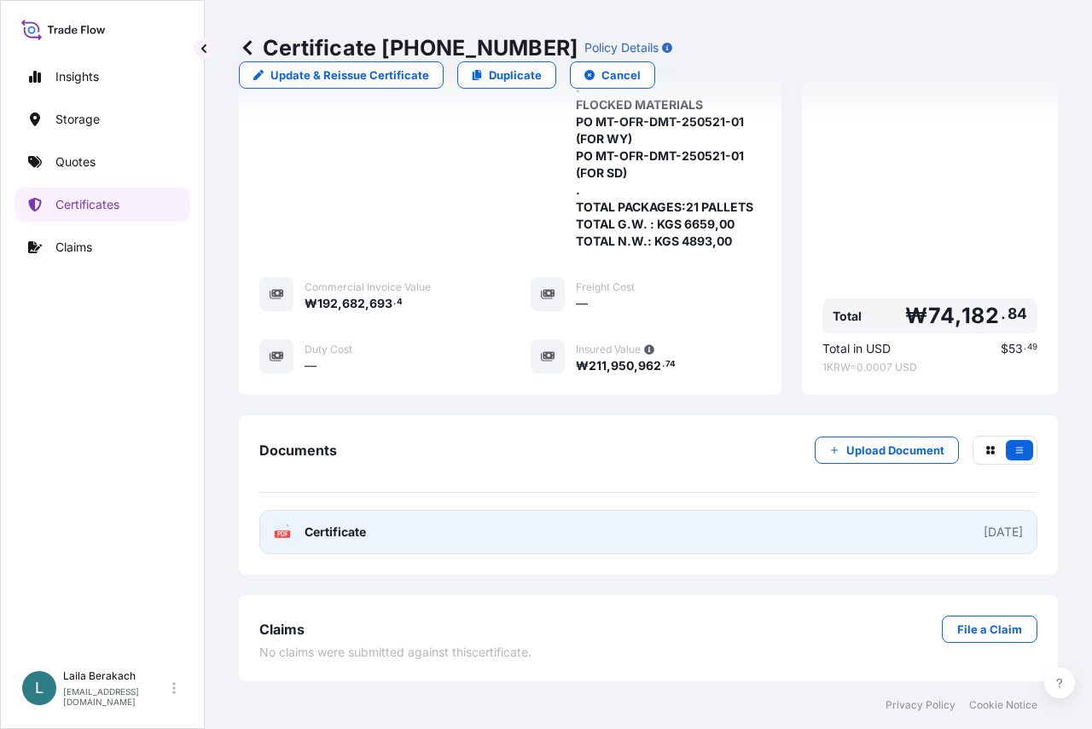
click at [503, 540] on link "PDF Certificate 2025-08-18" at bounding box center [648, 532] width 778 height 44
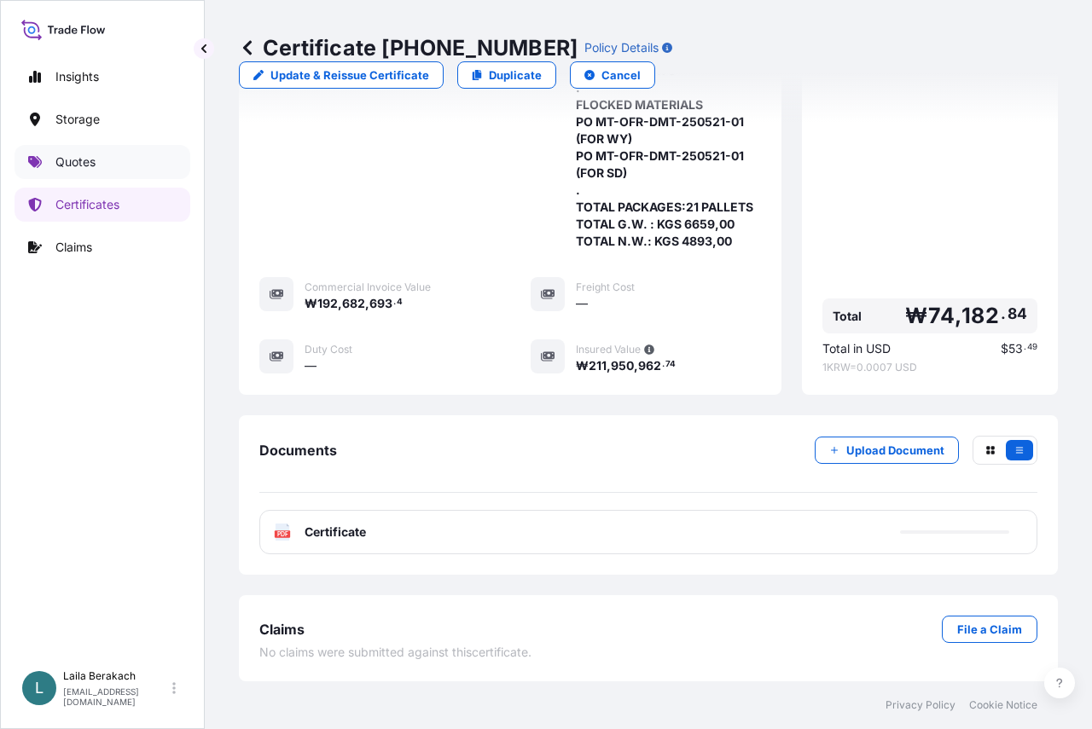
click at [113, 160] on link "Quotes" at bounding box center [103, 162] width 176 height 34
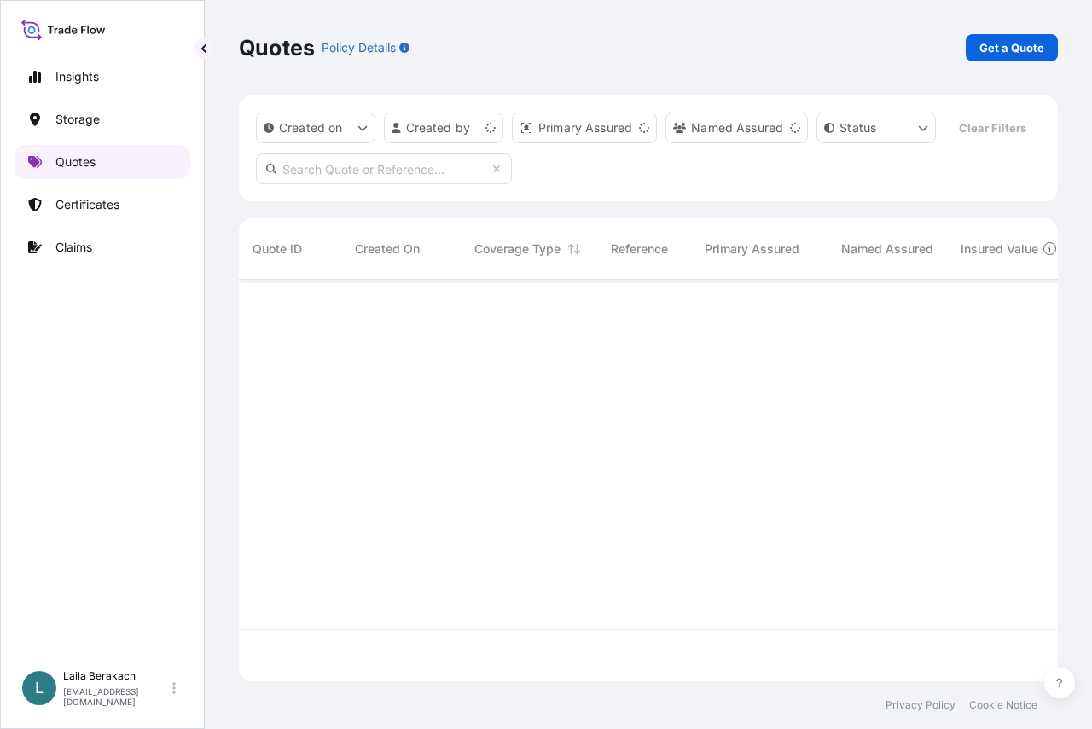
scroll to position [363, 806]
click at [1032, 41] on p "Get a Quote" at bounding box center [1011, 47] width 65 height 17
select select "Water"
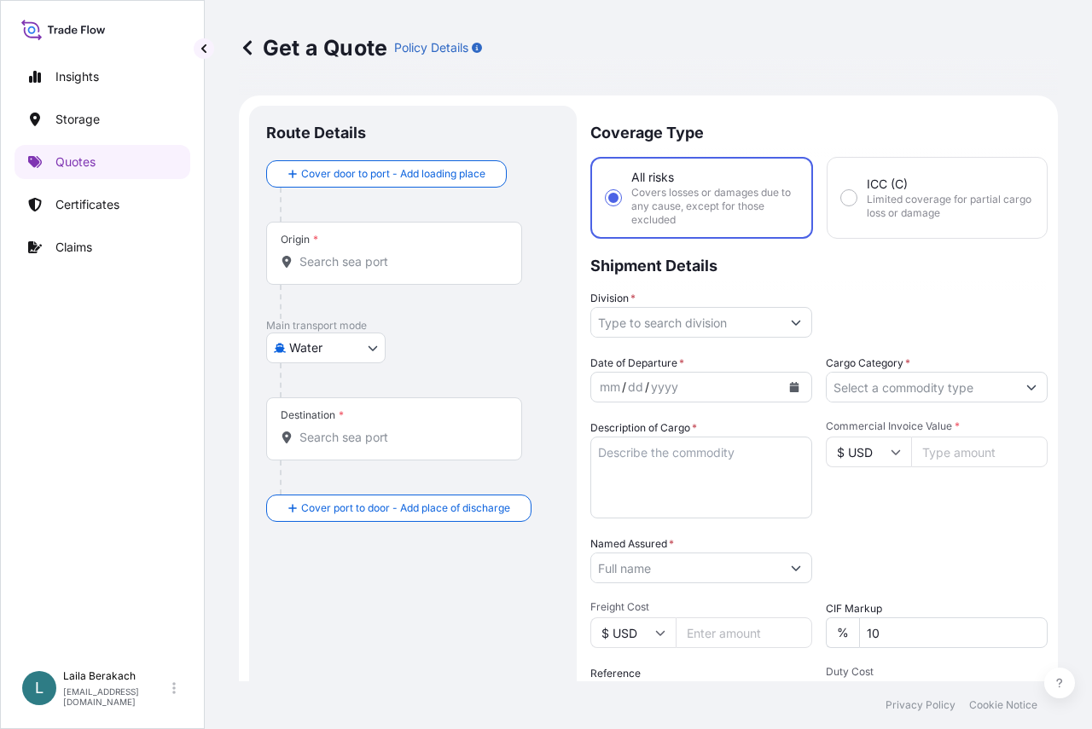
scroll to position [27, 0]
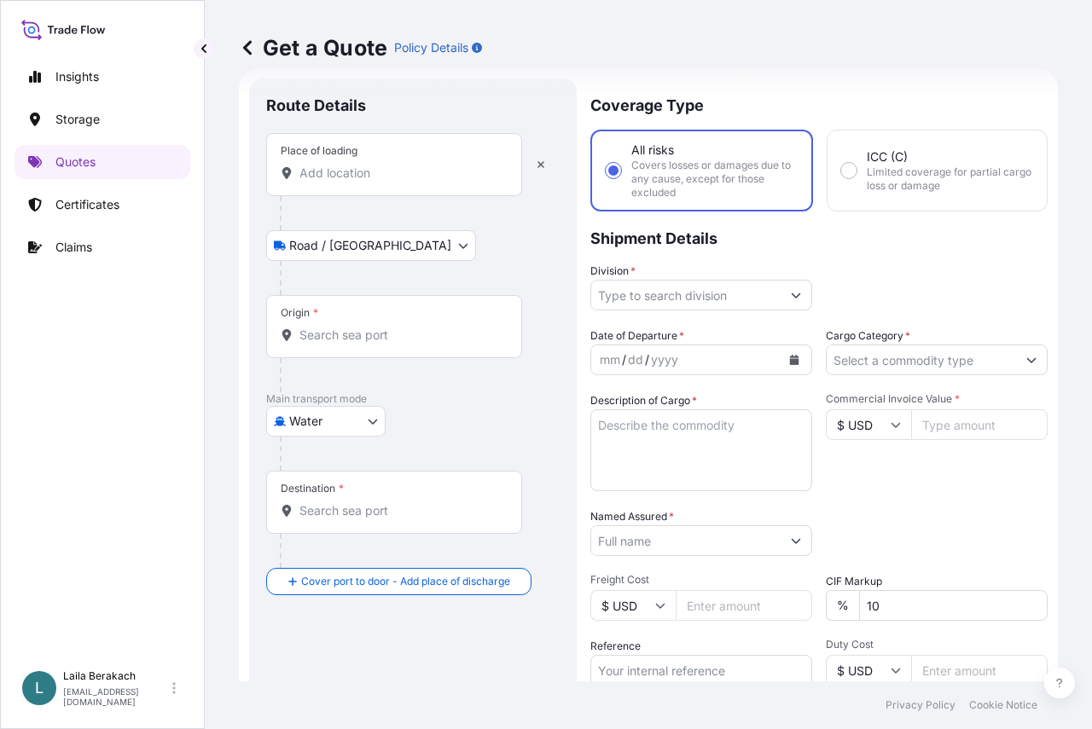
click at [357, 176] on input "Place of loading" at bounding box center [399, 173] width 201 height 17
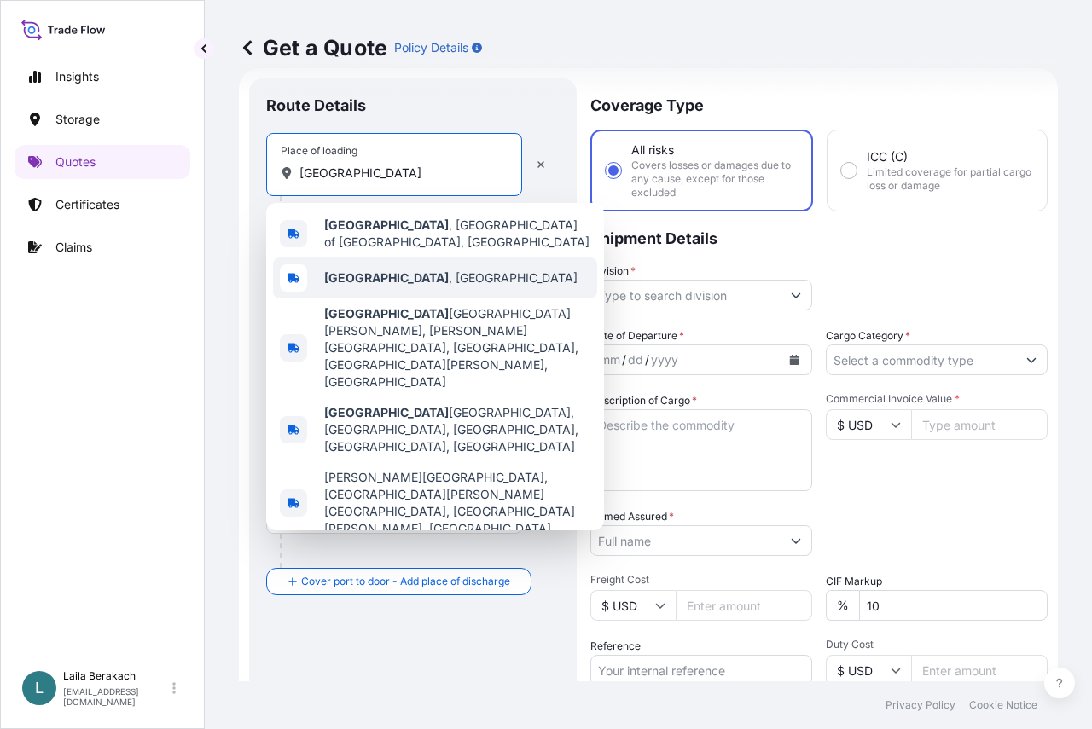
click at [340, 270] on b "Firenze" at bounding box center [386, 277] width 125 height 15
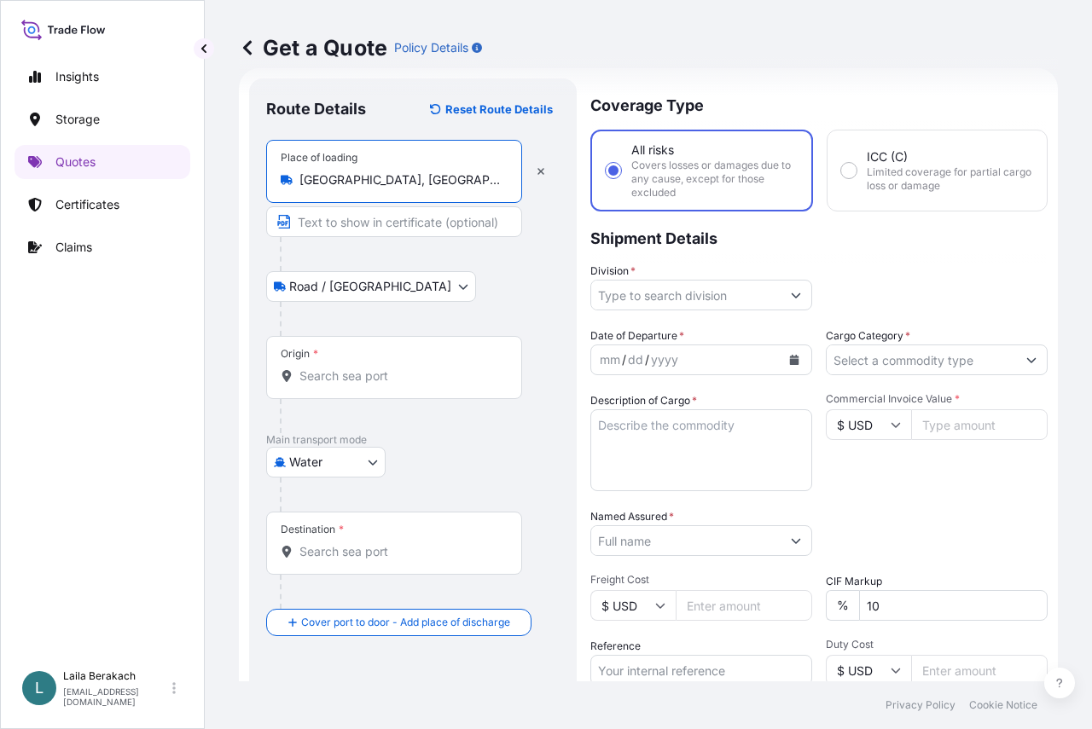
type input "Firenze, Italy"
click at [338, 373] on input "Origin *" at bounding box center [399, 376] width 201 height 17
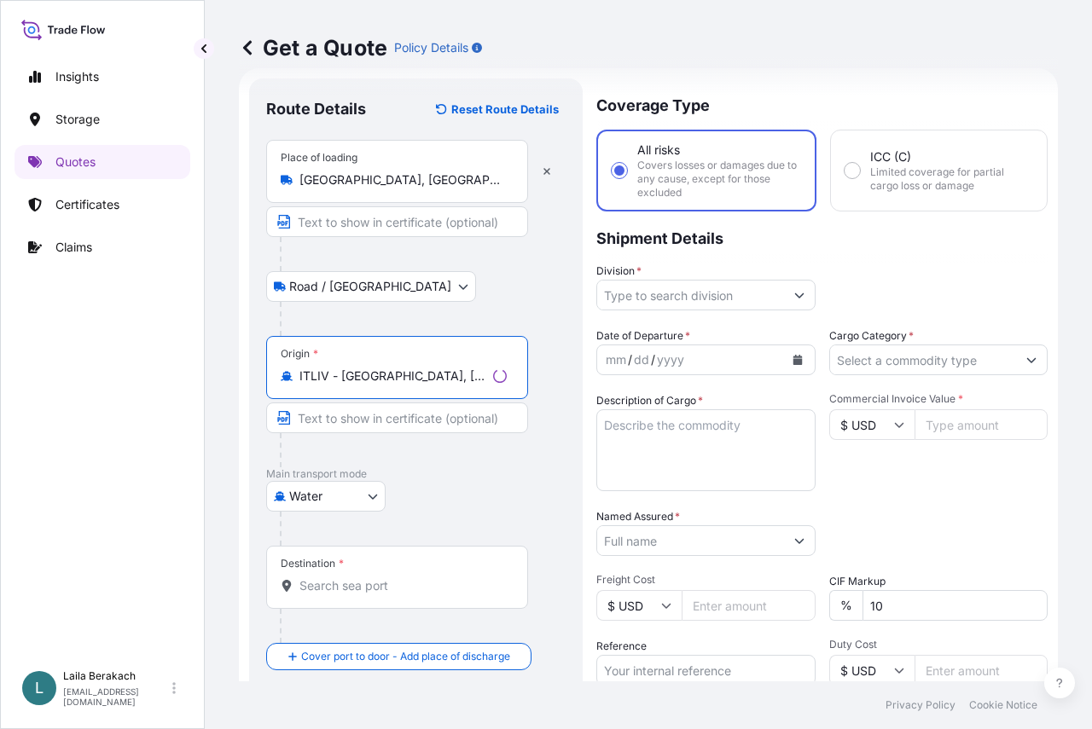
type input "ITLIV - Livorno, Italy"
click at [325, 583] on input "Destination *" at bounding box center [402, 586] width 207 height 17
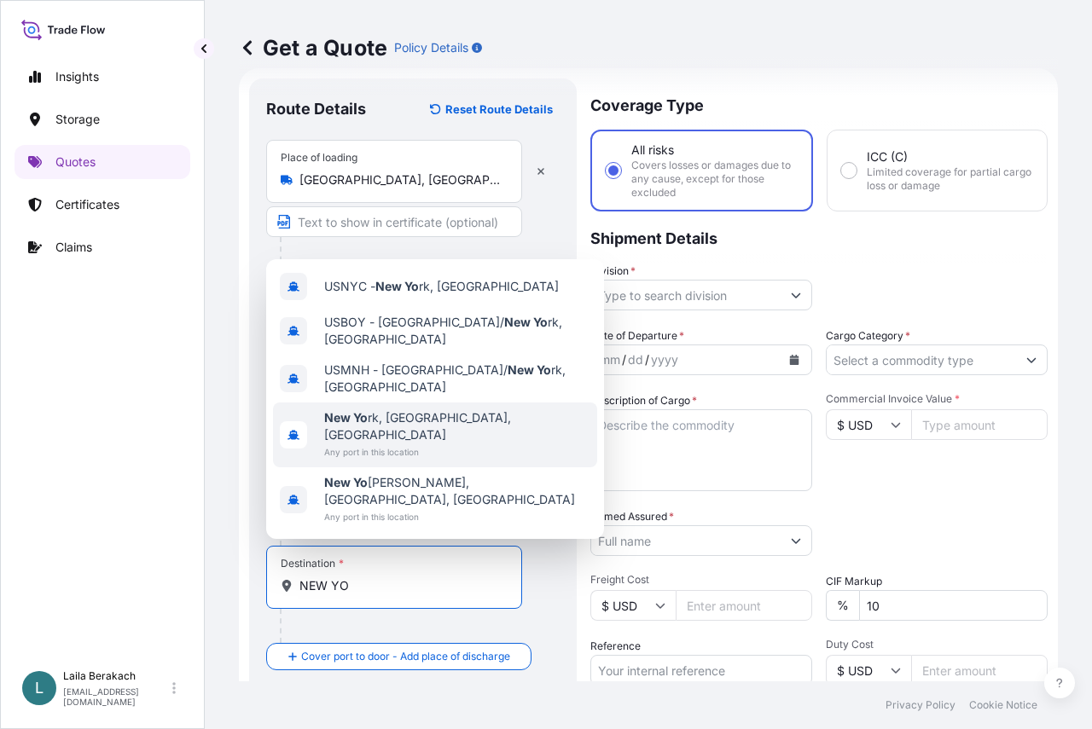
click at [417, 461] on span "Any port in this location" at bounding box center [457, 452] width 266 height 17
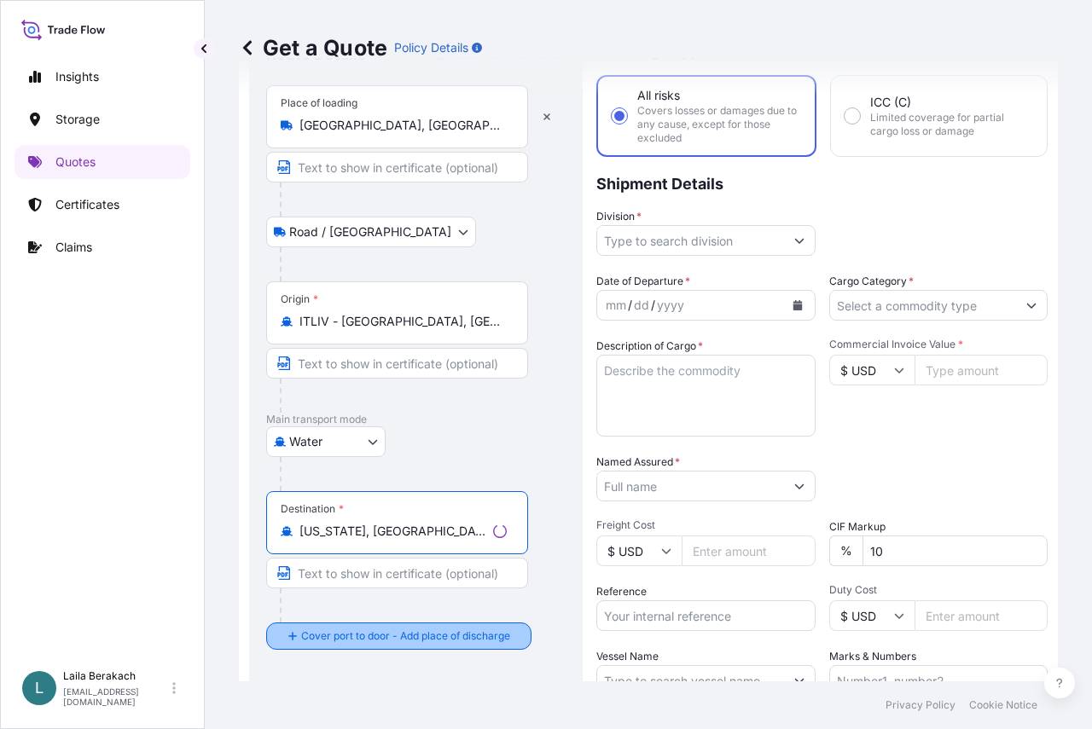
scroll to position [113, 0]
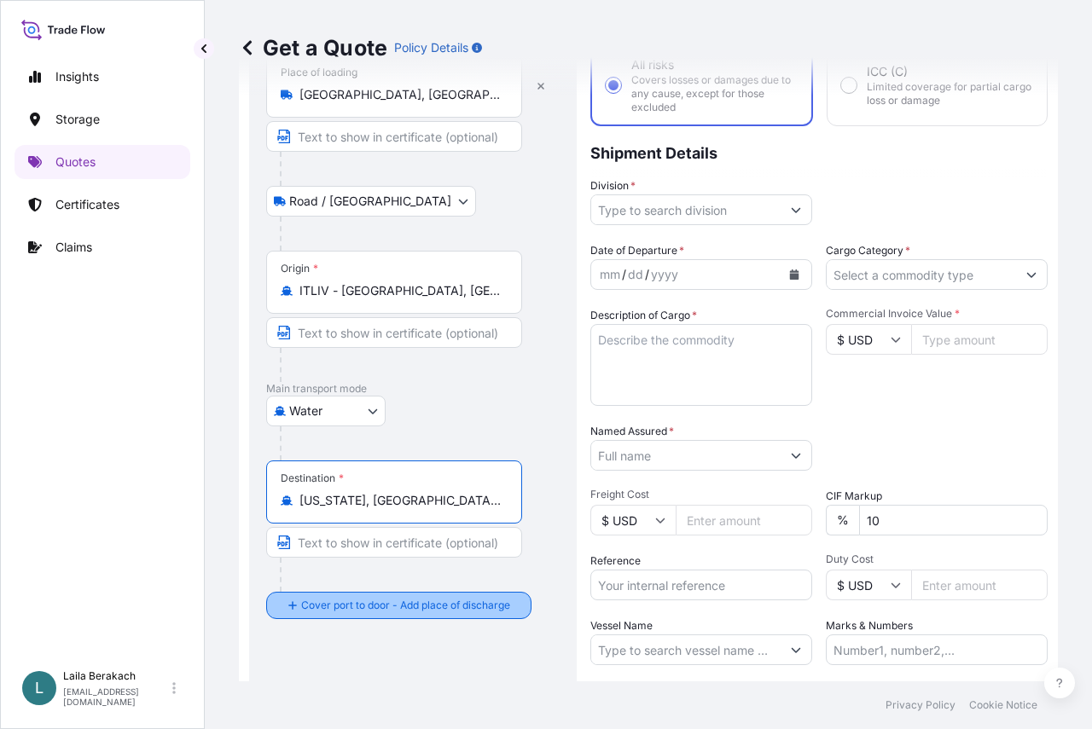
type input "New York, NY, USA"
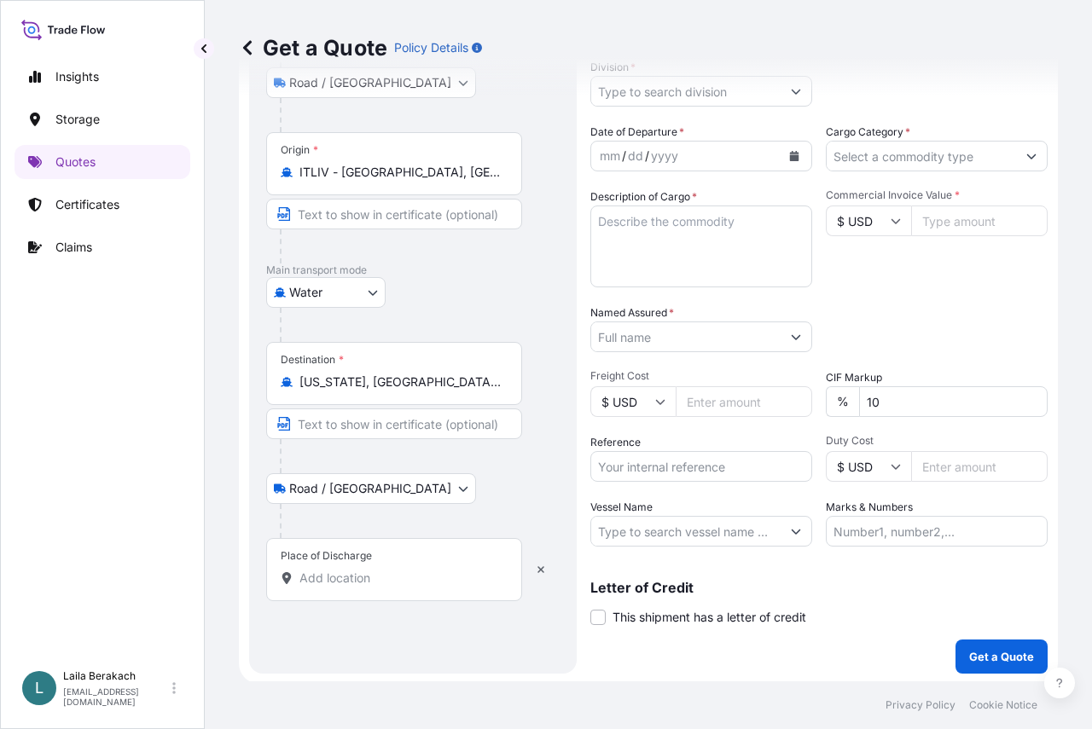
scroll to position [234, 0]
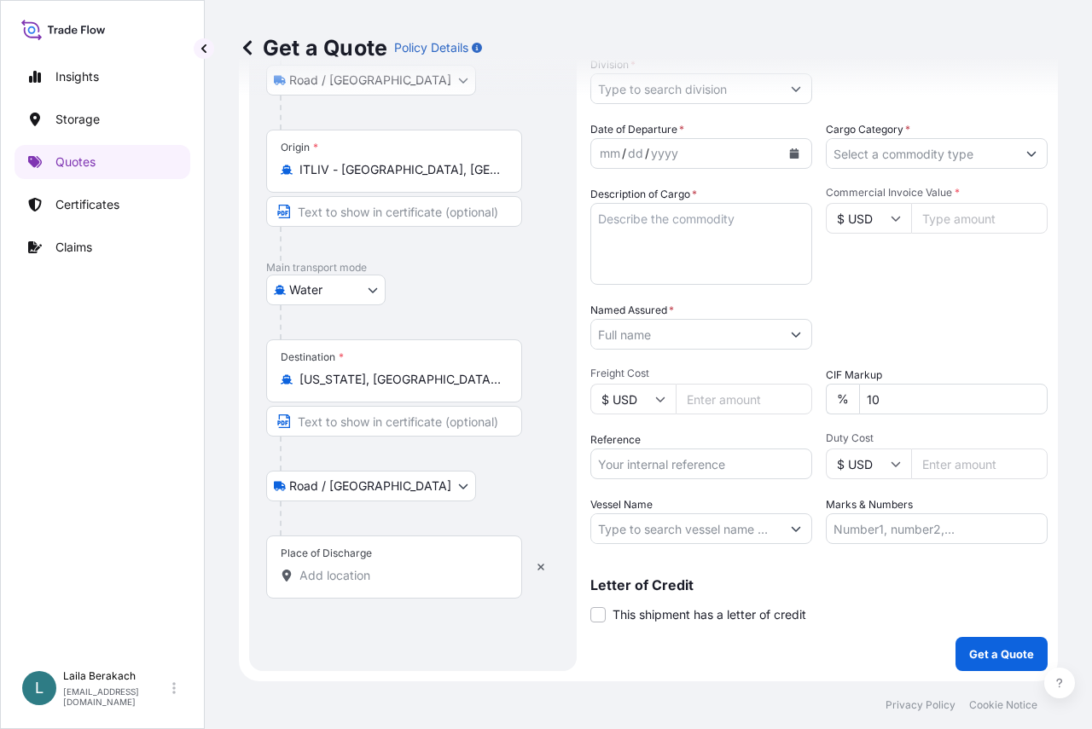
click at [362, 579] on input "Place of Discharge" at bounding box center [399, 575] width 201 height 17
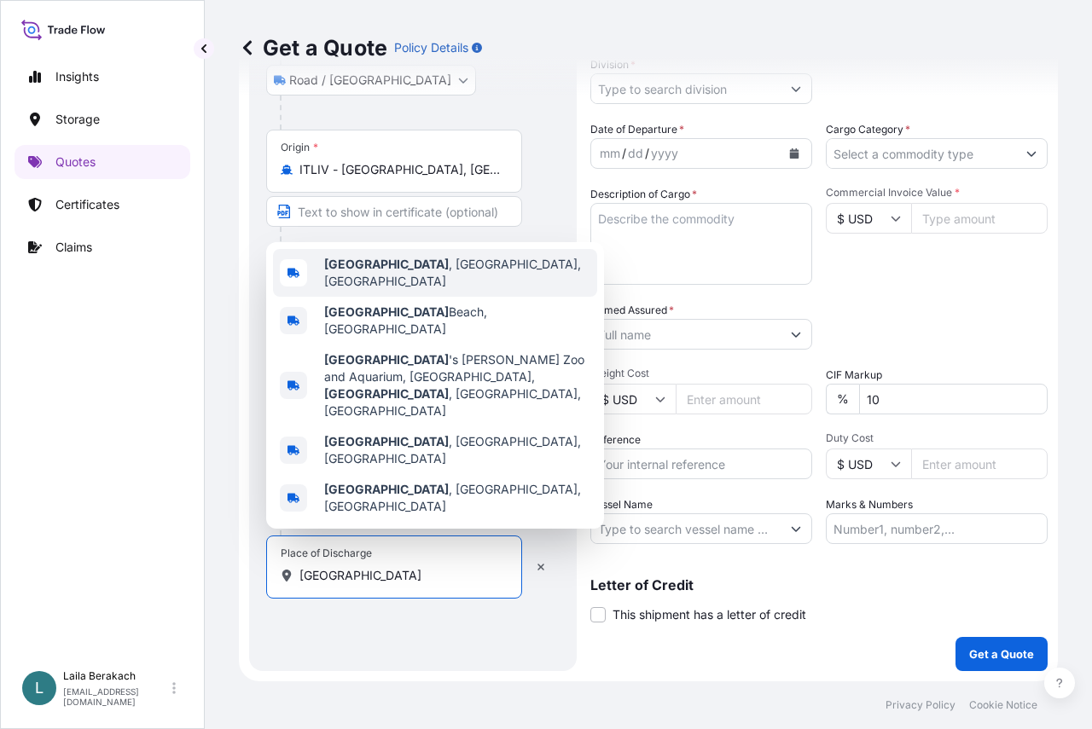
click at [449, 297] on div "Omaha , NE, USA" at bounding box center [435, 273] width 324 height 48
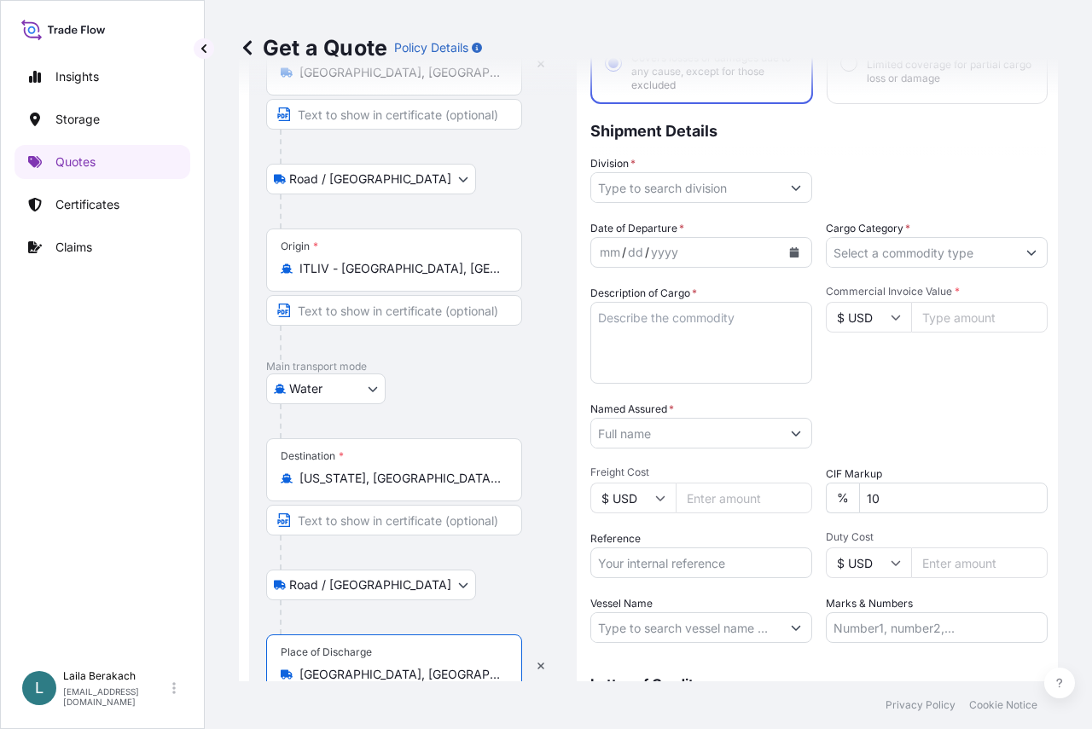
scroll to position [0, 0]
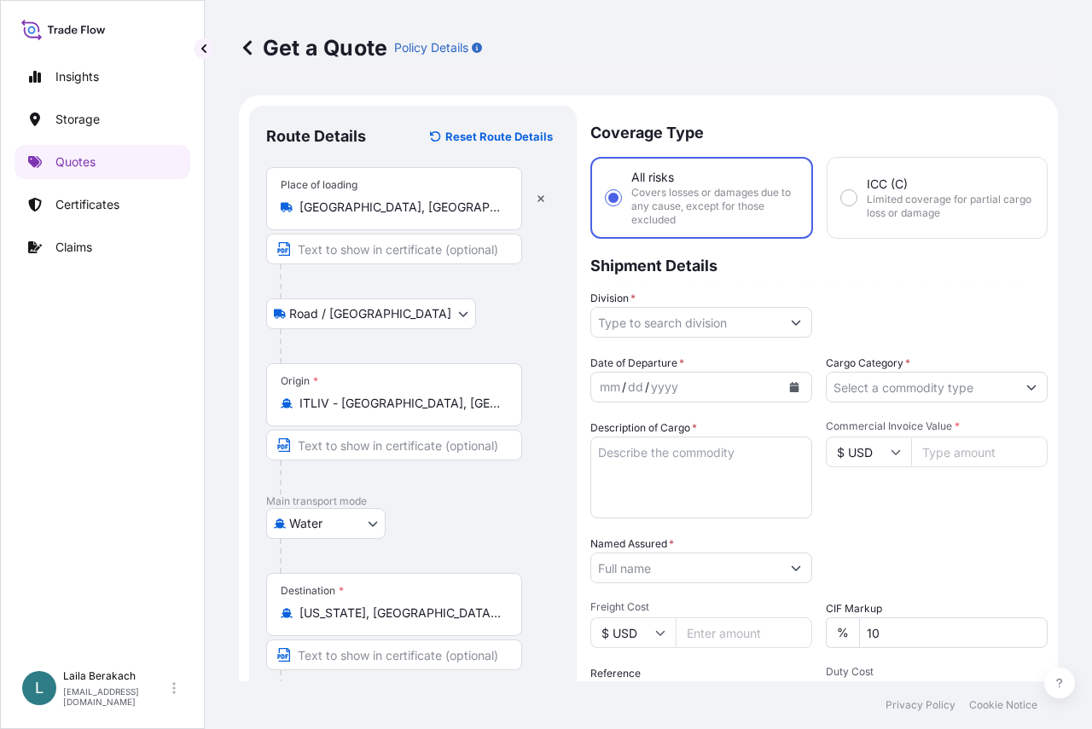
type input "Omaha, NE, USA"
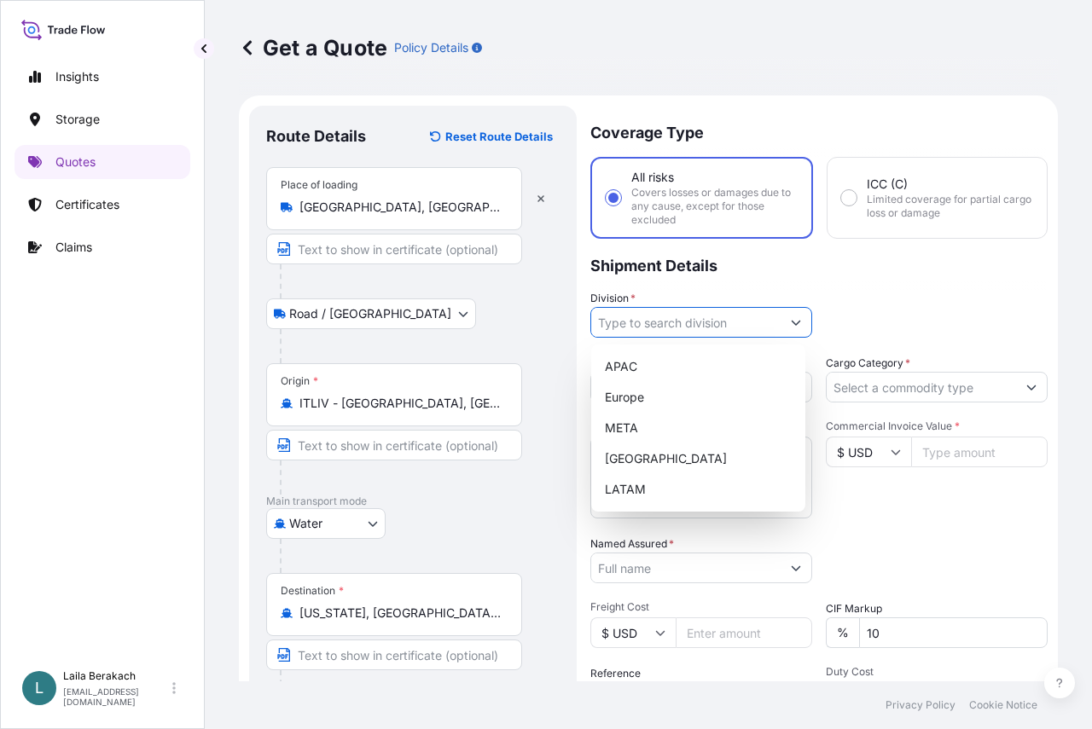
click at [698, 325] on input "Division *" at bounding box center [685, 322] width 189 height 31
click at [653, 391] on div "Europe" at bounding box center [698, 397] width 200 height 31
type input "Europe"
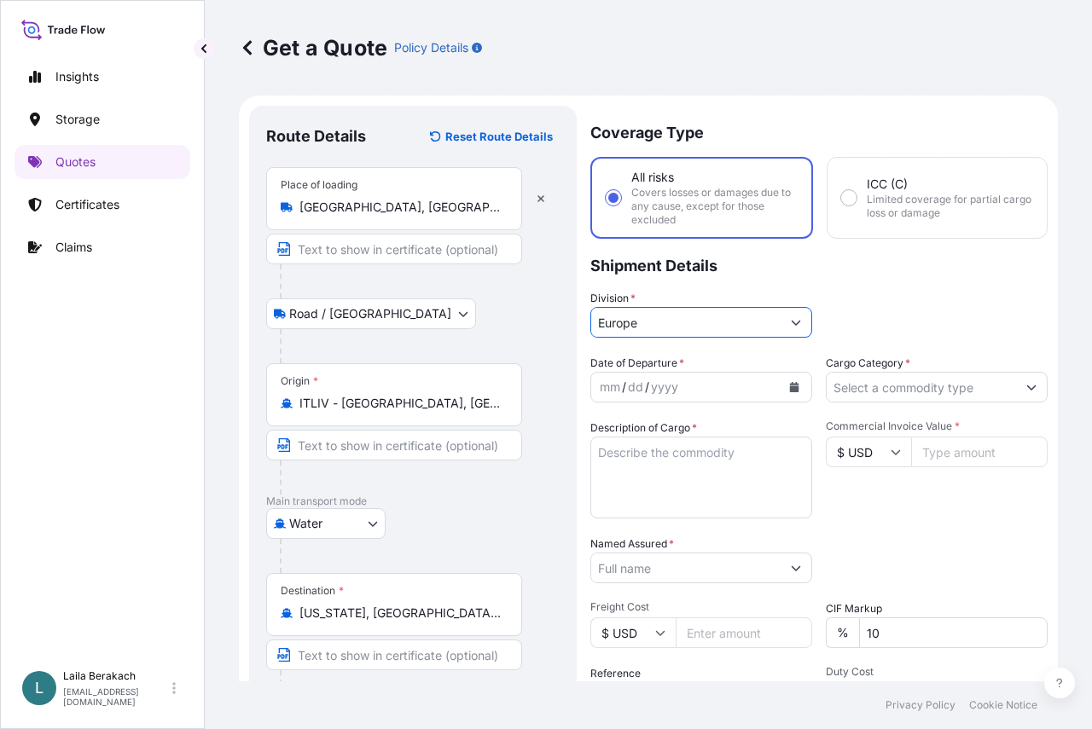
click at [790, 390] on icon "Calendar" at bounding box center [794, 387] width 9 height 10
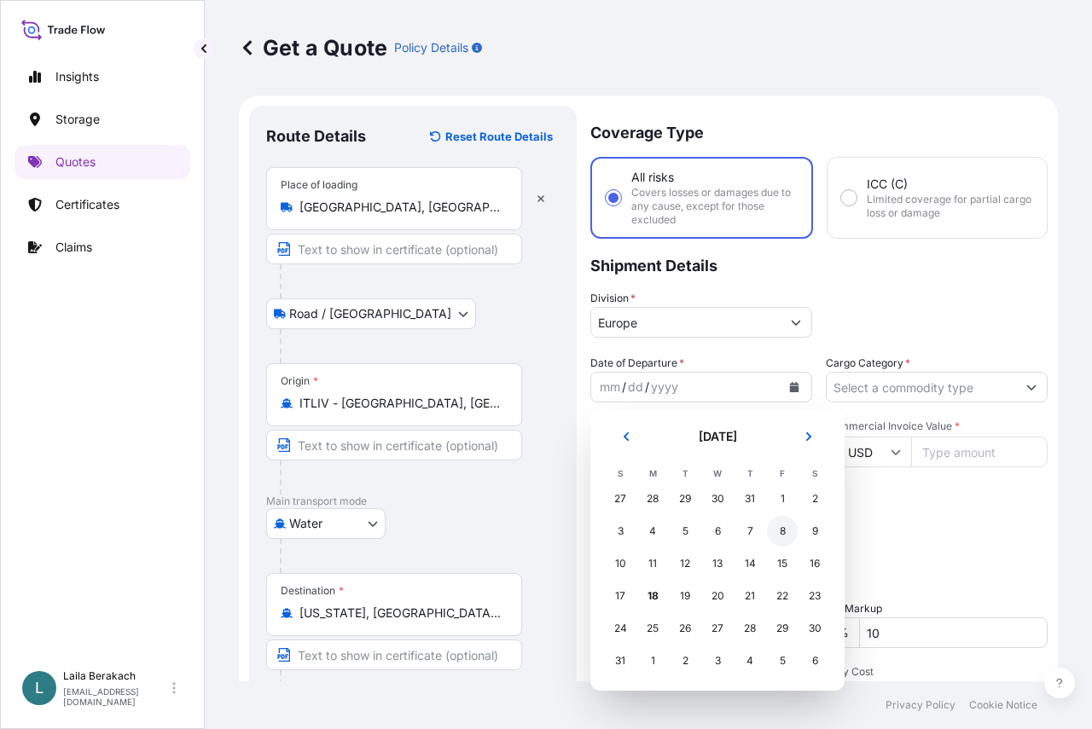
click at [783, 532] on div "8" at bounding box center [782, 531] width 31 height 31
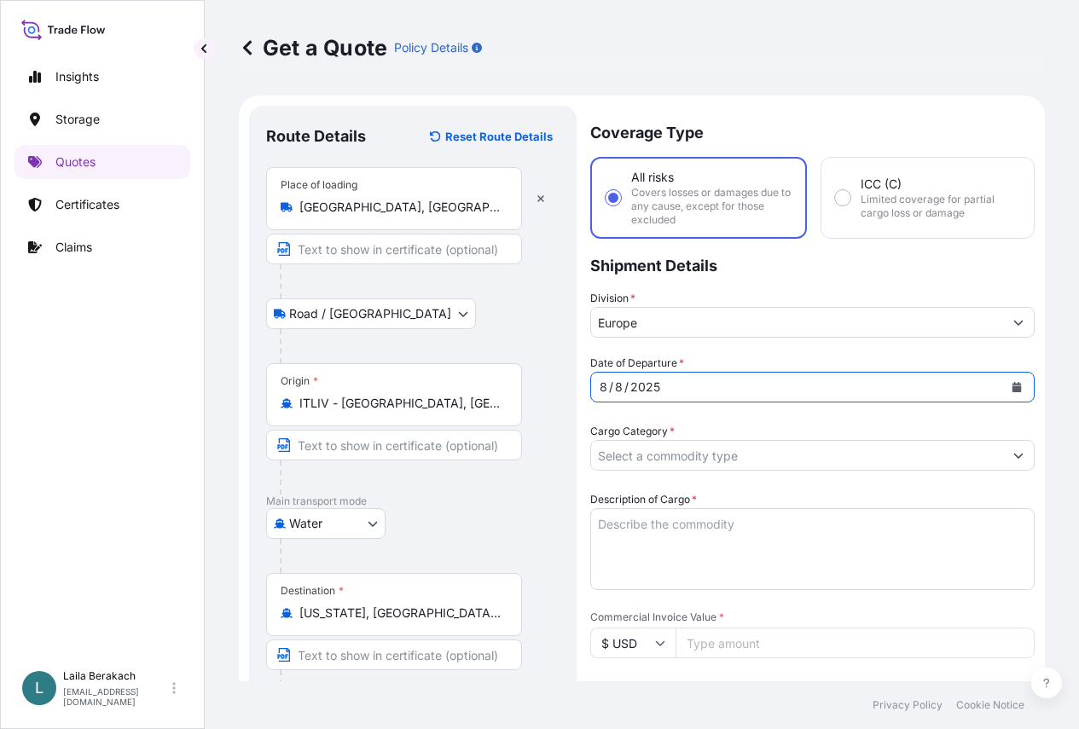
click at [868, 440] on input "Cargo Category *" at bounding box center [797, 455] width 412 height 31
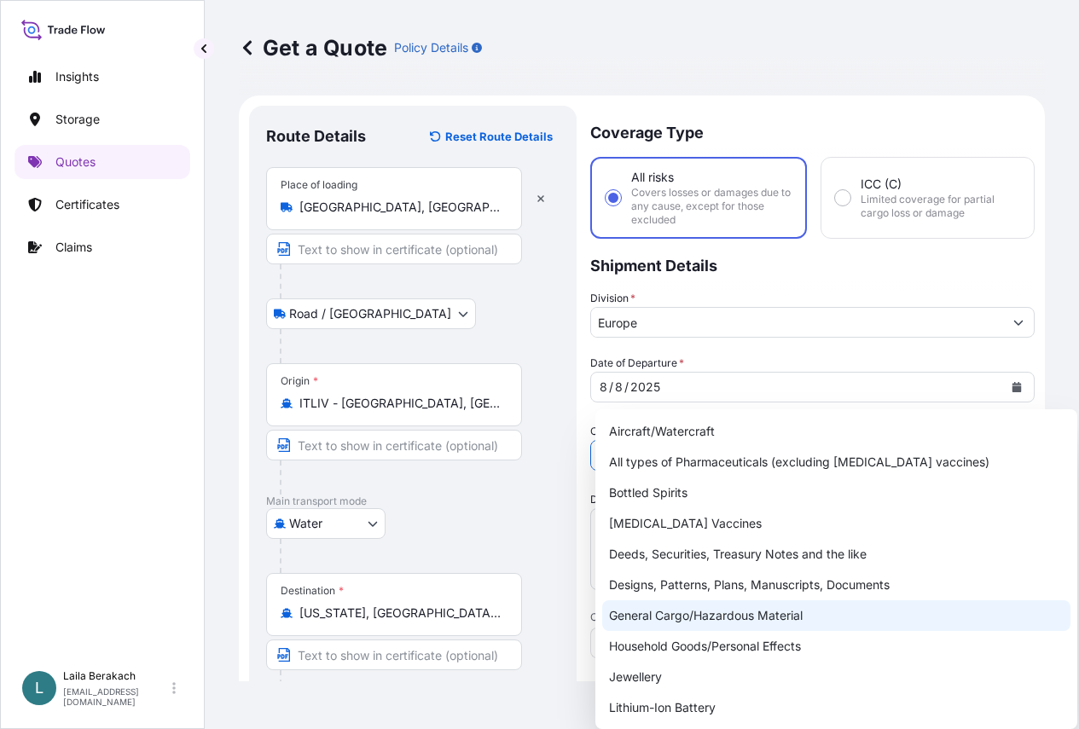
click at [689, 613] on div "General Cargo/Hazardous Material" at bounding box center [836, 616] width 468 height 31
type input "General Cargo/Hazardous Material"
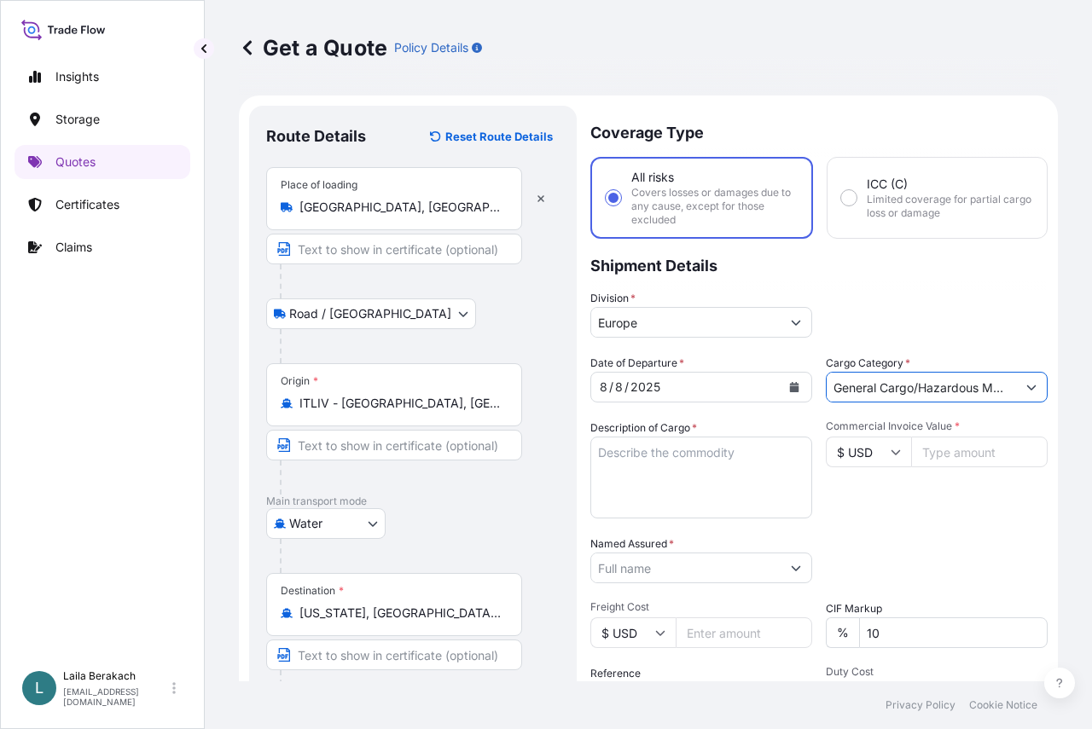
click at [646, 462] on textarea "Description of Cargo *" at bounding box center [701, 478] width 222 height 82
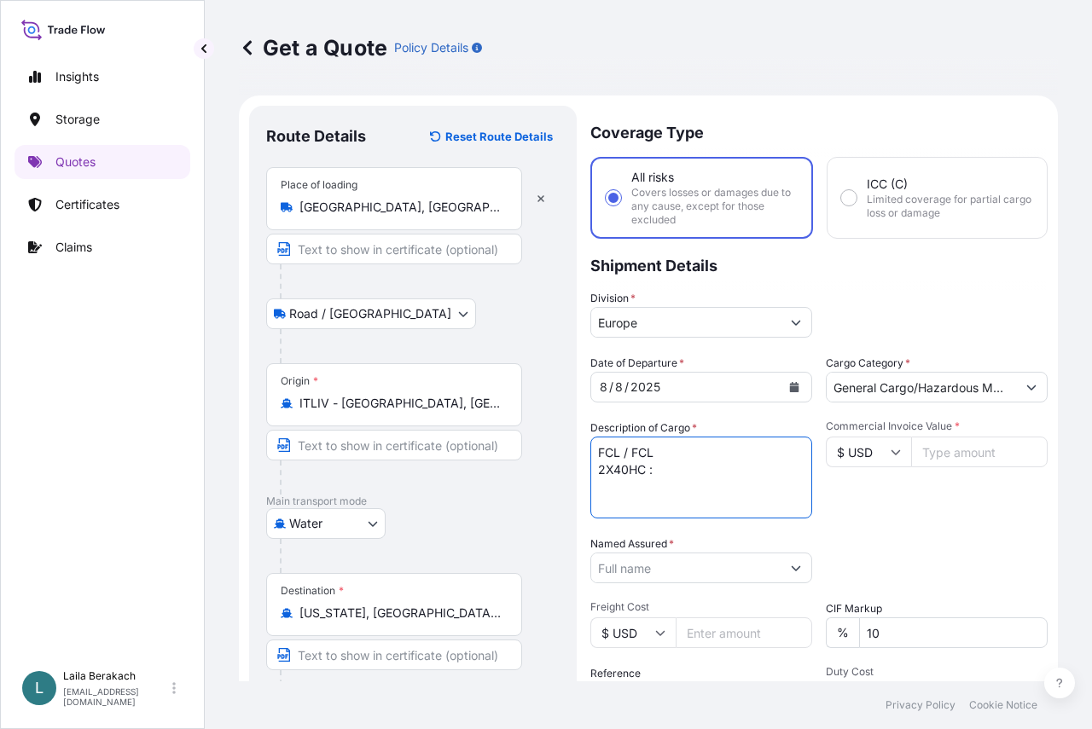
click at [697, 473] on textarea "FCL / FCL 2X40HC :" at bounding box center [701, 478] width 222 height 82
paste textarea "MSNU5358450"
drag, startPoint x: 781, startPoint y: 485, endPoint x: 777, endPoint y: 476, distance: 10.3
click at [781, 485] on textarea "FCL / FCL 2X40HC : MSNU5358450 /SEAL 5233632" at bounding box center [701, 478] width 222 height 82
paste textarea "MSBU5235952"
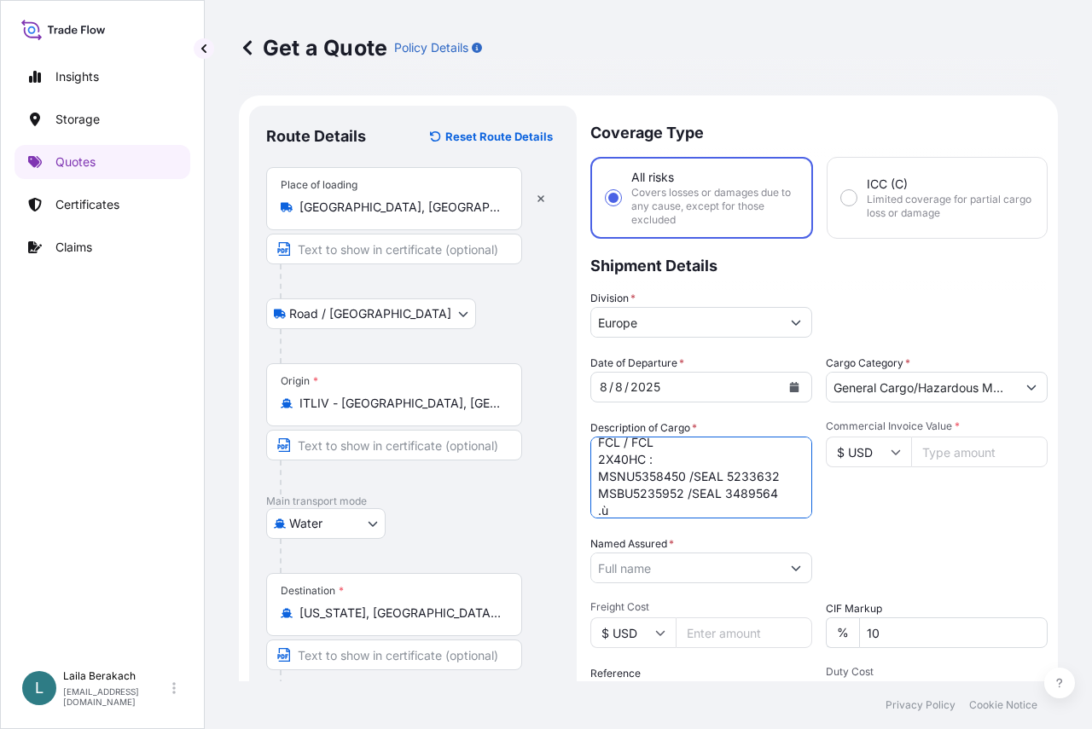
scroll to position [27, 0]
click at [624, 497] on textarea "FCL / FCL 2X40HC : MSNU5358450 /SEAL 5233632 MSBU5235952 /SEAL 3489564 ." at bounding box center [701, 478] width 222 height 82
paste textarea "EMULSIFIER BLEND"
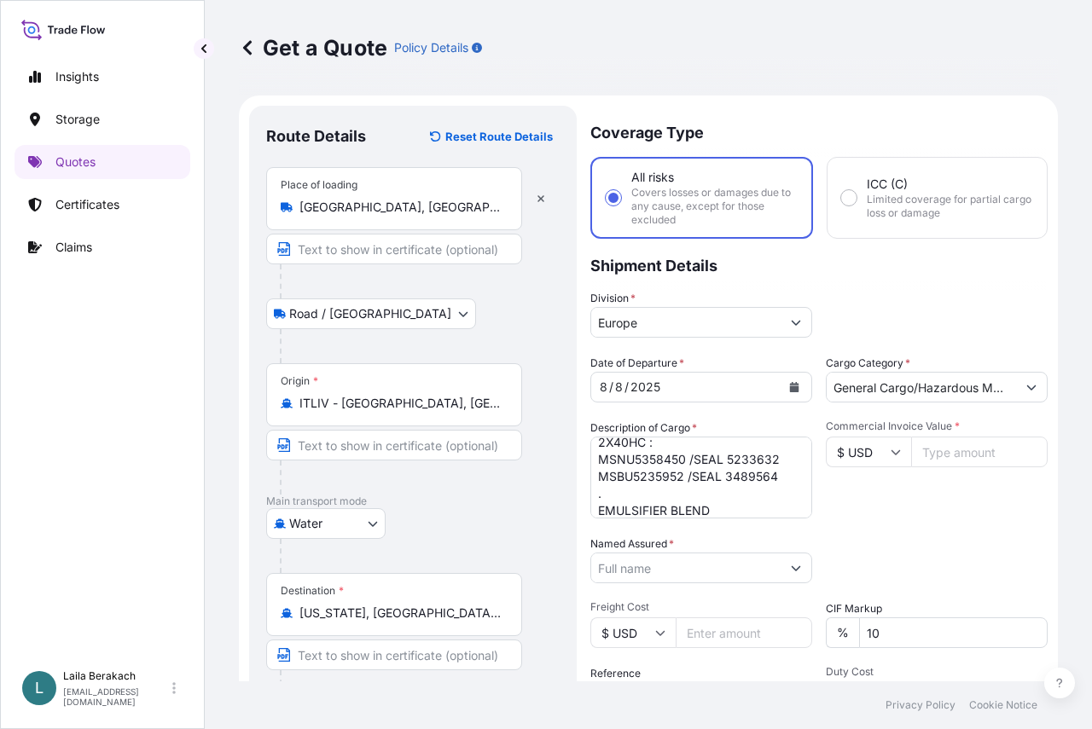
click at [702, 514] on textarea "FCL / FCL 2X40HC : MSNU5358450 /SEAL 5233632 MSBU5235952 /SEAL 3489564 . EMULSI…" at bounding box center [701, 478] width 222 height 82
paste textarea "FOR FURTHER MANUFACTURE OF POULTRY"
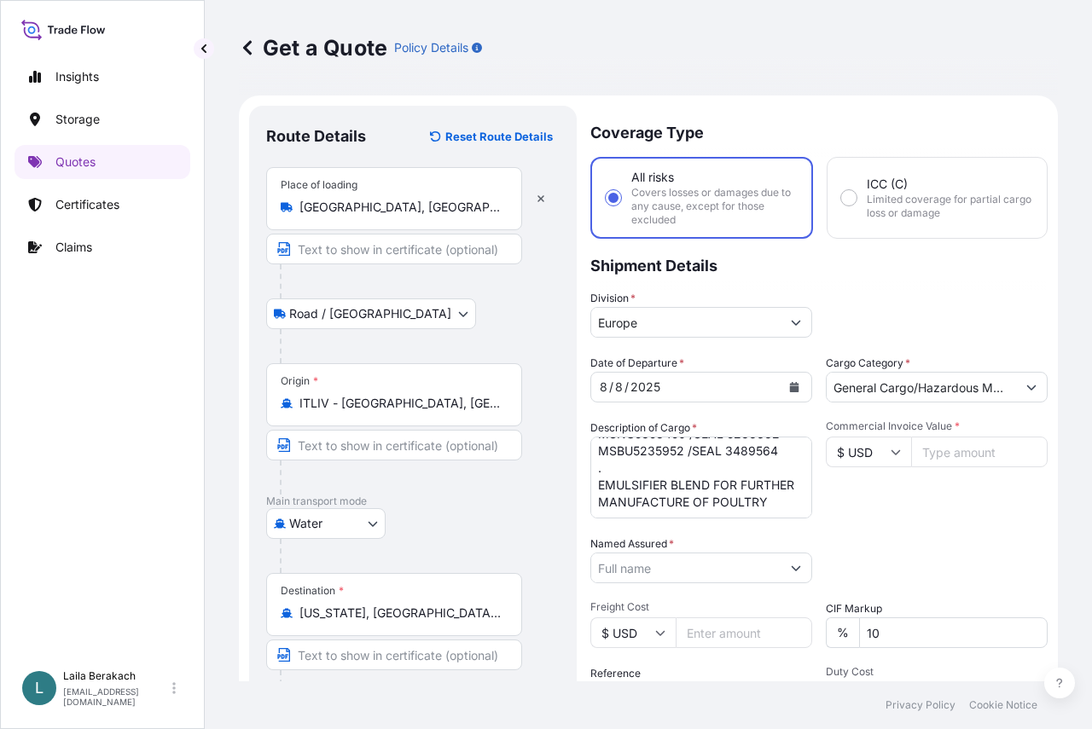
click at [663, 503] on textarea "FCL / FCL 2X40HC : MSNU5358450 /SEAL 5233632 MSBU5235952 /SEAL 3489564 . EMULSI…" at bounding box center [701, 478] width 222 height 82
paste textarea "AND SWINE FEED"
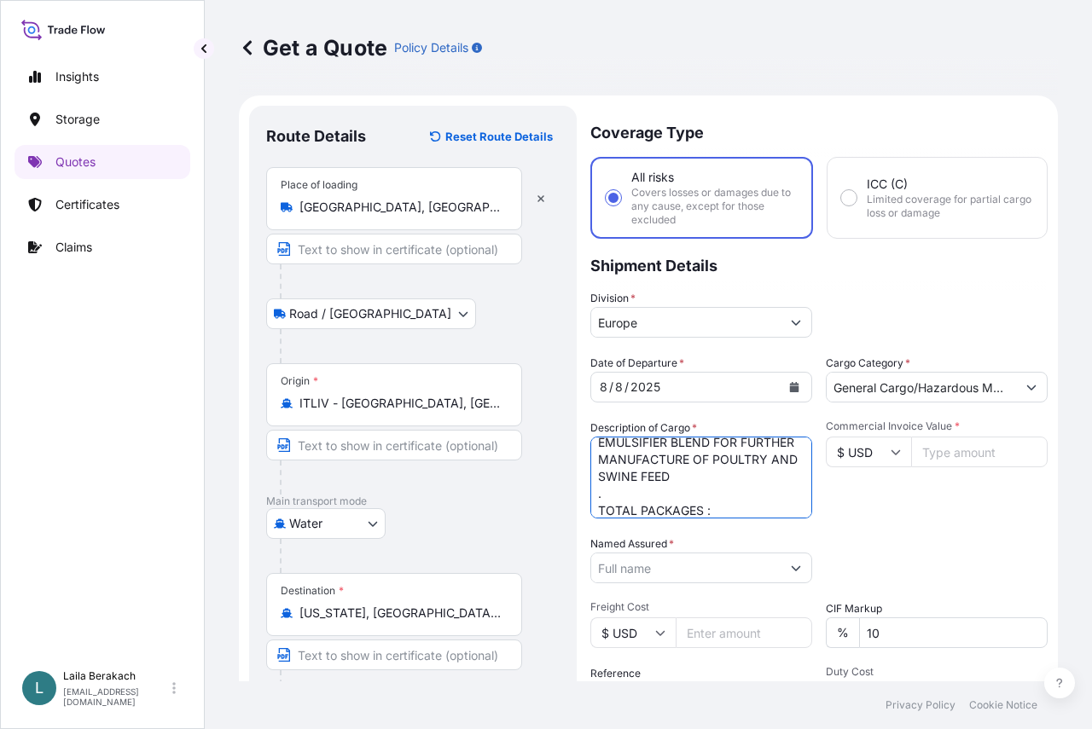
scroll to position [113, 0]
click at [642, 506] on textarea "FCL / FCL 2X40HC : MSNU5358450 /SEAL 5233632 MSBU5235952 /SEAL 3489564 . EMULSI…" at bounding box center [701, 478] width 222 height 82
type textarea "FCL / FCL 2X40HC : MSNU5358450 /SEAL 5233632 MSBU5235952 /SEAL 3489564 . EMULSI…"
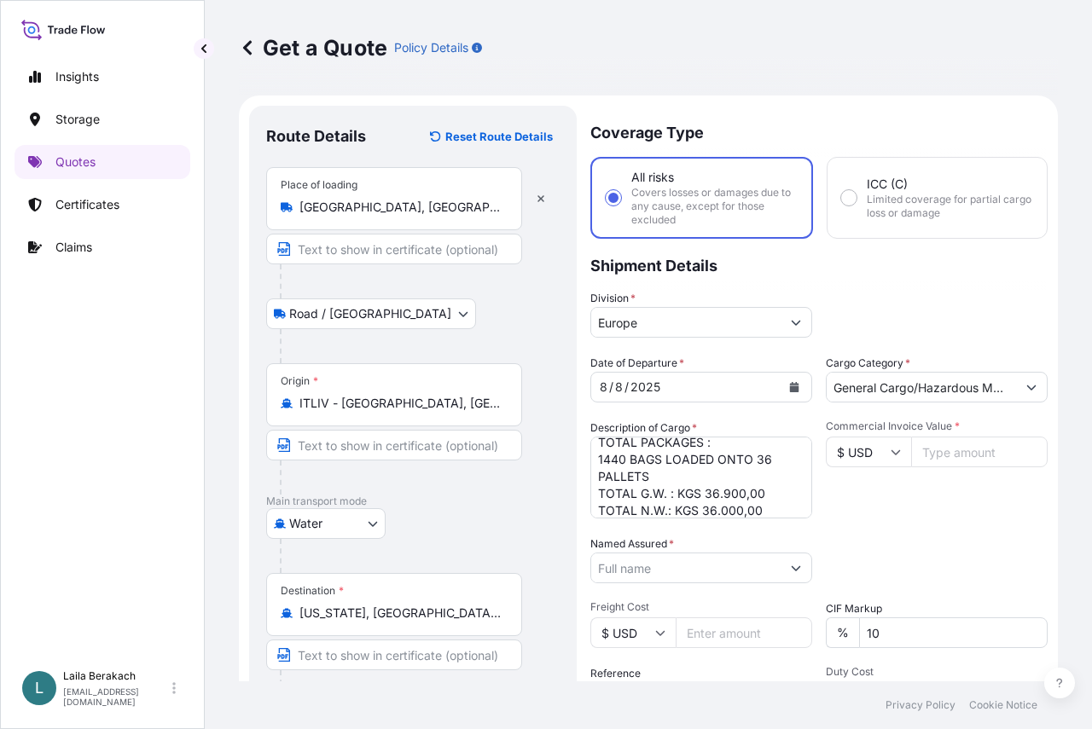
click at [892, 453] on icon at bounding box center [896, 452] width 9 height 5
click at [877, 497] on div "€ EUR" at bounding box center [863, 499] width 72 height 32
type input "€ EUR"
click at [944, 456] on input "Commercial Invoice Value *" at bounding box center [979, 452] width 137 height 31
drag, startPoint x: 937, startPoint y: 455, endPoint x: 973, endPoint y: 460, distance: 36.2
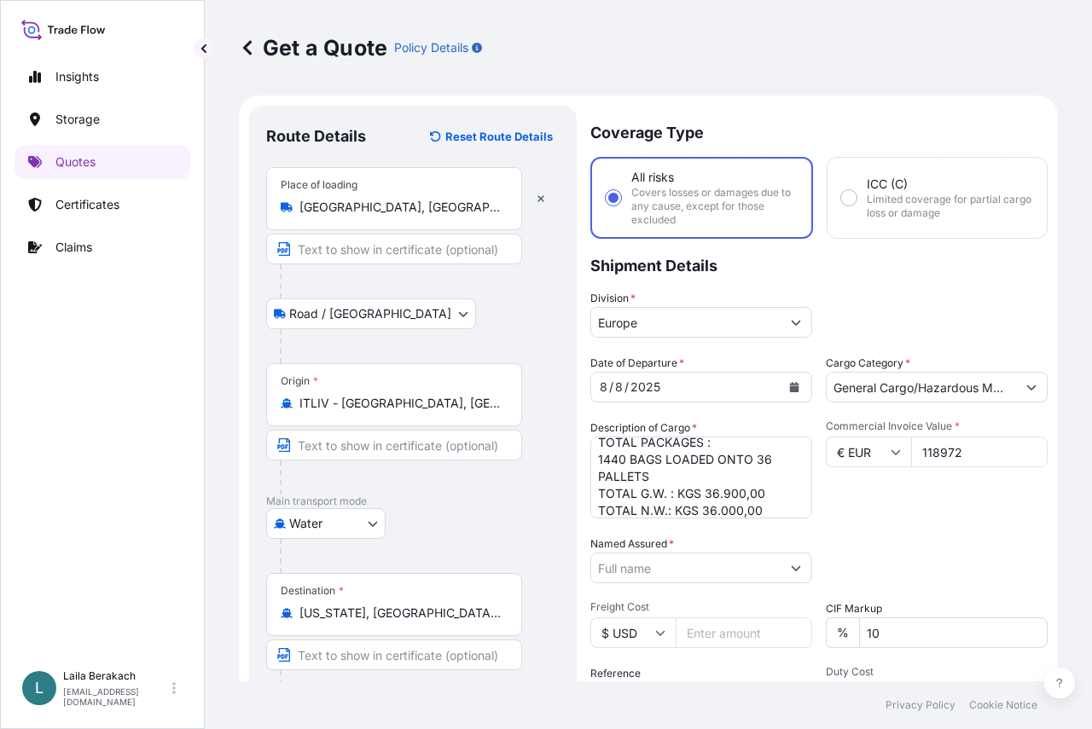
click at [938, 454] on input "118972" at bounding box center [979, 452] width 137 height 31
type input "118972"
click at [611, 561] on input "Named Assured *" at bounding box center [685, 568] width 189 height 31
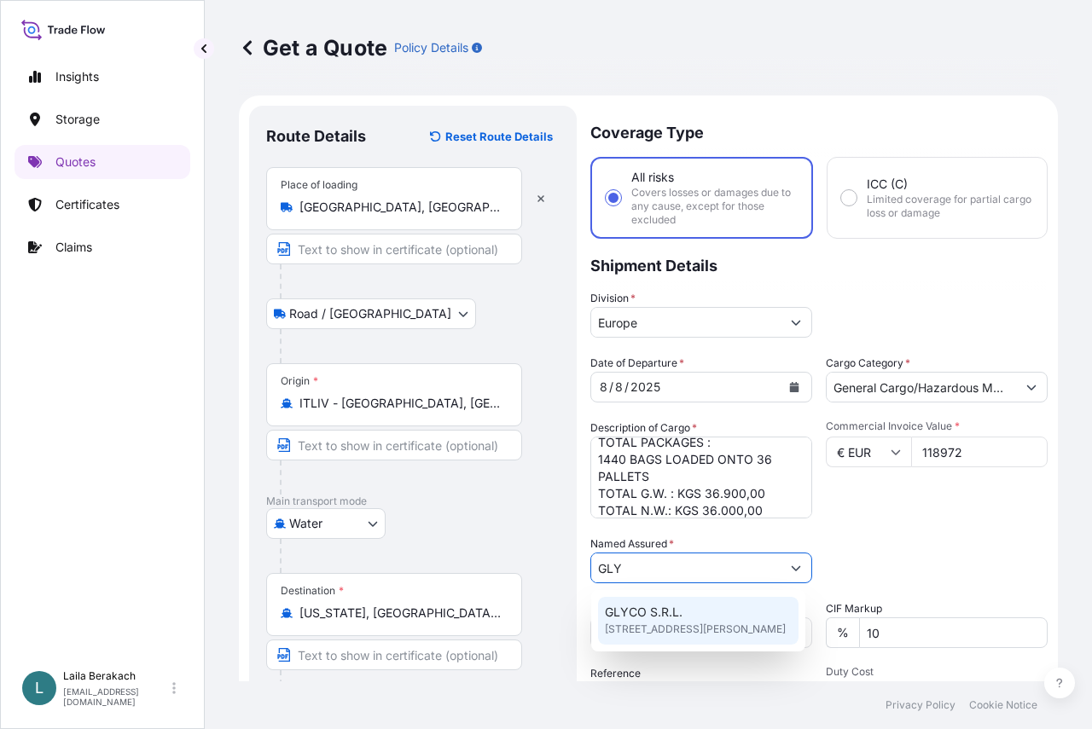
click at [653, 607] on span "GLYCO S.R.L." at bounding box center [644, 612] width 78 height 17
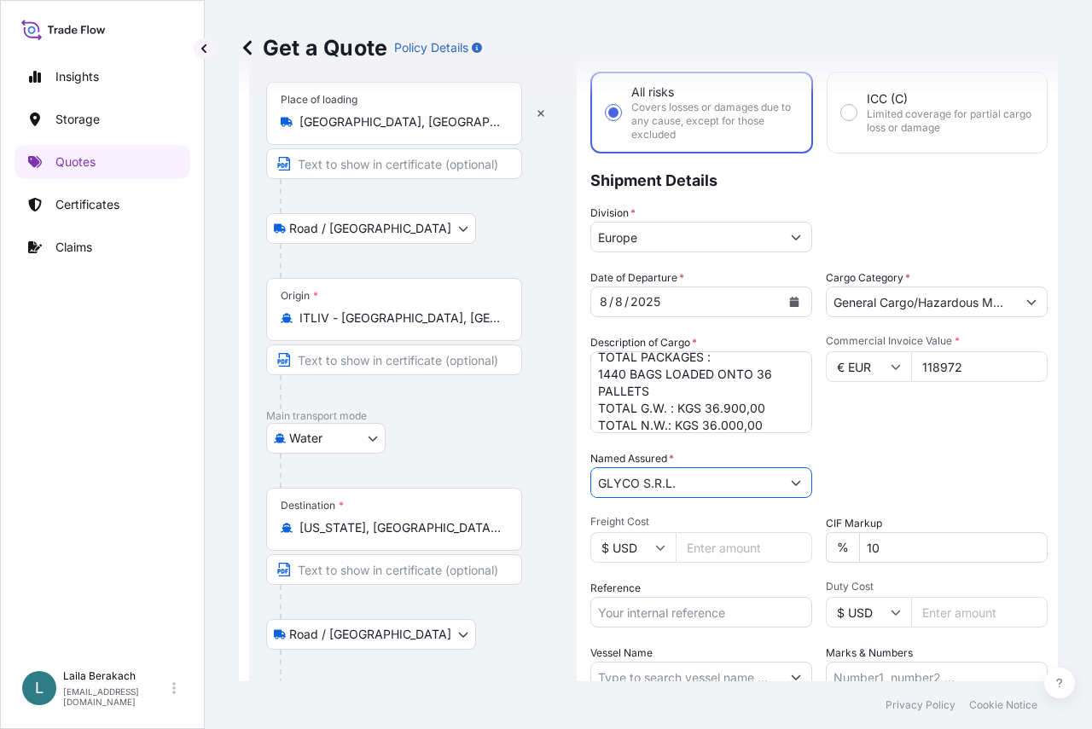
scroll to position [171, 0]
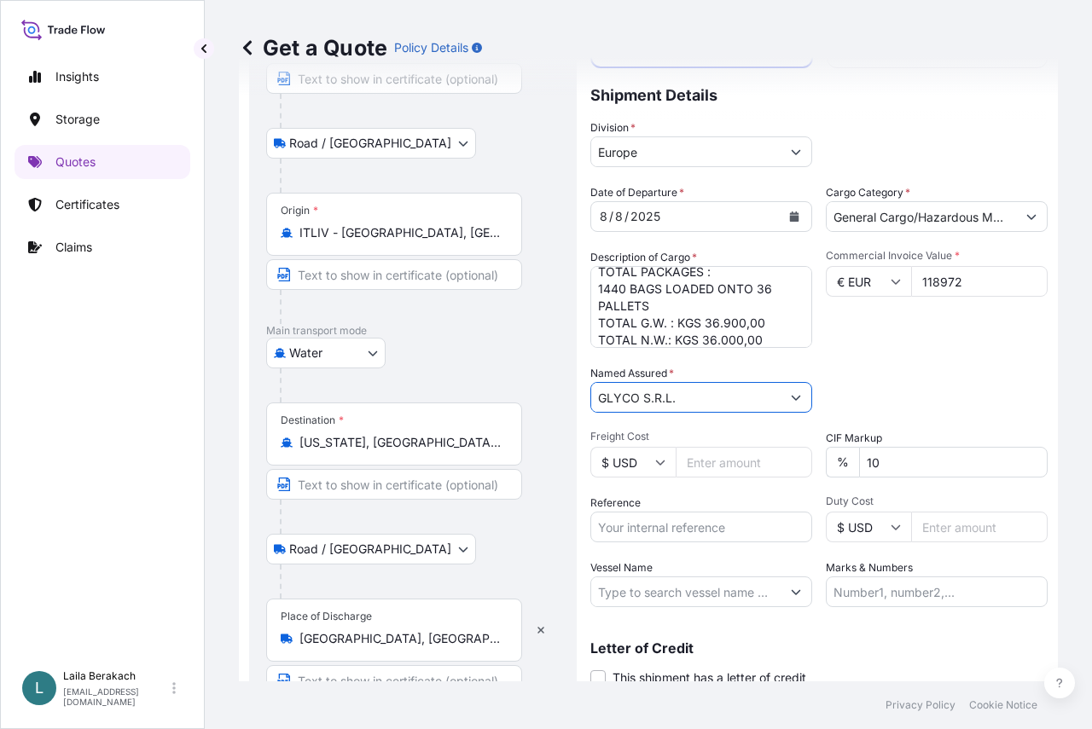
type input "GLYCO S.R.L."
drag, startPoint x: 697, startPoint y: 531, endPoint x: 722, endPoint y: 535, distance: 25.1
click at [697, 531] on input "Reference" at bounding box center [701, 527] width 222 height 31
type input "BDP 1505192376"
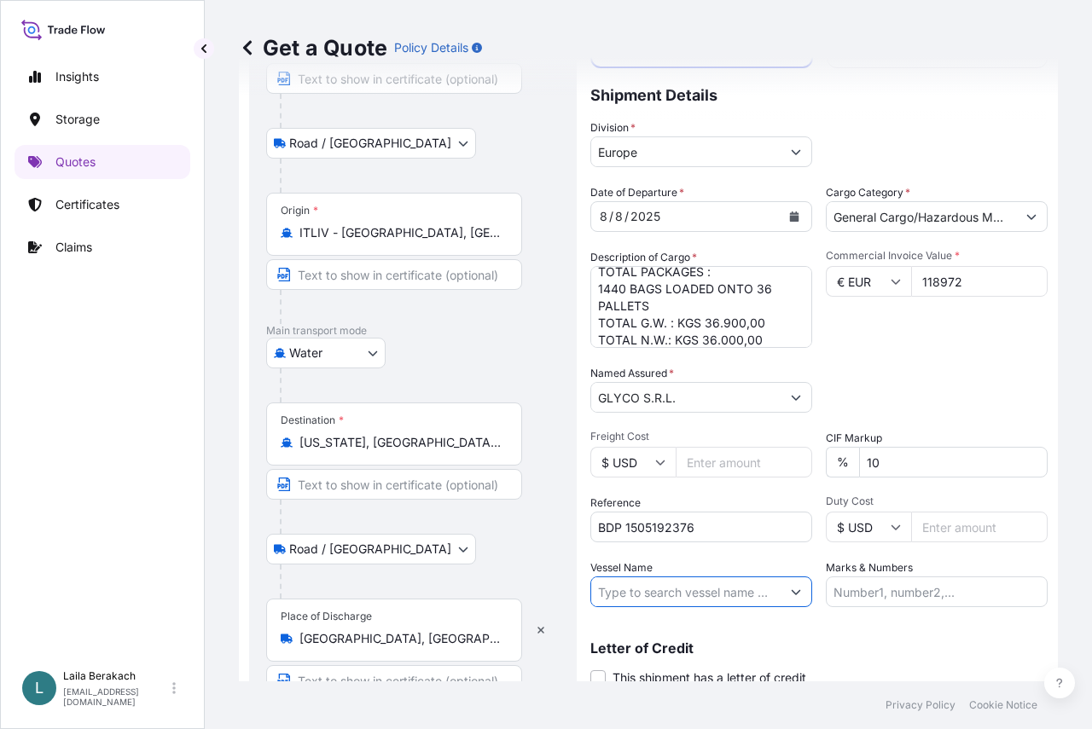
click at [672, 582] on input "Vessel Name" at bounding box center [685, 592] width 189 height 31
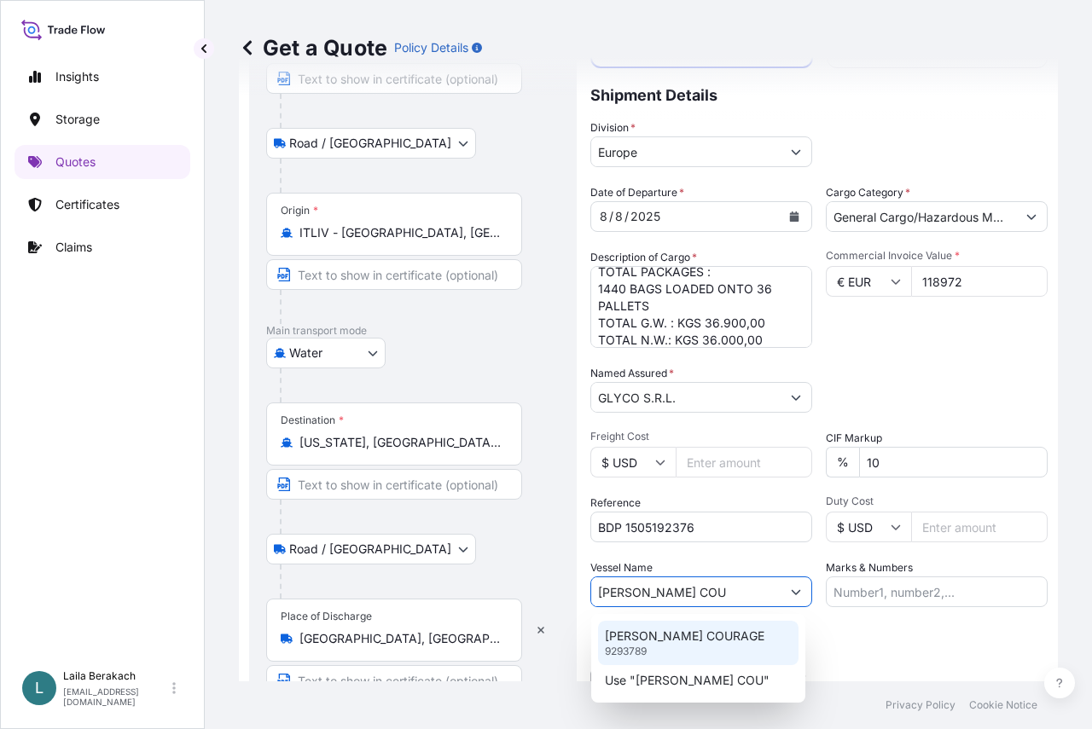
click at [694, 647] on div "CONTI COURAGE 9293789" at bounding box center [698, 643] width 200 height 44
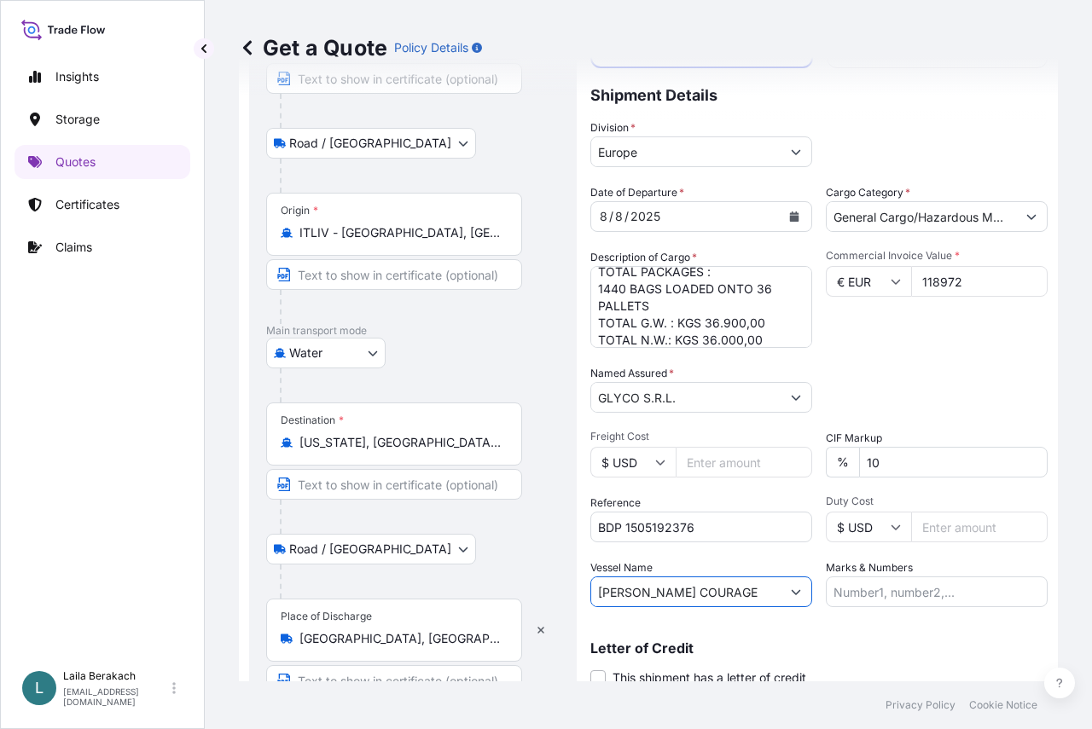
type input "CONTI COURAGE"
click at [897, 585] on input "Marks & Numbers" at bounding box center [937, 592] width 222 height 31
drag, startPoint x: 899, startPoint y: 589, endPoint x: 889, endPoint y: 596, distance: 12.3
click at [899, 589] on input "Marks & Numbers" at bounding box center [937, 592] width 222 height 31
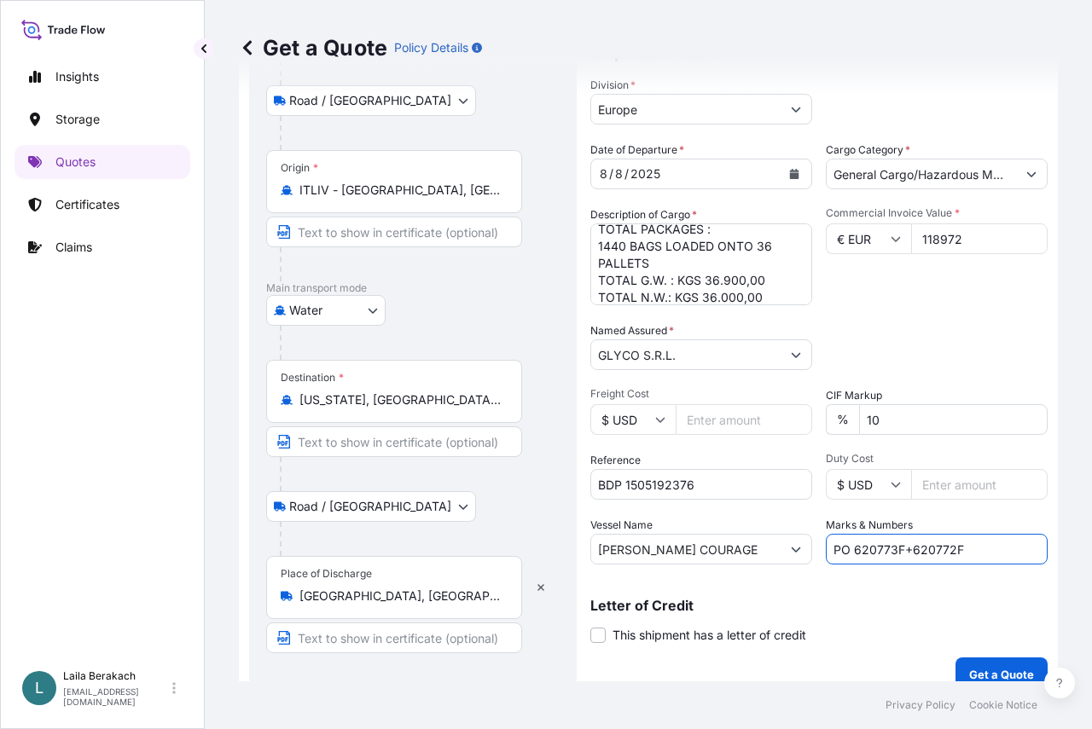
scroll to position [234, 0]
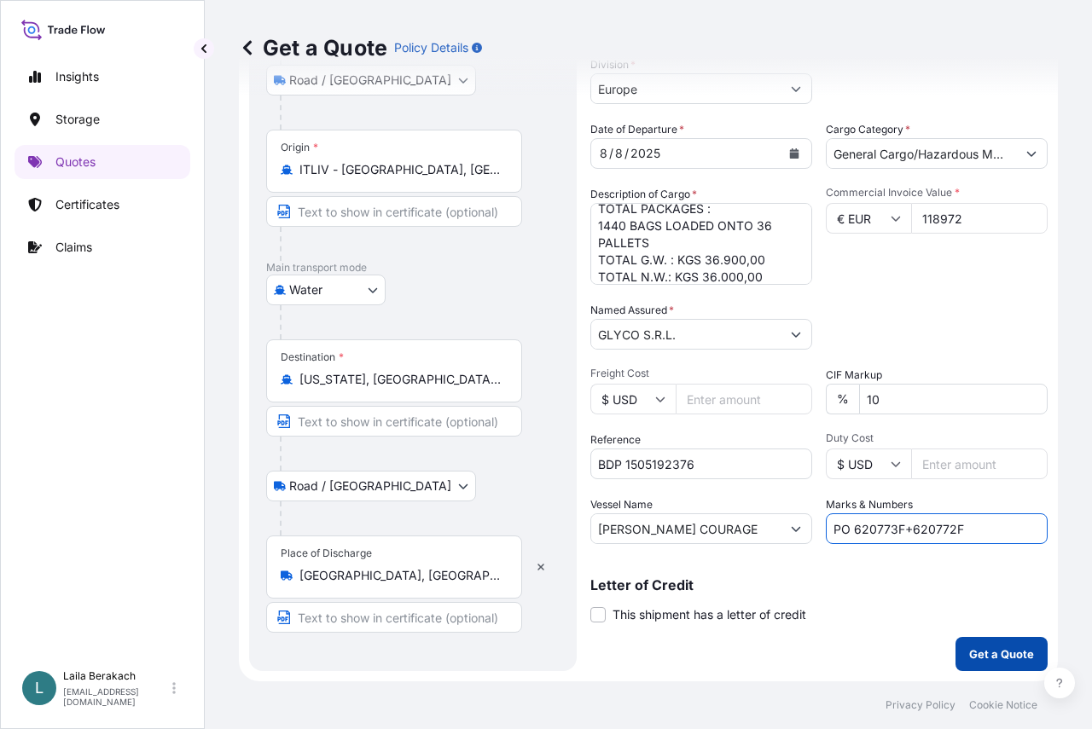
type input "PO 620773F+620772F"
click at [995, 651] on p "Get a Quote" at bounding box center [1001, 654] width 65 height 17
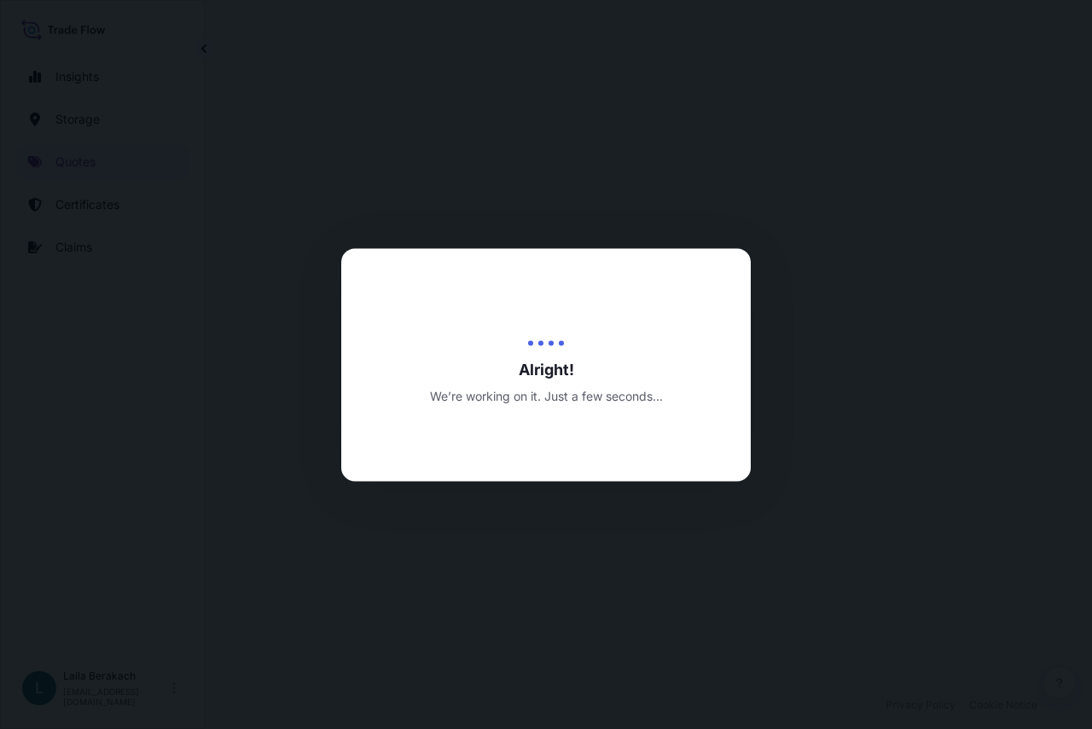
select select "Road / Inland"
select select "Water"
select select "Road / Inland"
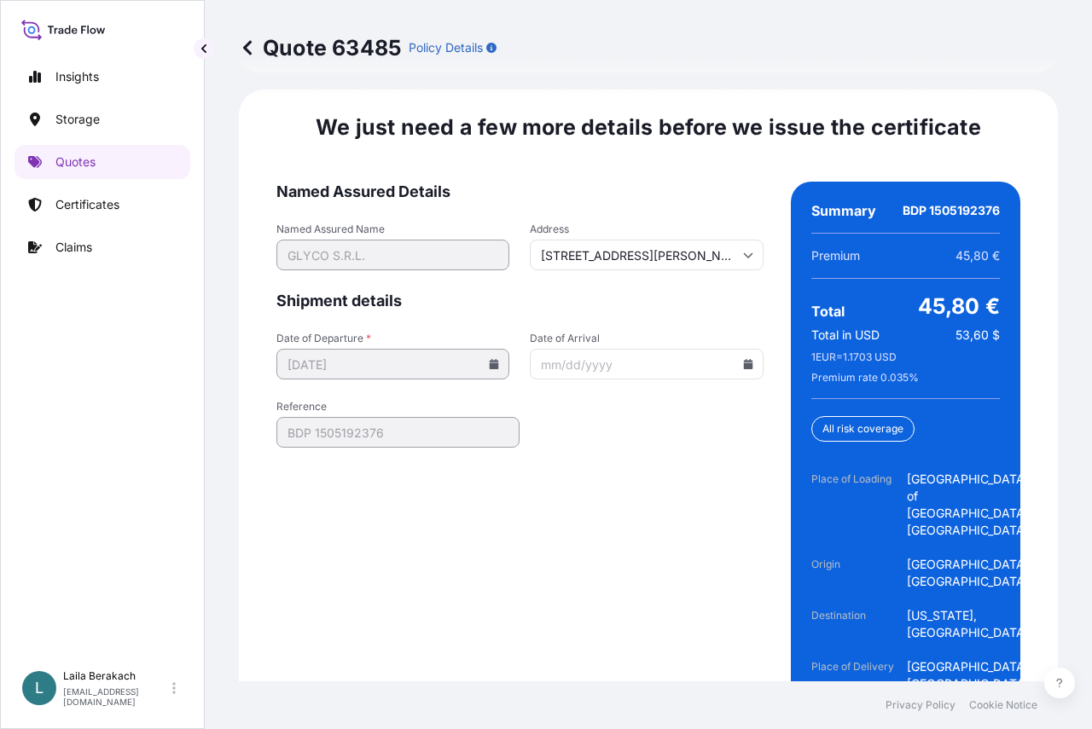
scroll to position [2903, 0]
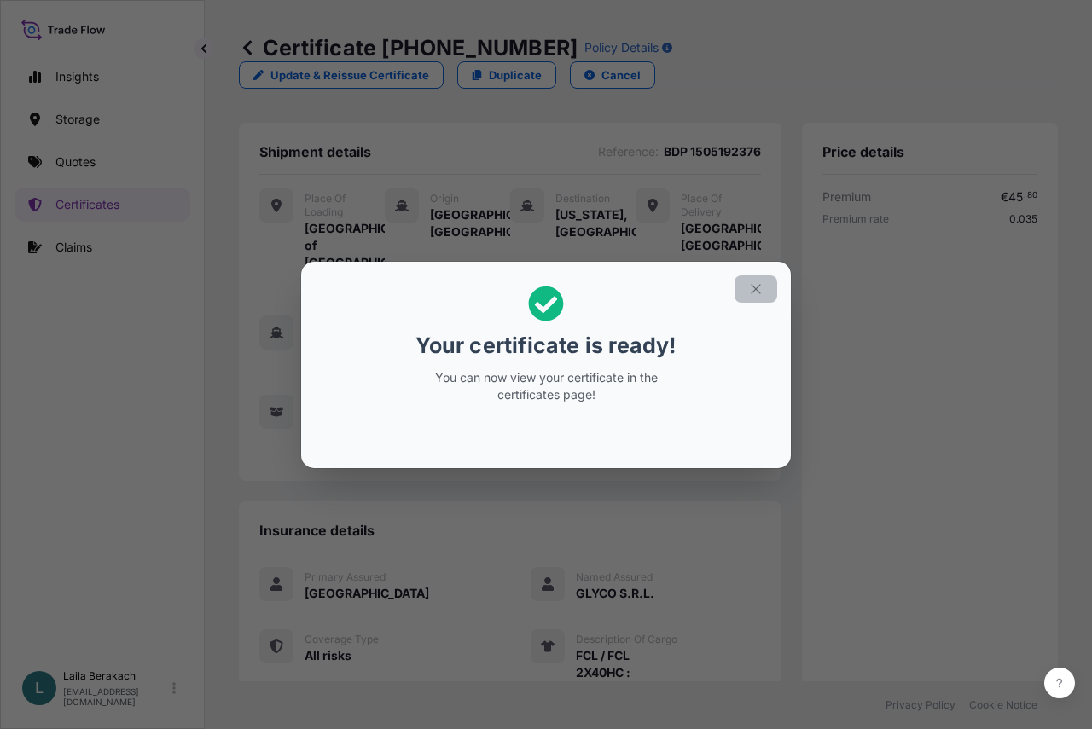
click at [752, 288] on icon "button" at bounding box center [755, 289] width 15 height 15
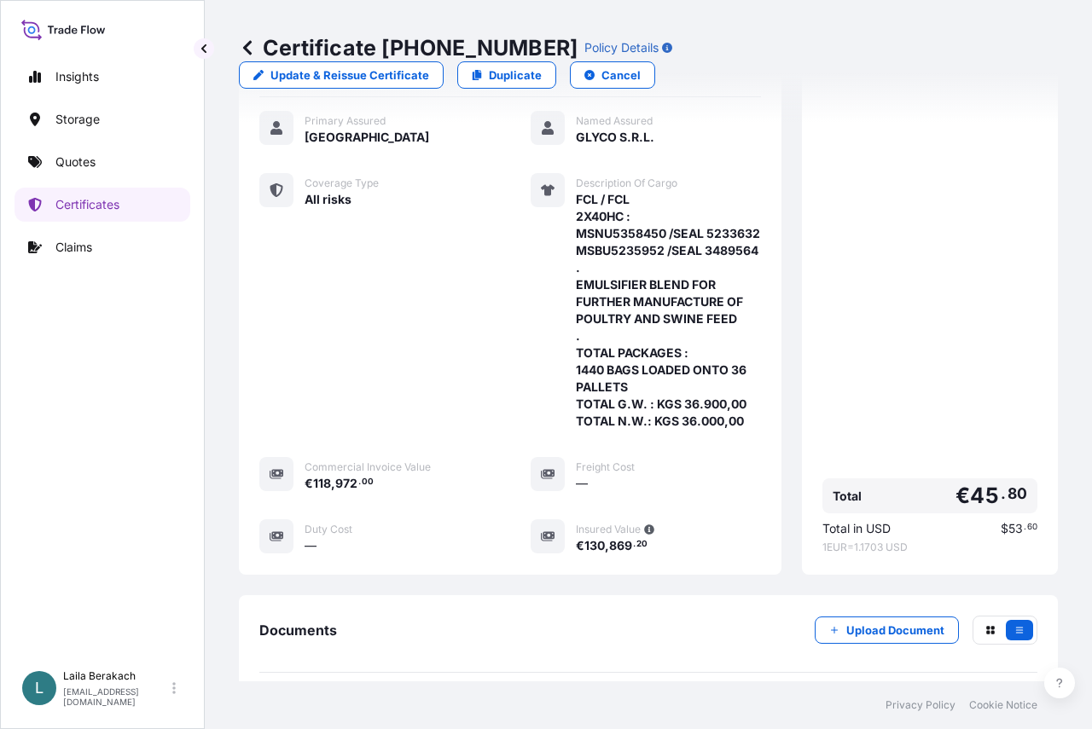
scroll to position [677, 0]
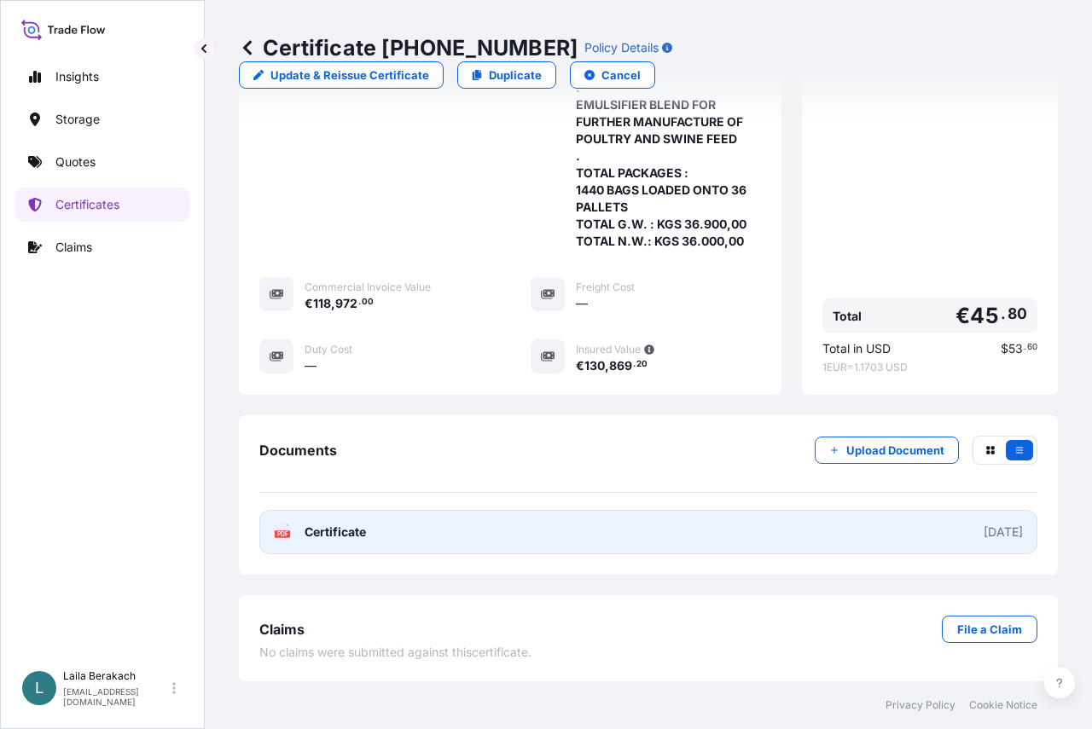
click at [338, 531] on span "Certificate" at bounding box center [335, 532] width 61 height 17
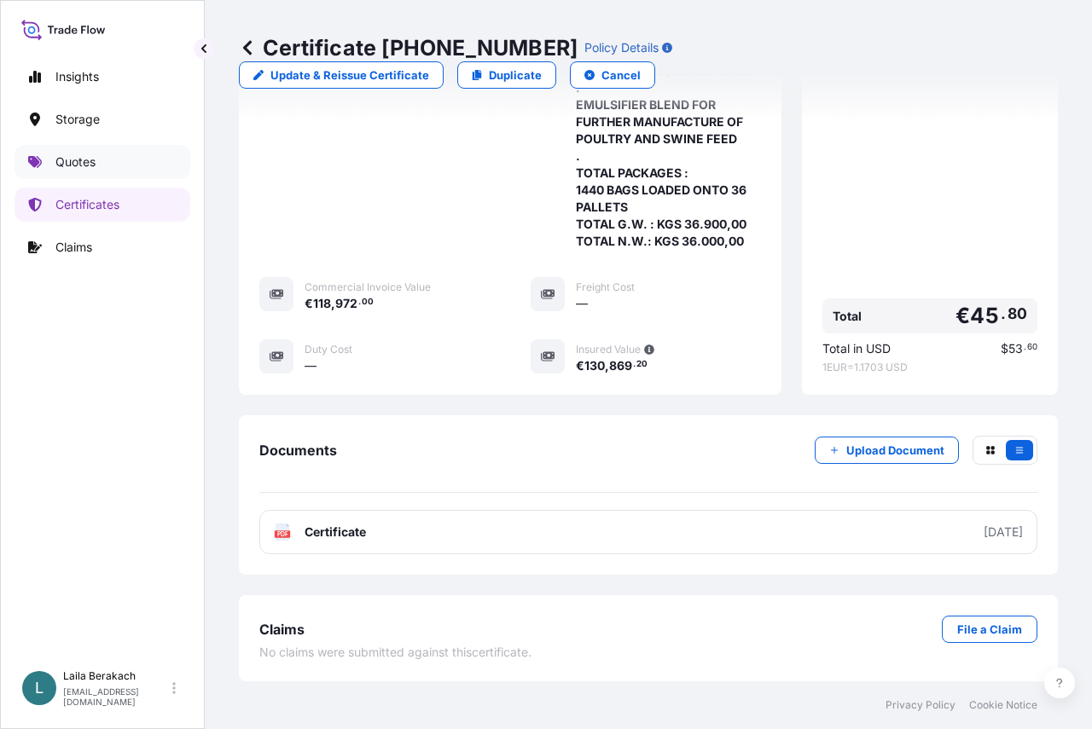
click at [99, 171] on link "Quotes" at bounding box center [103, 162] width 176 height 34
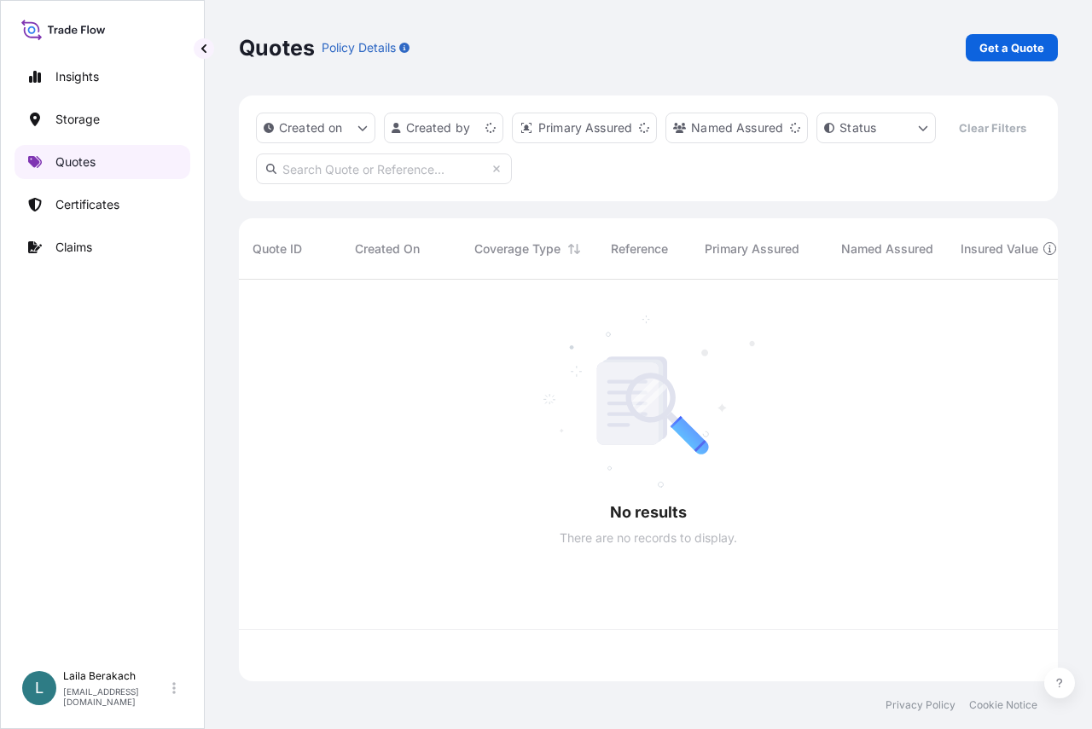
scroll to position [363, 806]
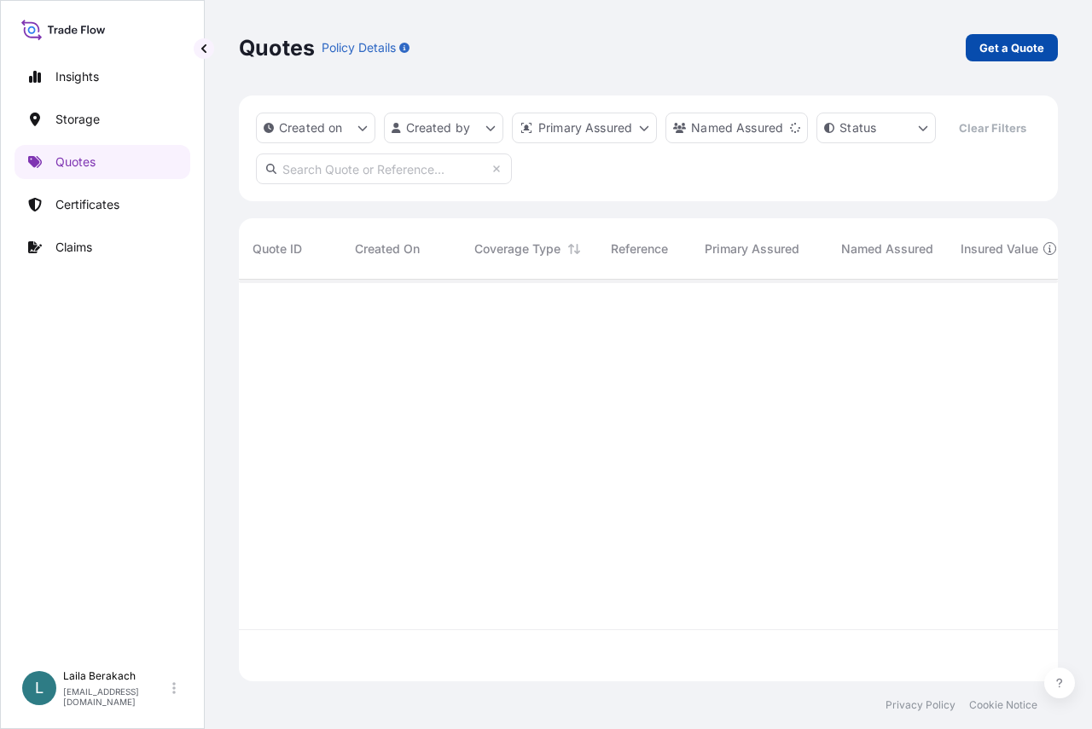
click at [1027, 50] on p "Get a Quote" at bounding box center [1011, 47] width 65 height 17
select select "Road / Inland"
select select "Water"
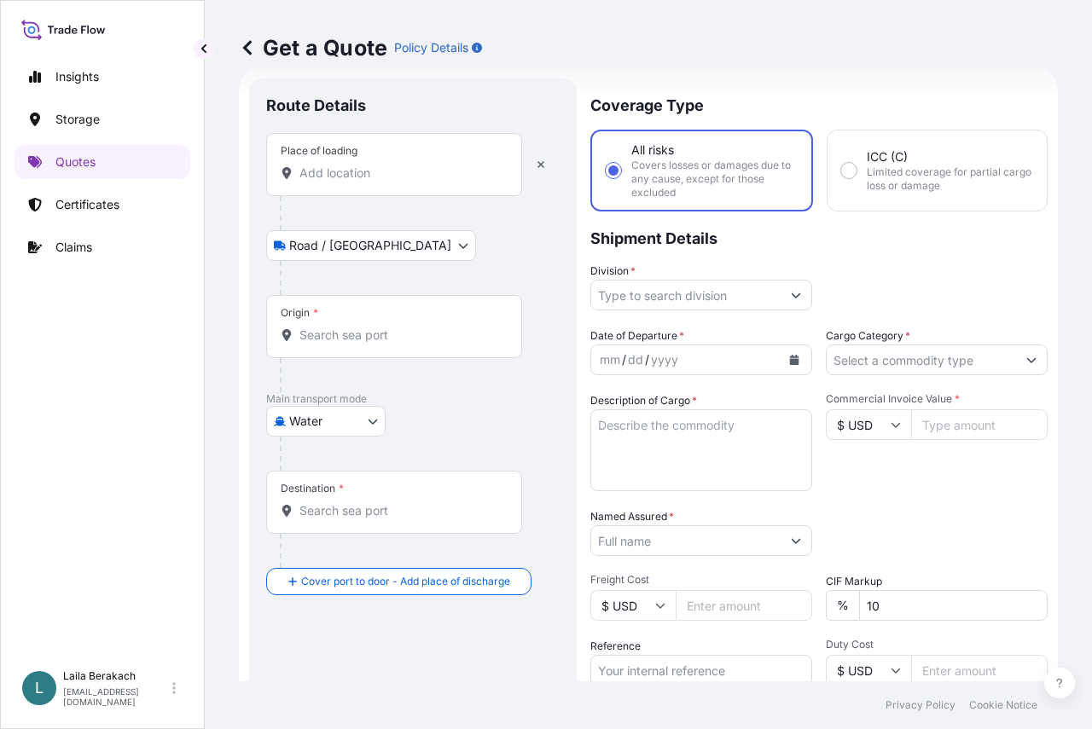
click at [356, 172] on input "Place of loading" at bounding box center [399, 173] width 201 height 17
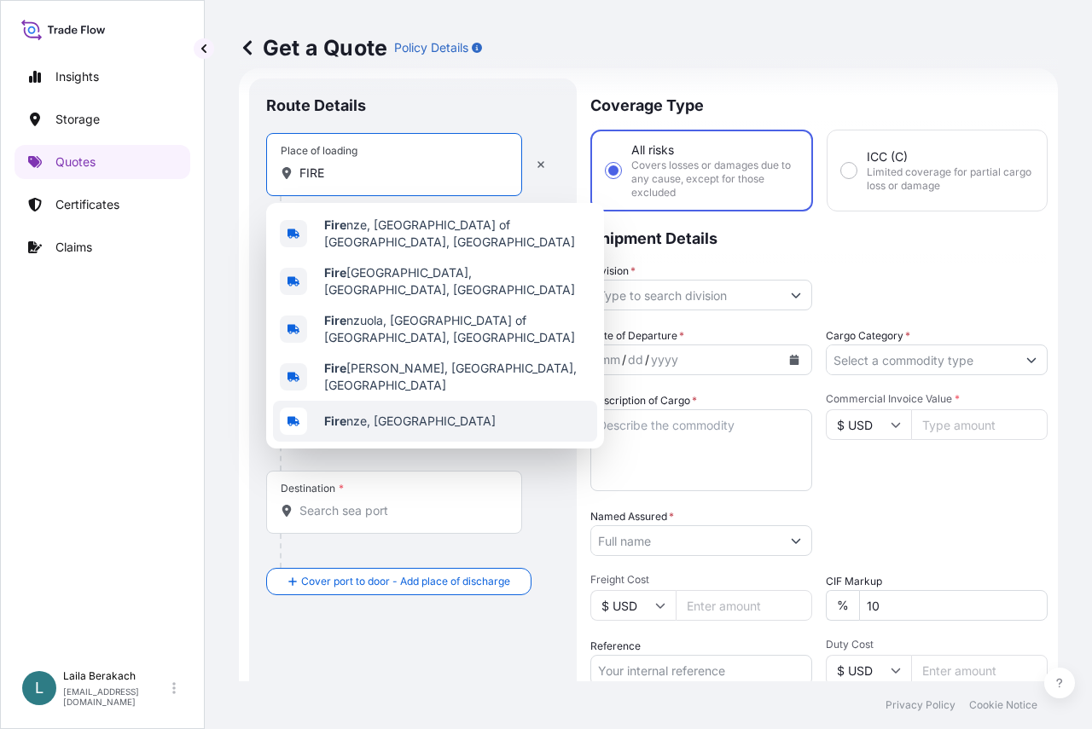
click at [381, 413] on span "Fire nze, Italy" at bounding box center [409, 421] width 171 height 17
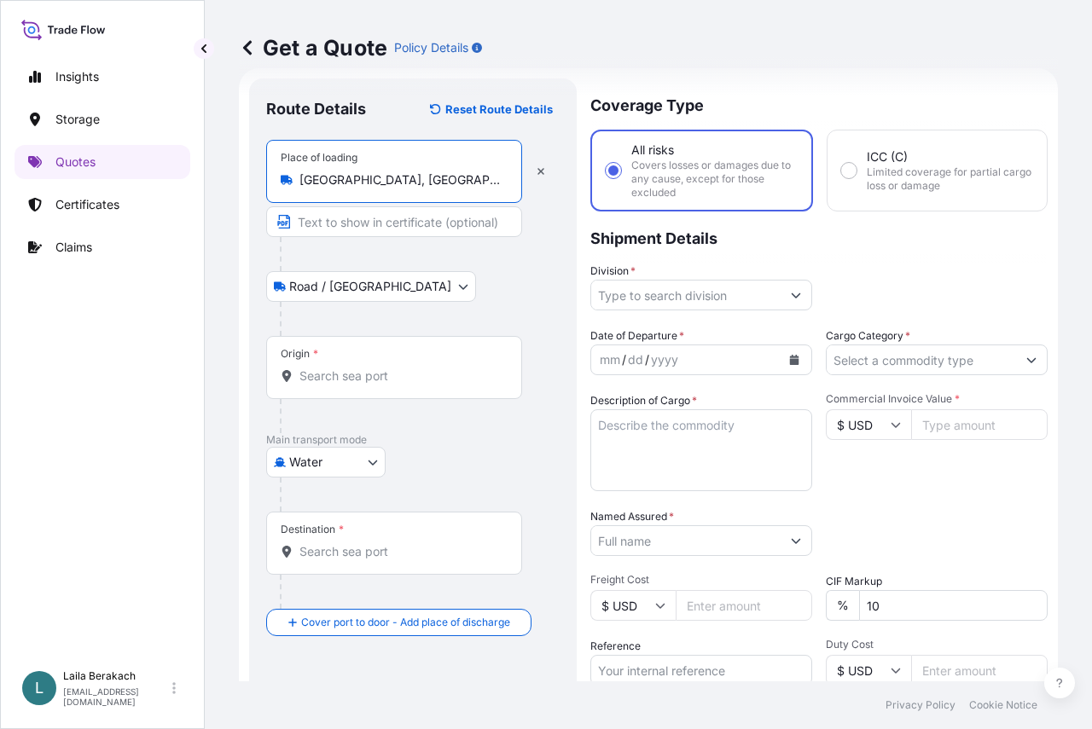
type input "Firenze, Italy"
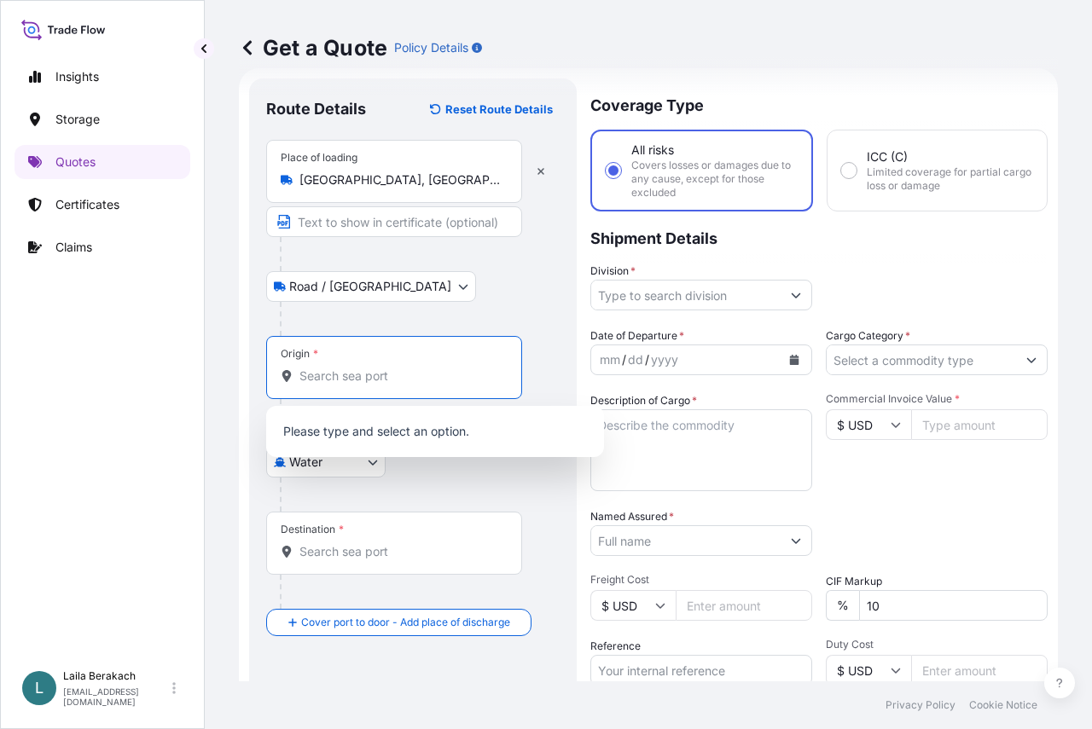
click at [348, 370] on input "Origin *" at bounding box center [399, 376] width 201 height 17
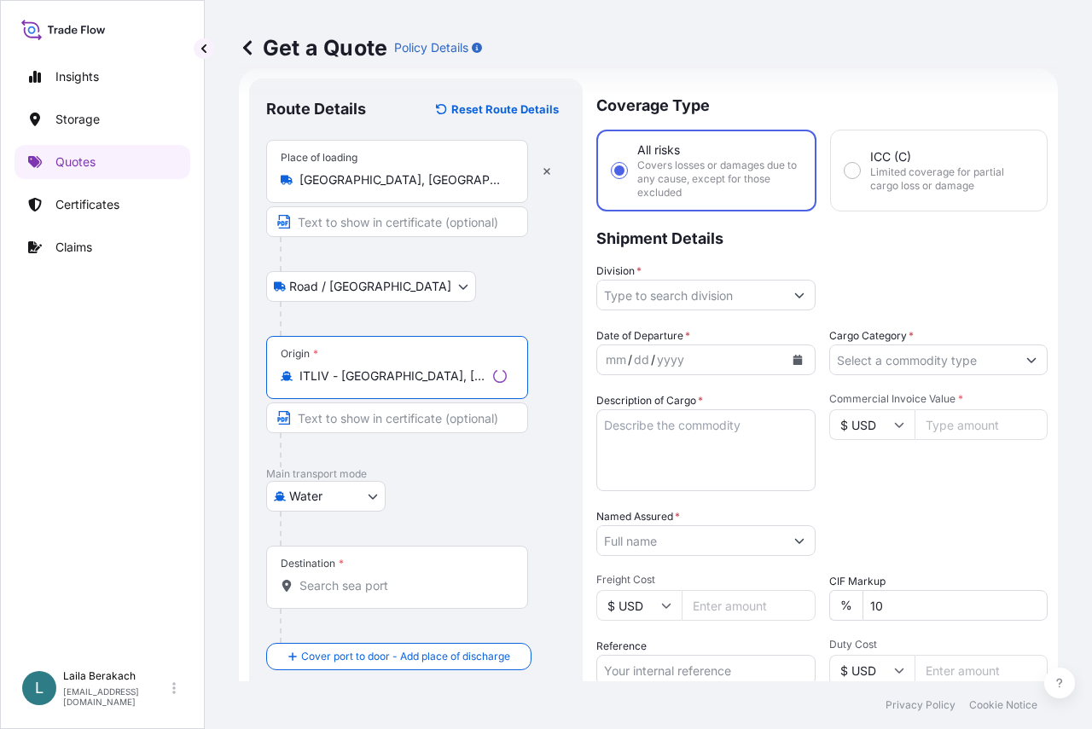
type input "ITLIV - Livorno, Italy"
click at [358, 582] on input "Destination *" at bounding box center [402, 586] width 207 height 17
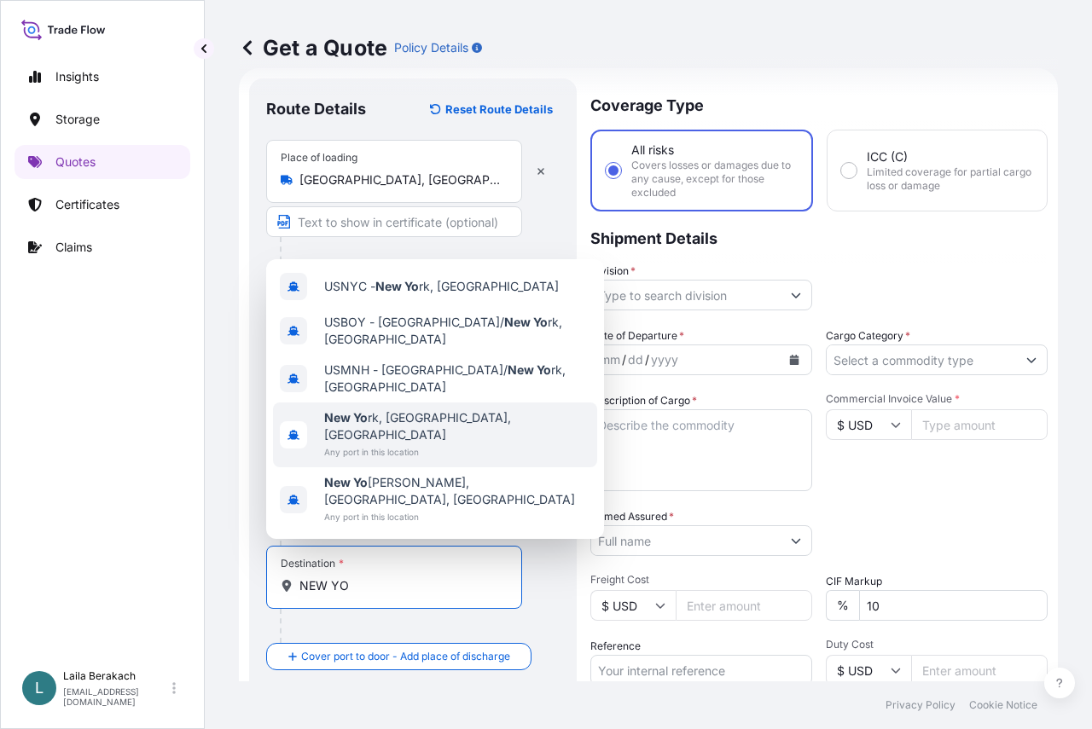
click at [407, 444] on span "New Yo rk, NY, USA" at bounding box center [457, 427] width 266 height 34
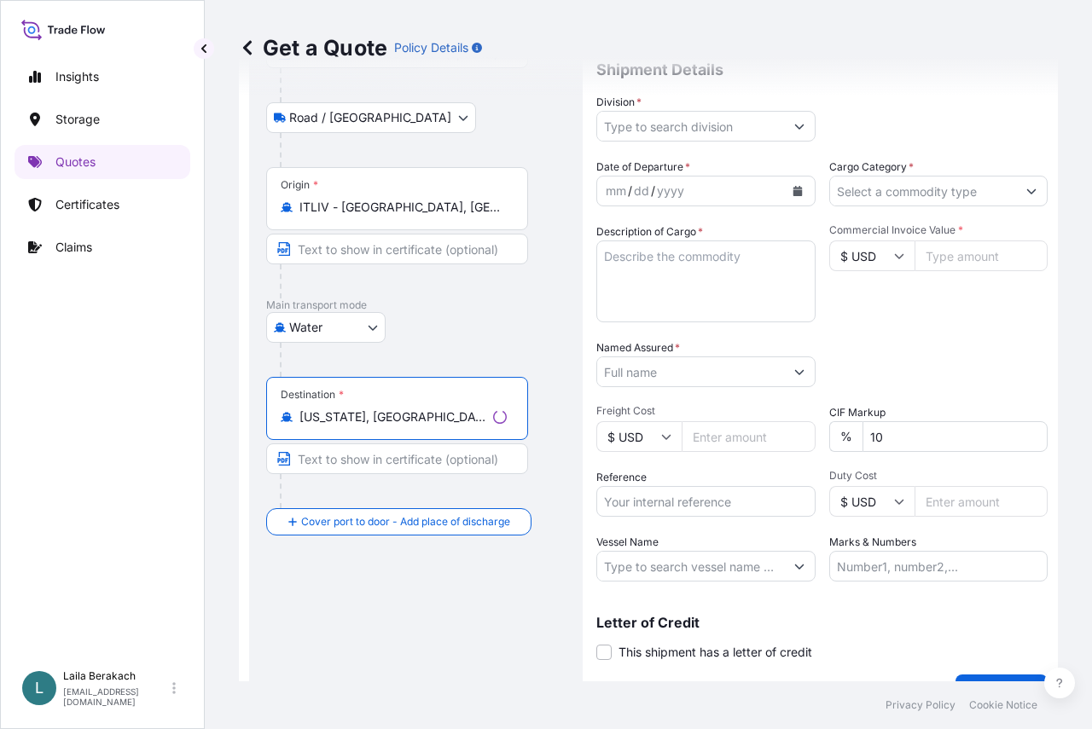
scroll to position [198, 0]
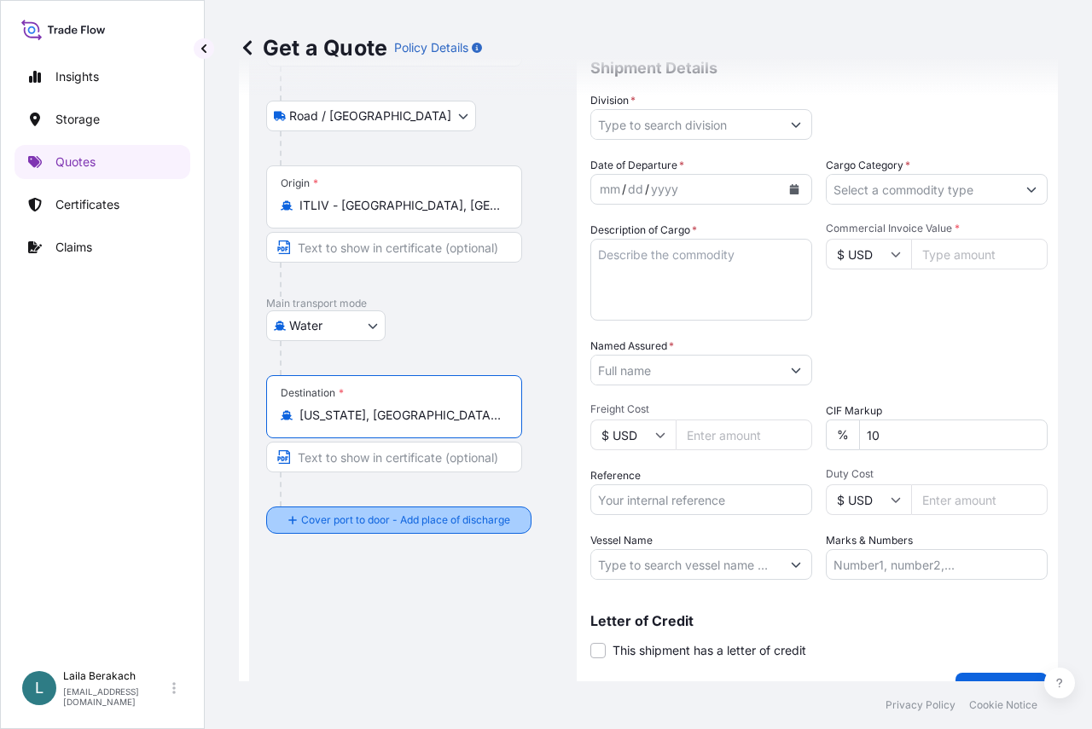
type input "New York, NY, USA"
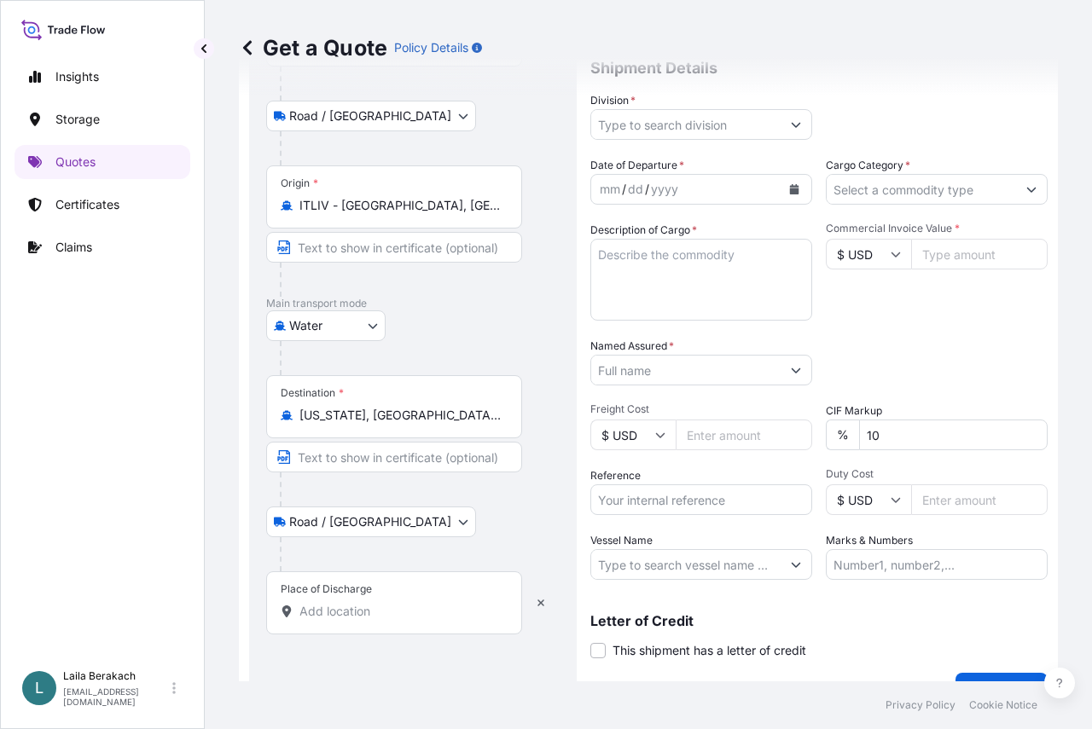
click at [382, 615] on input "Place of Discharge" at bounding box center [399, 611] width 201 height 17
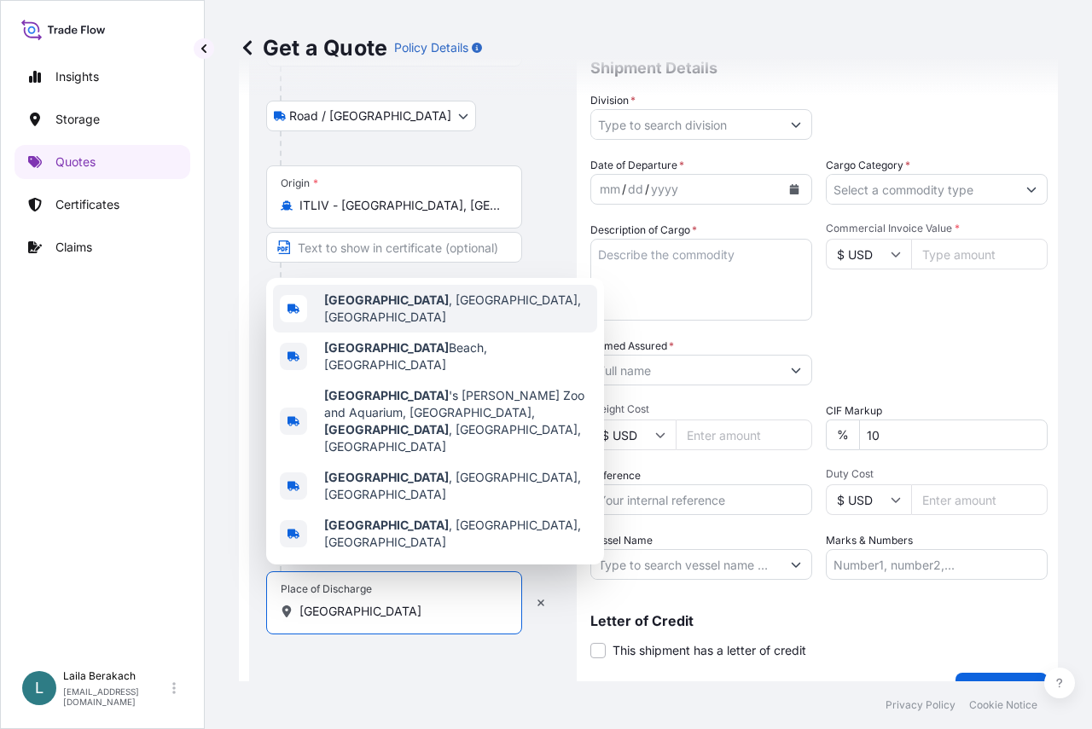
click at [433, 333] on div "Omaha , NE, USA" at bounding box center [435, 309] width 324 height 48
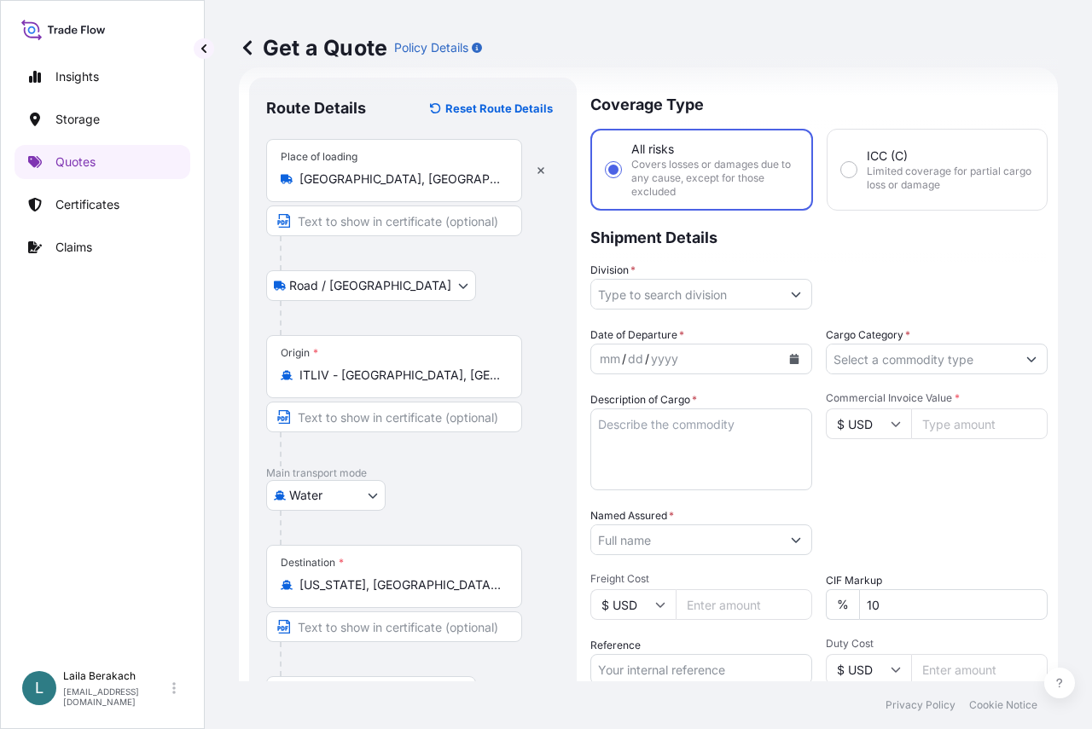
scroll to position [27, 0]
type input "Omaha, NE, USA"
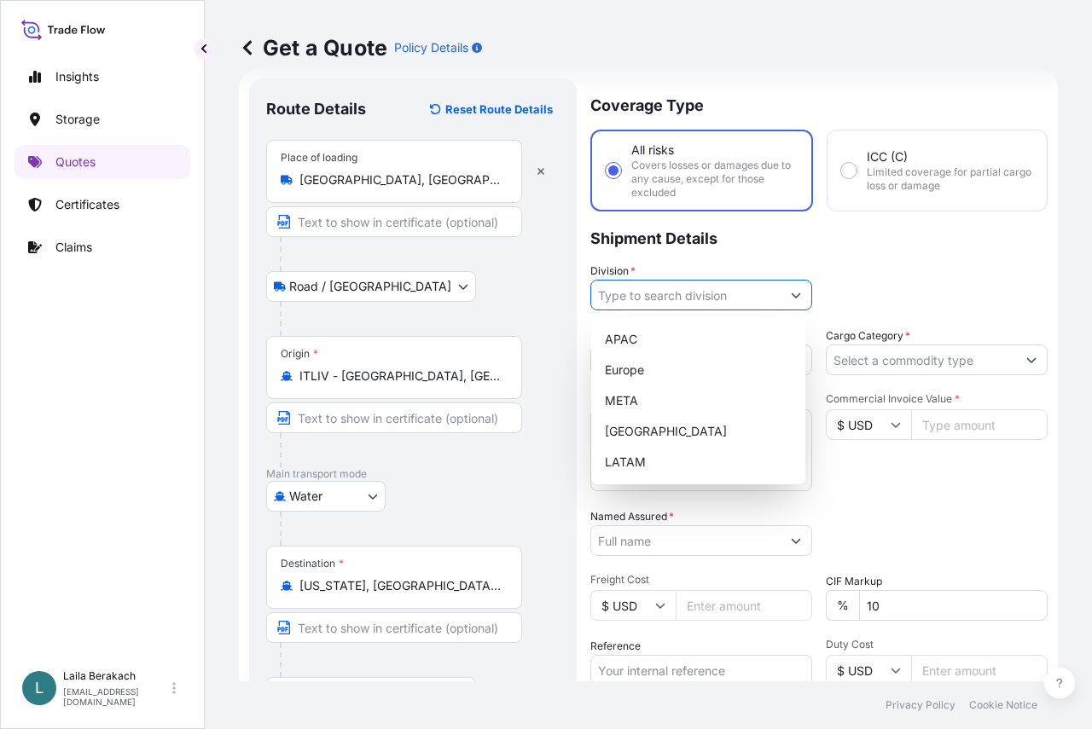
click at [743, 299] on input "Division *" at bounding box center [685, 295] width 189 height 31
click at [637, 369] on div "Europe" at bounding box center [698, 370] width 200 height 31
type input "Europe"
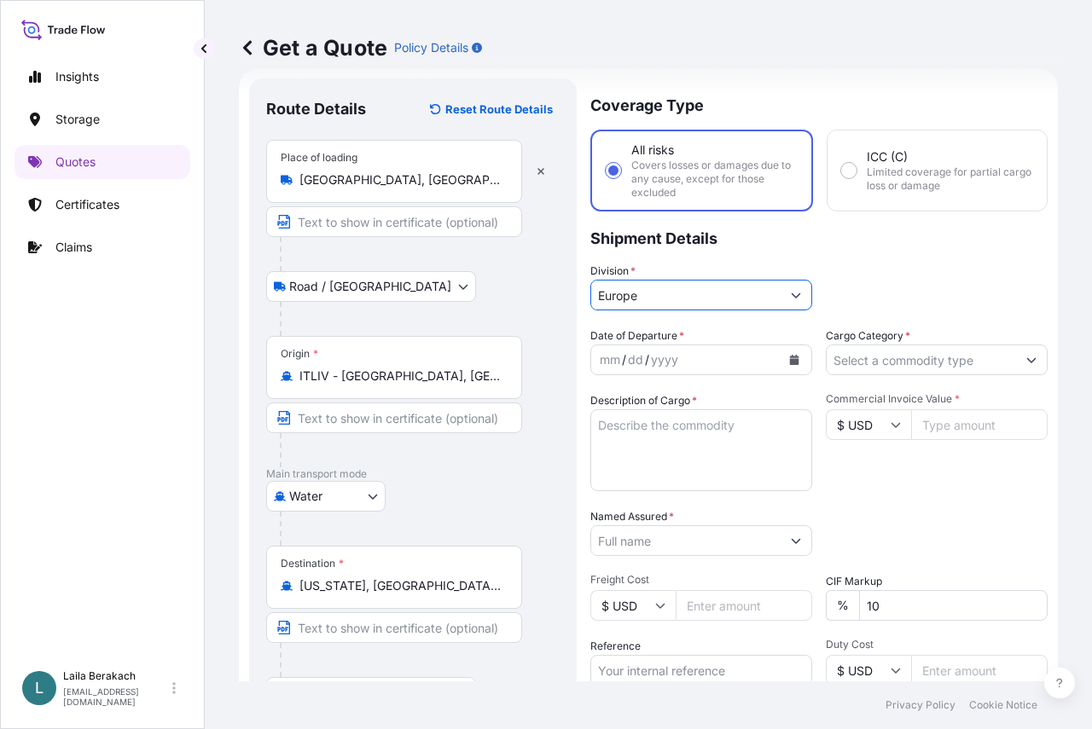
click at [691, 364] on div "mm / dd / yyyy" at bounding box center [685, 360] width 189 height 31
click at [790, 362] on icon "Calendar" at bounding box center [794, 360] width 9 height 10
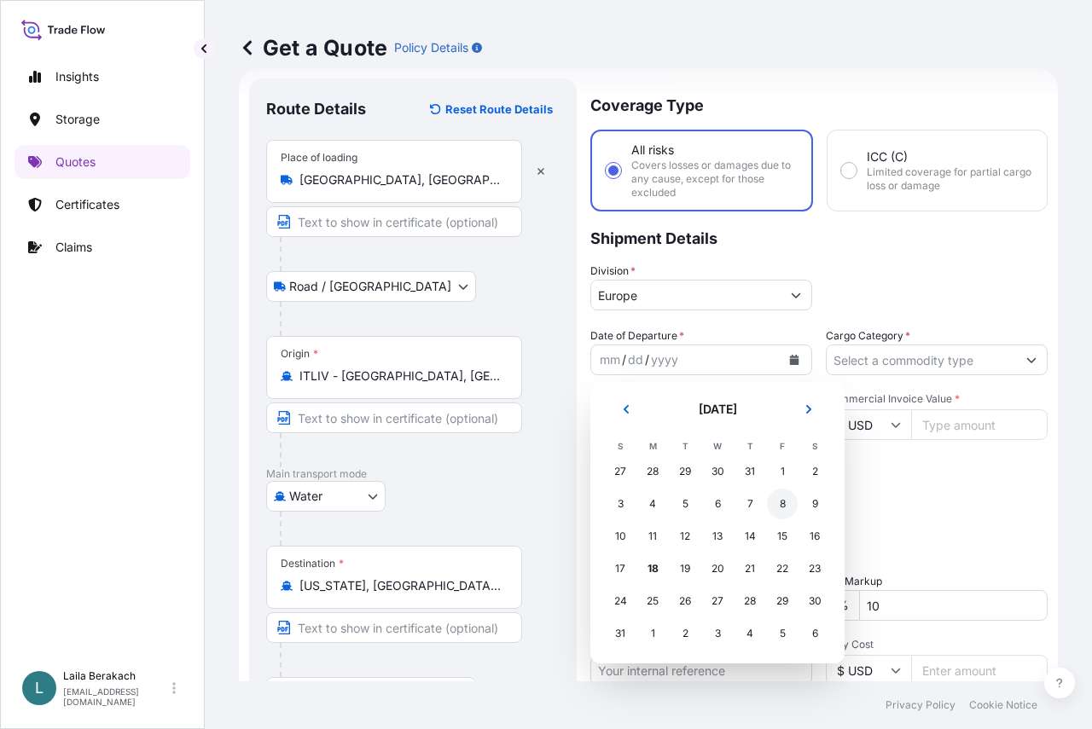
click at [783, 503] on div "8" at bounding box center [782, 504] width 31 height 31
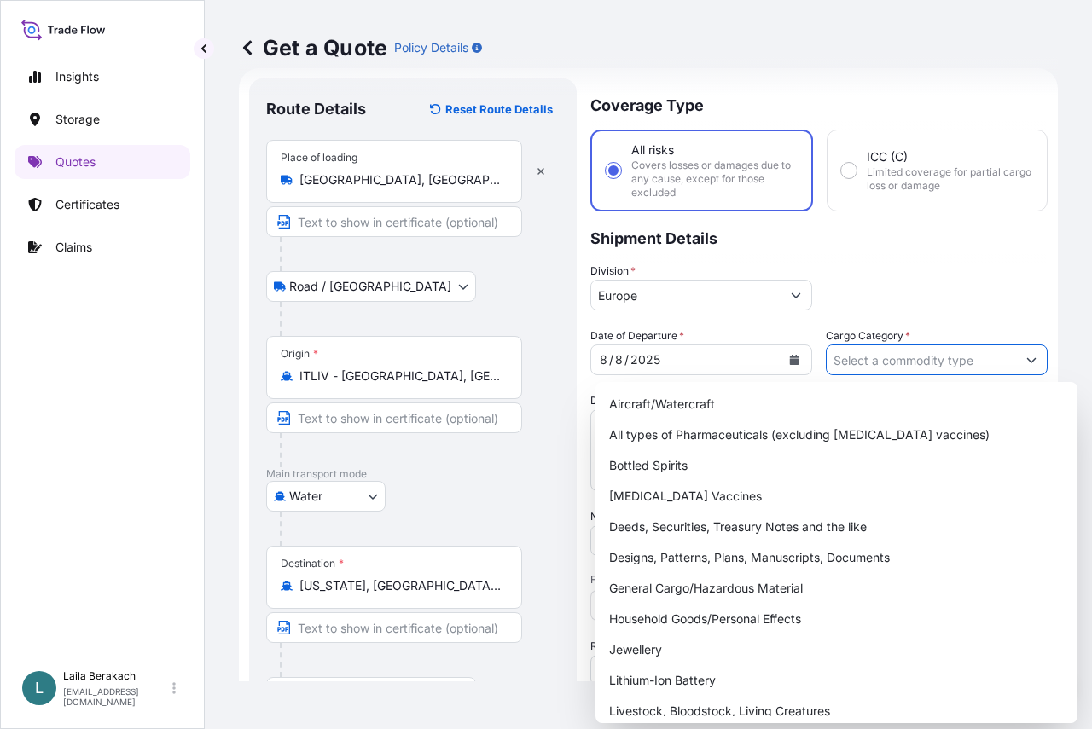
click at [865, 364] on input "Cargo Category *" at bounding box center [921, 360] width 189 height 31
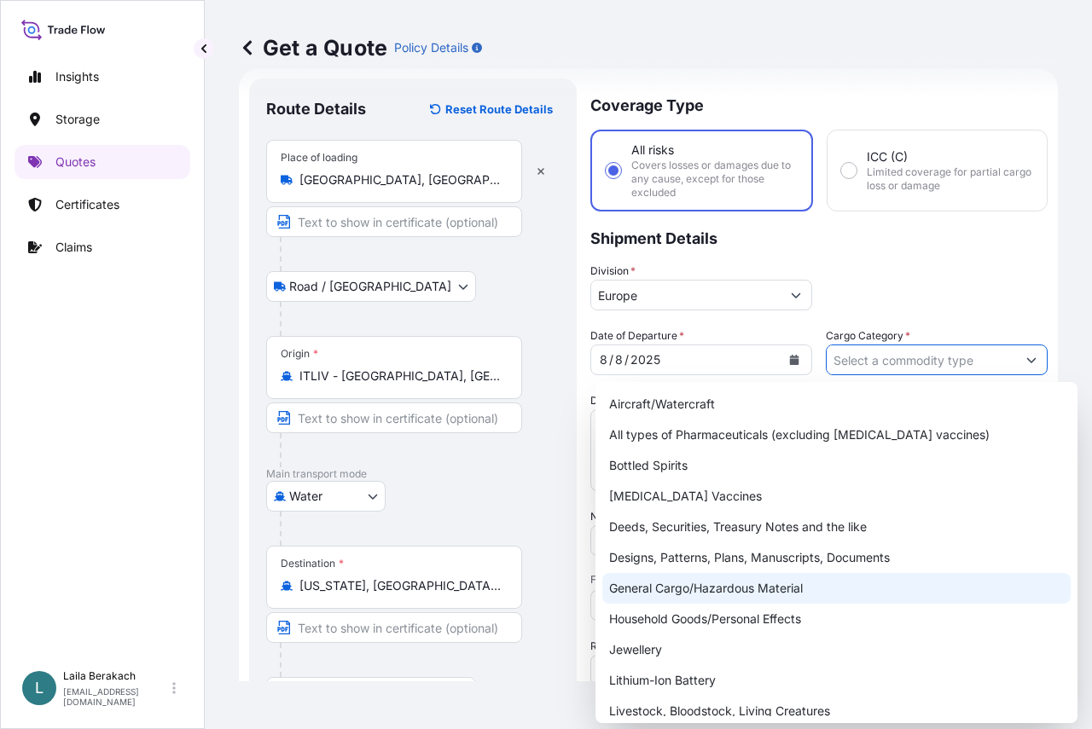
click at [683, 580] on div "General Cargo/Hazardous Material" at bounding box center [836, 588] width 468 height 31
type input "General Cargo/Hazardous Material"
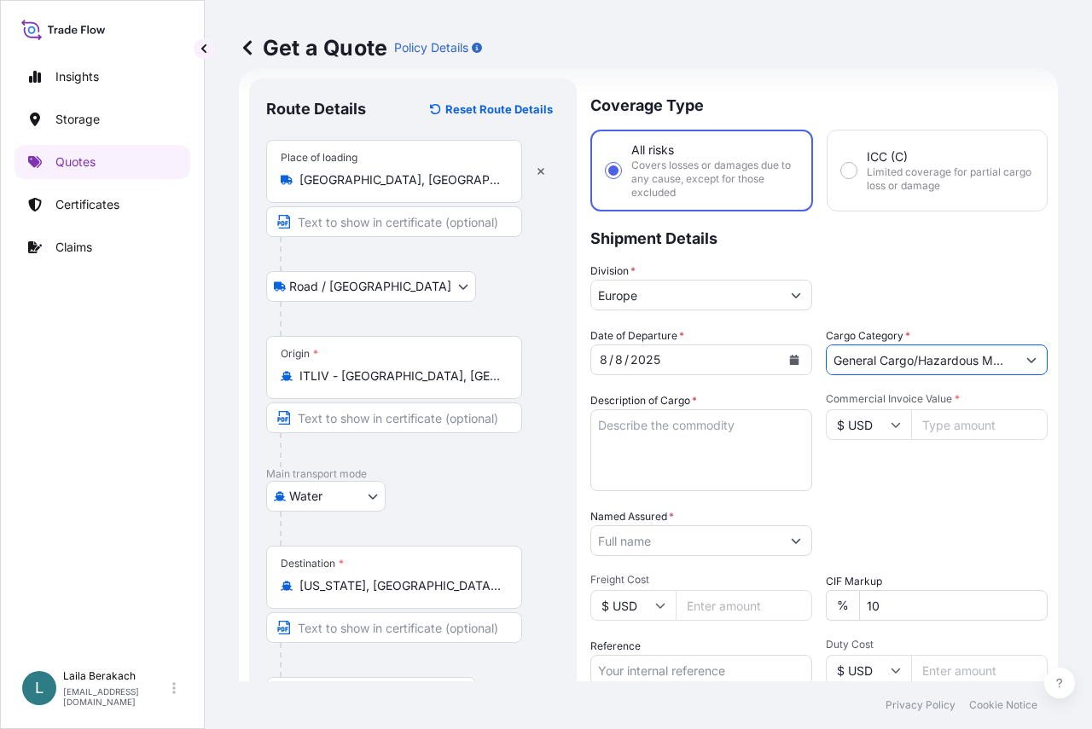
click at [688, 435] on textarea "Description of Cargo *" at bounding box center [701, 451] width 222 height 82
click at [652, 445] on textarea "FCL / FCL 3X40HC" at bounding box center [701, 451] width 222 height 82
paste textarea "CAAU7203267"
click at [770, 458] on textarea "FCL / FCL 3X40HC CAAU7203267/SEAL 092541" at bounding box center [701, 451] width 222 height 82
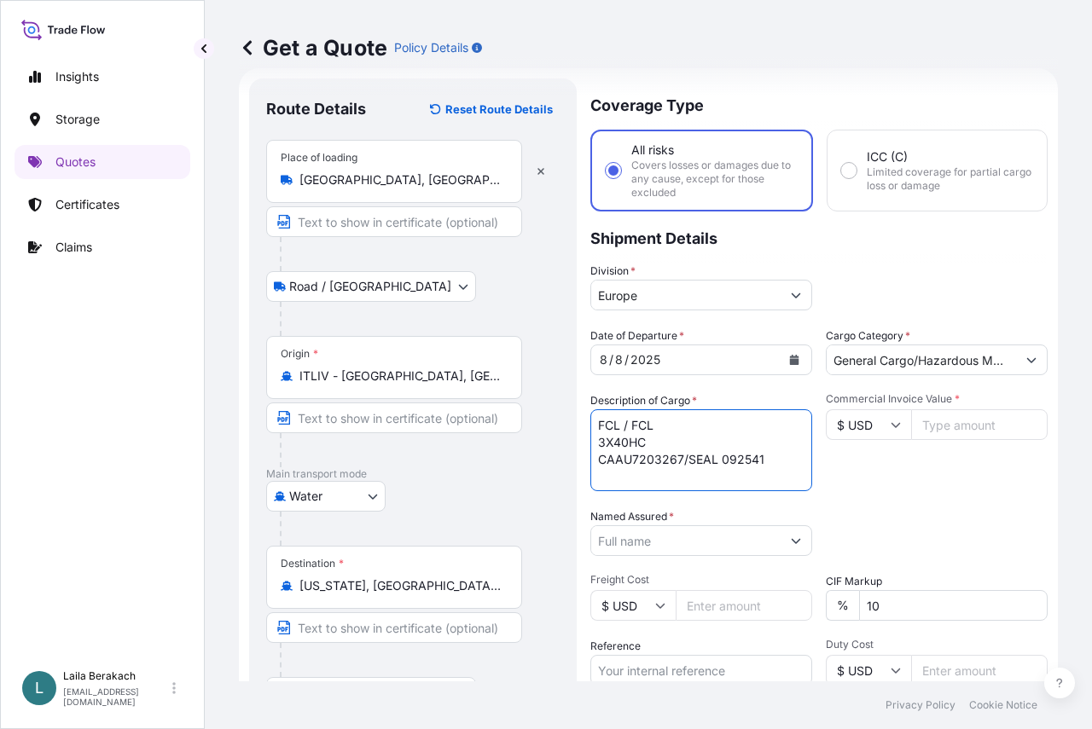
paste textarea "MEDU8838245"
click at [772, 468] on textarea "FCL / FCL 3X40HC CAAU7203267/SEAL 092541 MEDU8838245/SEAL 1674439" at bounding box center [701, 451] width 222 height 82
paste textarea "MSCU7840935"
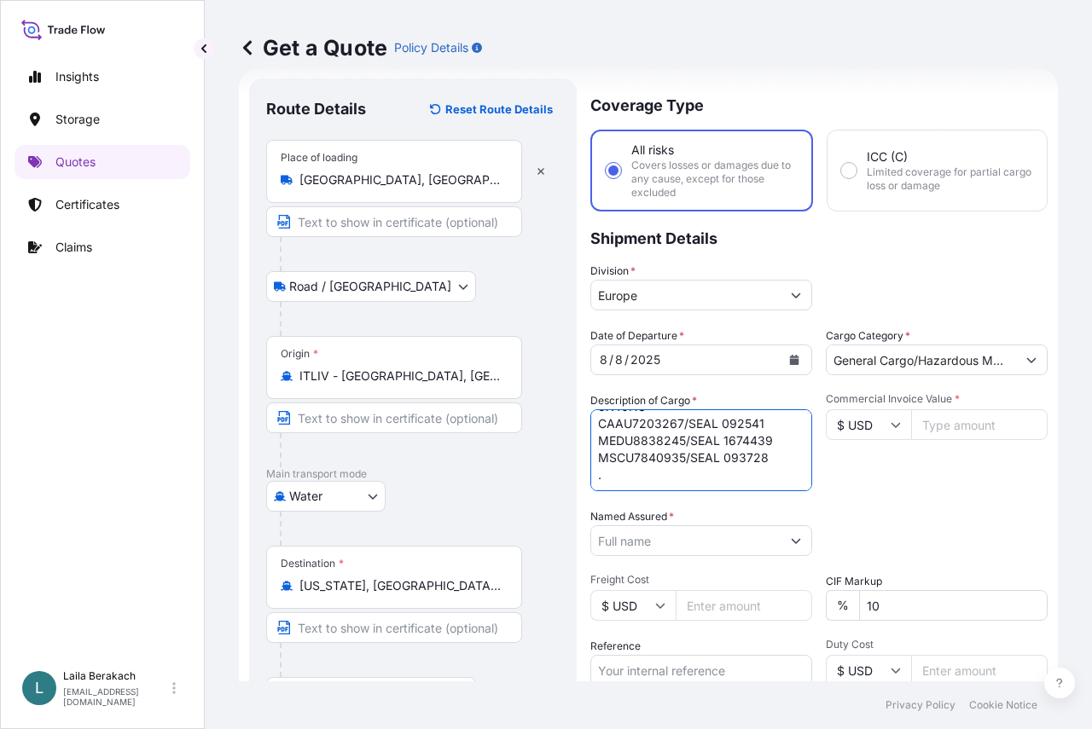
click at [620, 471] on textarea "FCL / FCL 3X40HC CAAU7203267/SEAL 092541 MEDU8838245/SEAL 1674439 MSCU7840935/S…" at bounding box center [701, 451] width 222 height 82
paste textarea "EMULSIFIER BLEND FOR FURTHER MANUFACTURE"
click at [761, 457] on textarea "FCL / FCL 3X40HC CAAU7203267/SEAL 092541 MEDU8838245/SEAL 1674439 MSCU7840935/S…" at bounding box center [701, 451] width 222 height 82
click at [754, 463] on textarea "FCL / FCL 3X40HC CAAU7203267/SEAL 092541 MEDU8838245/SEAL 1674439 MSCU7840935/S…" at bounding box center [701, 451] width 222 height 82
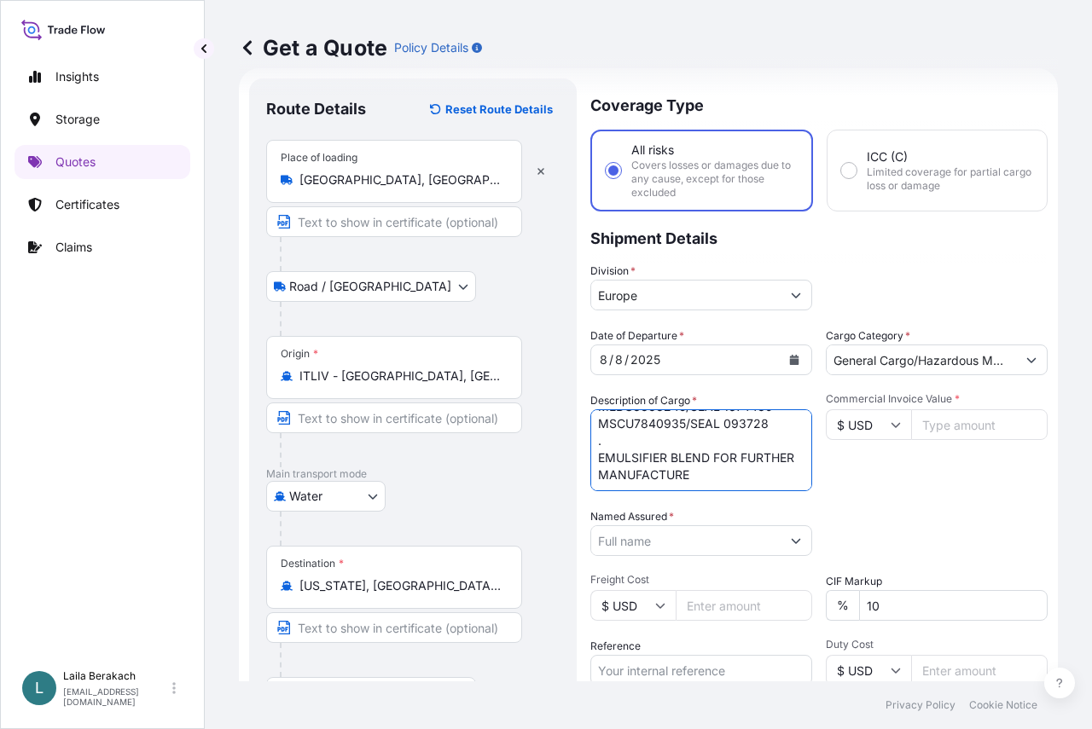
paste textarea "OF POULTRY AND SWINE FEED"
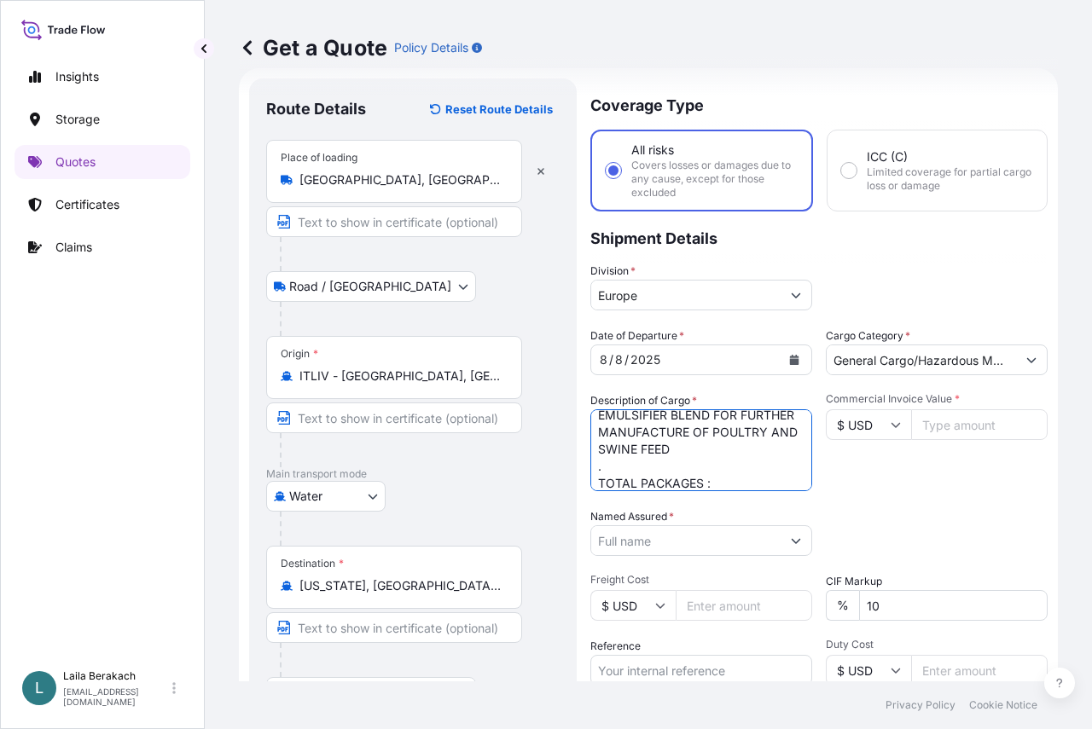
scroll to position [130, 0]
click at [726, 471] on textarea "FCL / FCL 3X40HC CAAU7203267/SEAL 092541 MEDU8838245/SEAL 1674439 MSCU7840935/S…" at bounding box center [701, 451] width 222 height 82
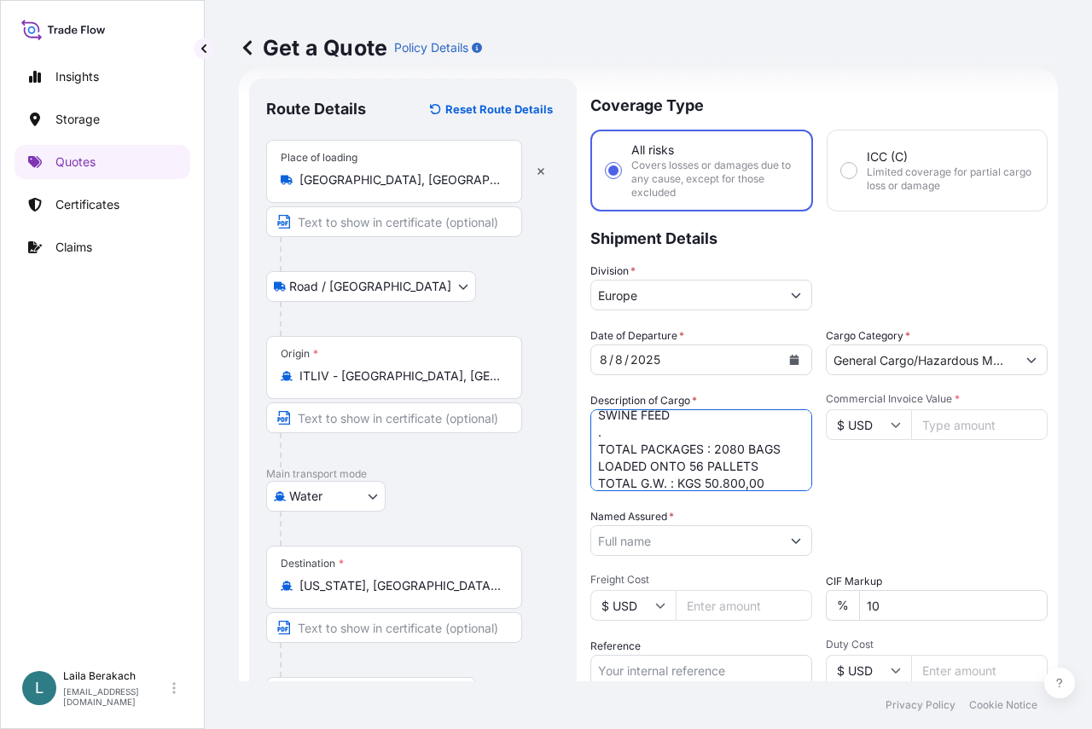
scroll to position [164, 0]
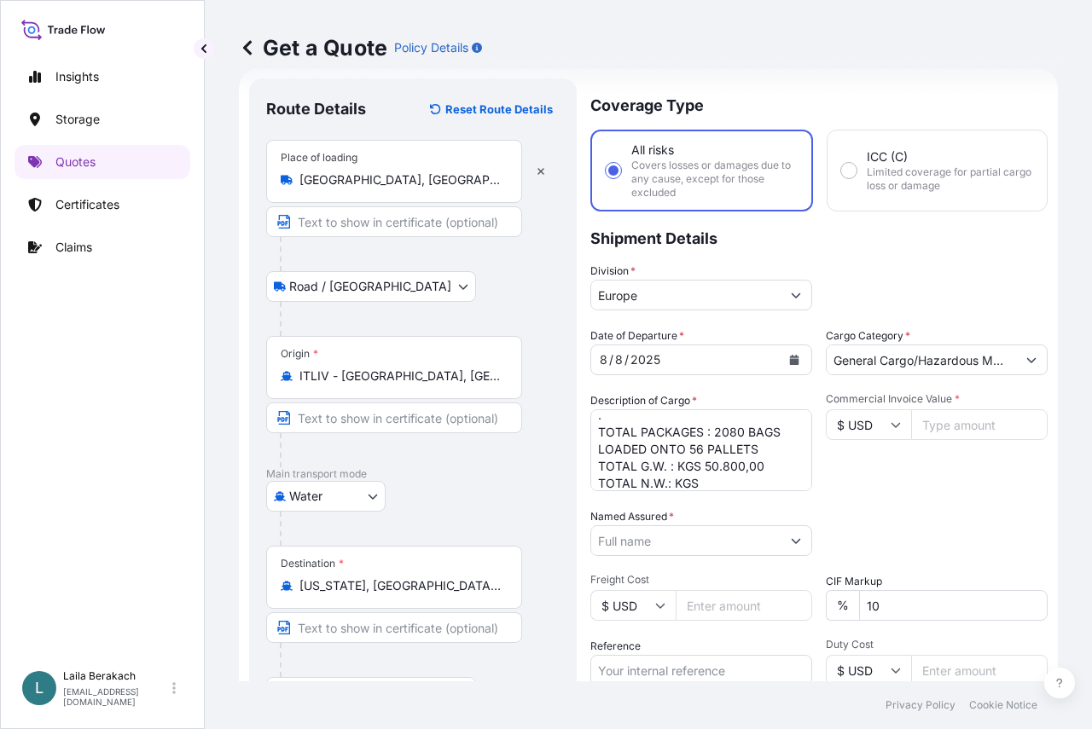
drag, startPoint x: 709, startPoint y: 474, endPoint x: 715, endPoint y: 467, distance: 9.1
click at [712, 470] on textarea "FCL / FCL 3X40HC CAAU7203267/SEAL 092541 MEDU8838245/SEAL 1674439 MSCU7840935/S…" at bounding box center [701, 451] width 222 height 82
click at [715, 495] on div "Date of Departure * 8 / 8 / 2025 Cargo Category * General Cargo/Hazardous Mater…" at bounding box center [818, 539] width 457 height 423
click at [714, 477] on textarea "FCL / FCL 3X40HC CAAU7203267/SEAL 092541 MEDU8838245/SEAL 1674439 MSCU7840935/S…" at bounding box center [701, 451] width 222 height 82
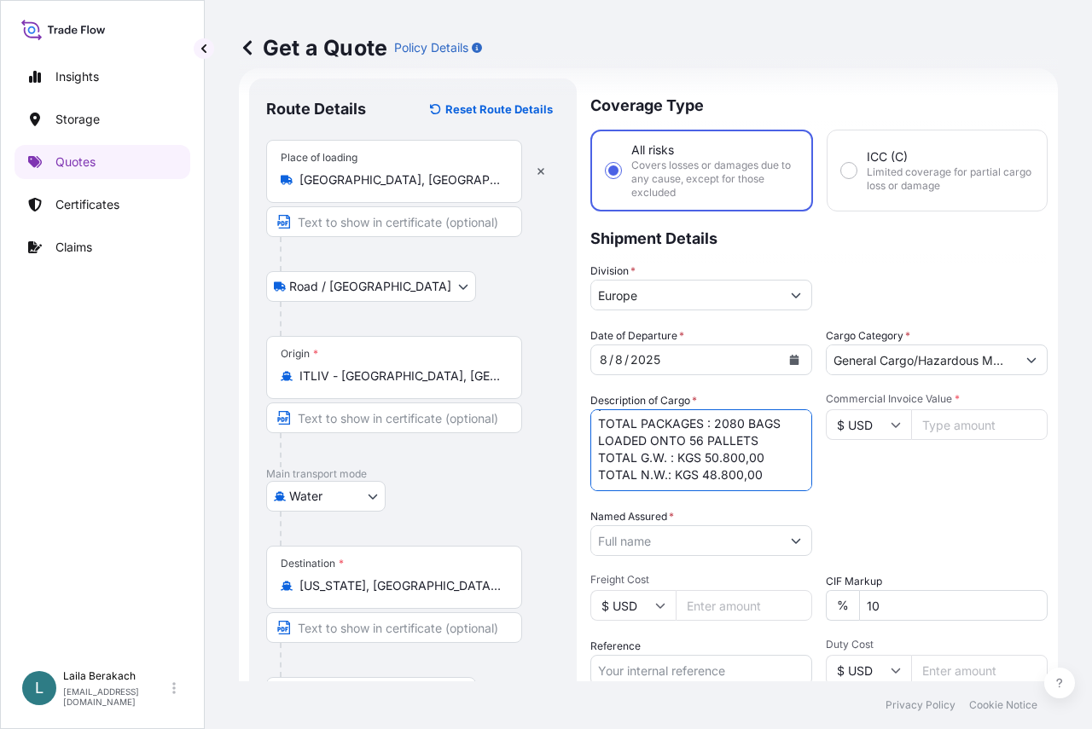
type textarea "FCL / FCL 3X40HC CAAU7203267/SEAL 092541 MEDU8838245/SEAL 1674439 MSCU7840935/S…"
click at [889, 416] on input "$ USD" at bounding box center [868, 425] width 85 height 31
click at [851, 467] on div "€ EUR" at bounding box center [863, 472] width 72 height 32
type input "€ EUR"
click at [937, 429] on input "Commercial Invoice Value *" at bounding box center [979, 425] width 137 height 31
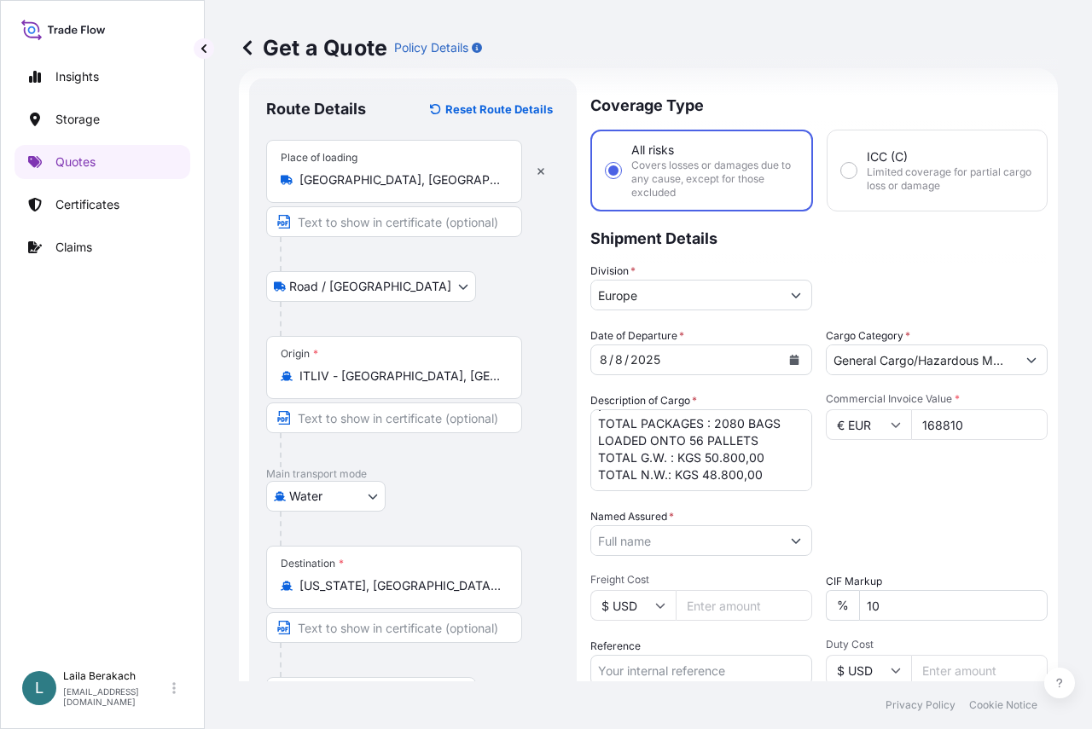
click at [938, 423] on input "168810" at bounding box center [979, 425] width 137 height 31
type input "168810"
click at [660, 541] on input "Named Assured *" at bounding box center [685, 541] width 189 height 31
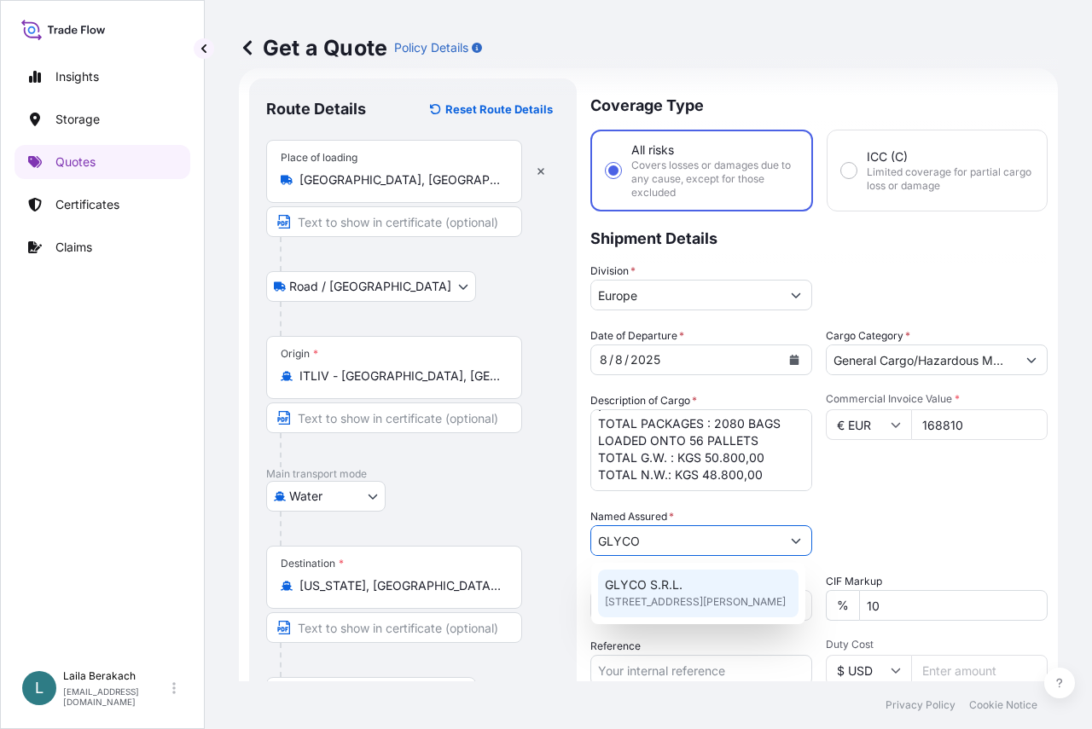
click at [706, 584] on div "GLYCO S.R.L. Via di S. Bartolo a Cintoia, 104, 50142, Firenze, Italy" at bounding box center [698, 594] width 200 height 48
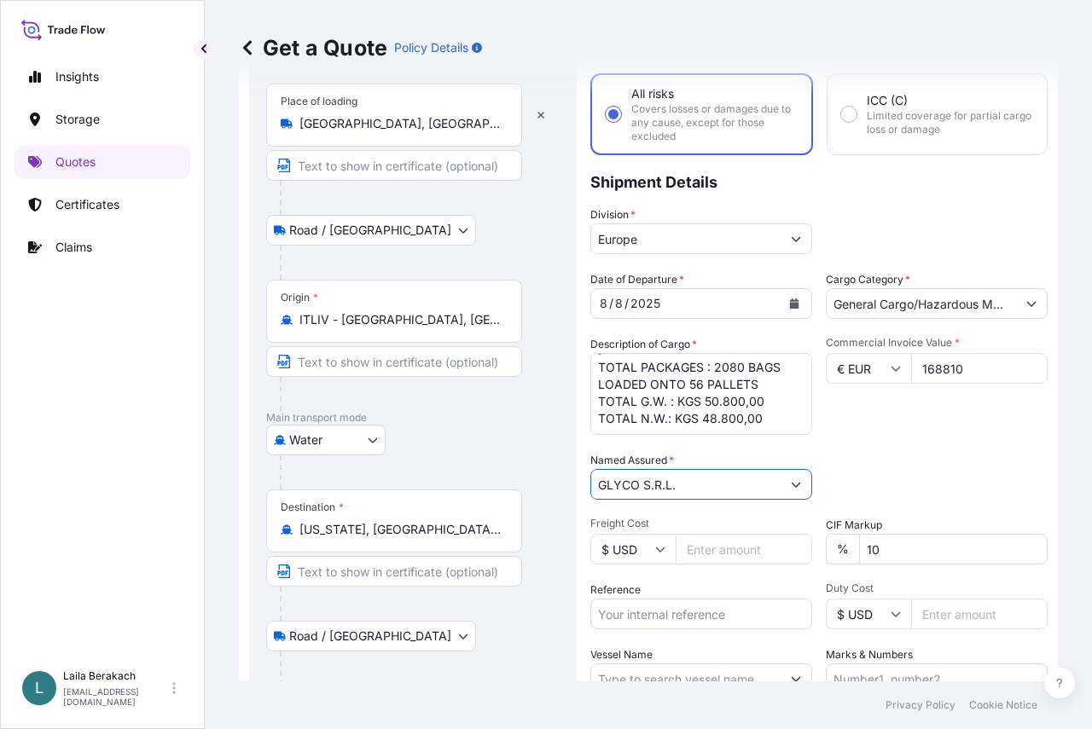
scroll to position [113, 0]
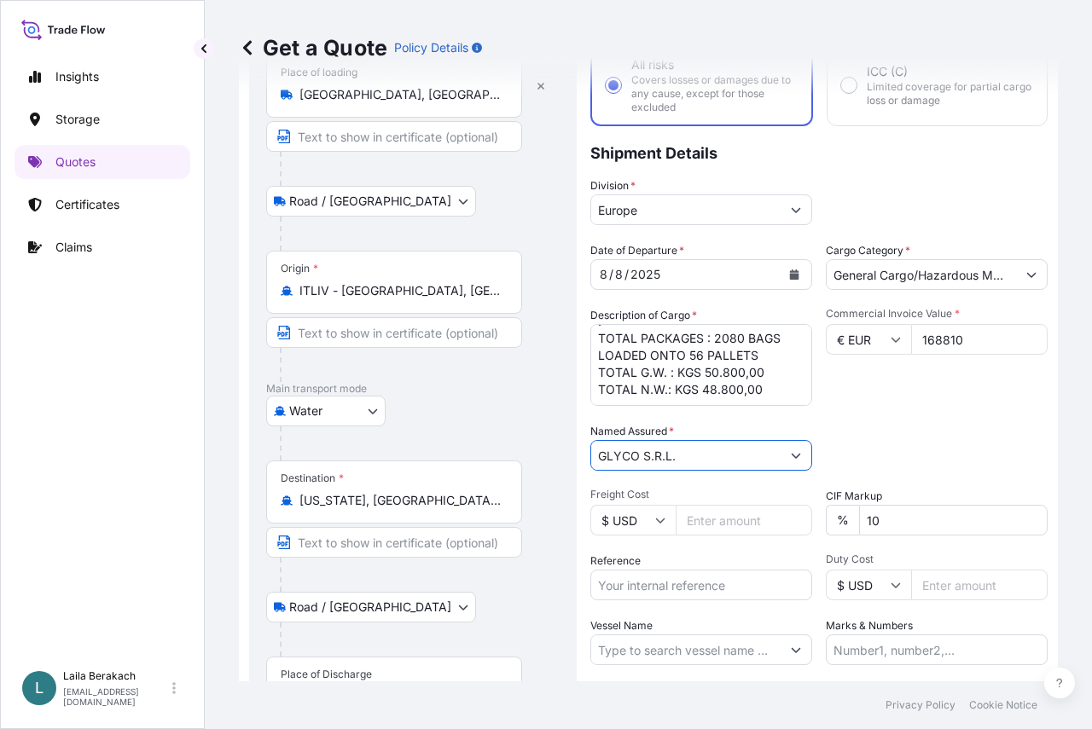
type input "GLYCO S.R.L."
click at [644, 587] on input "Reference" at bounding box center [701, 585] width 222 height 31
type input "BDP 1505192378"
click at [637, 645] on input "Vessel Name" at bounding box center [685, 650] width 189 height 31
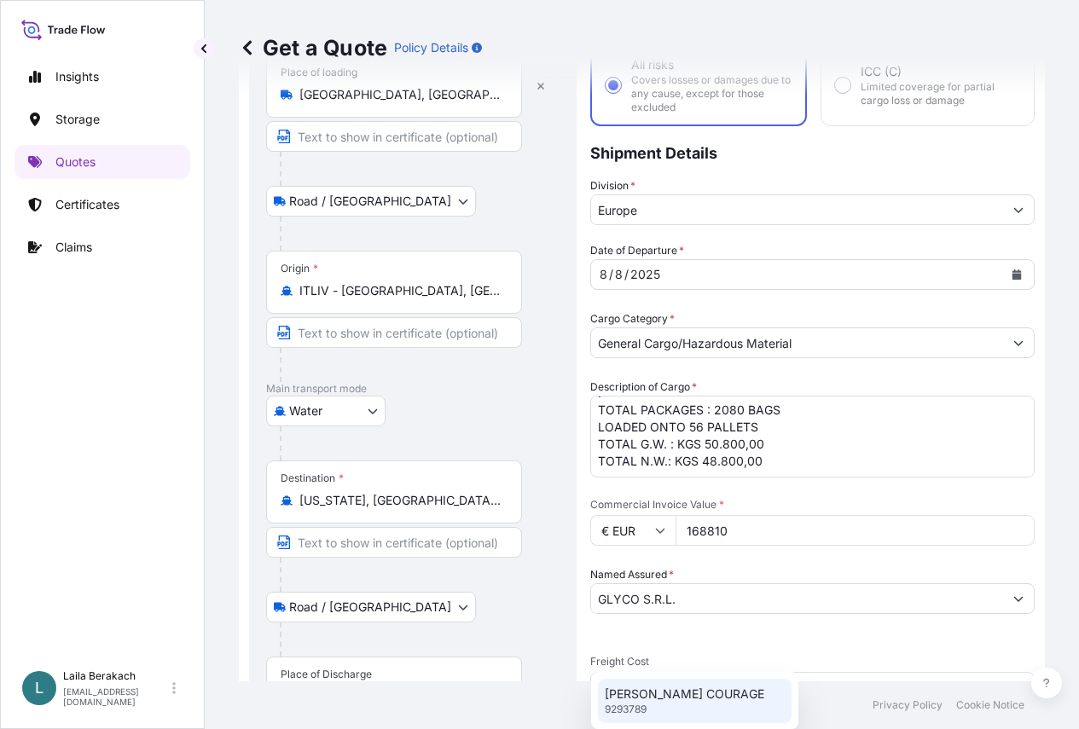
click at [635, 710] on p "9293789" at bounding box center [626, 710] width 42 height 14
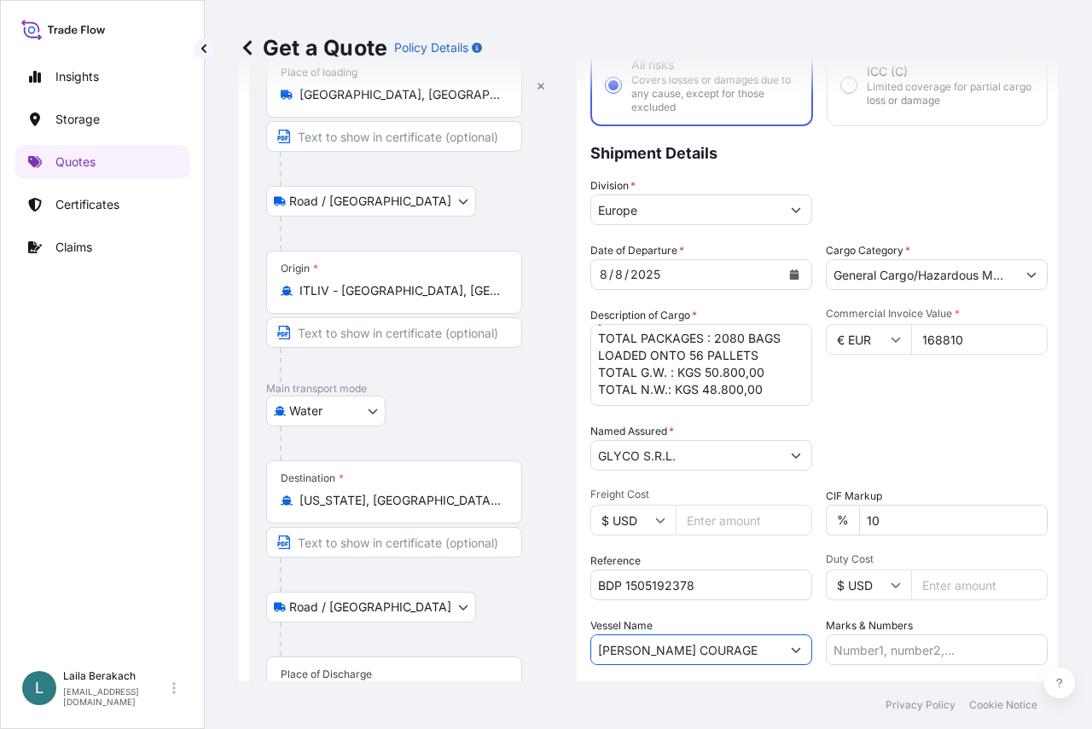
type input "CONTI COURAGE"
click at [911, 651] on input "Marks & Numbers" at bounding box center [937, 650] width 222 height 31
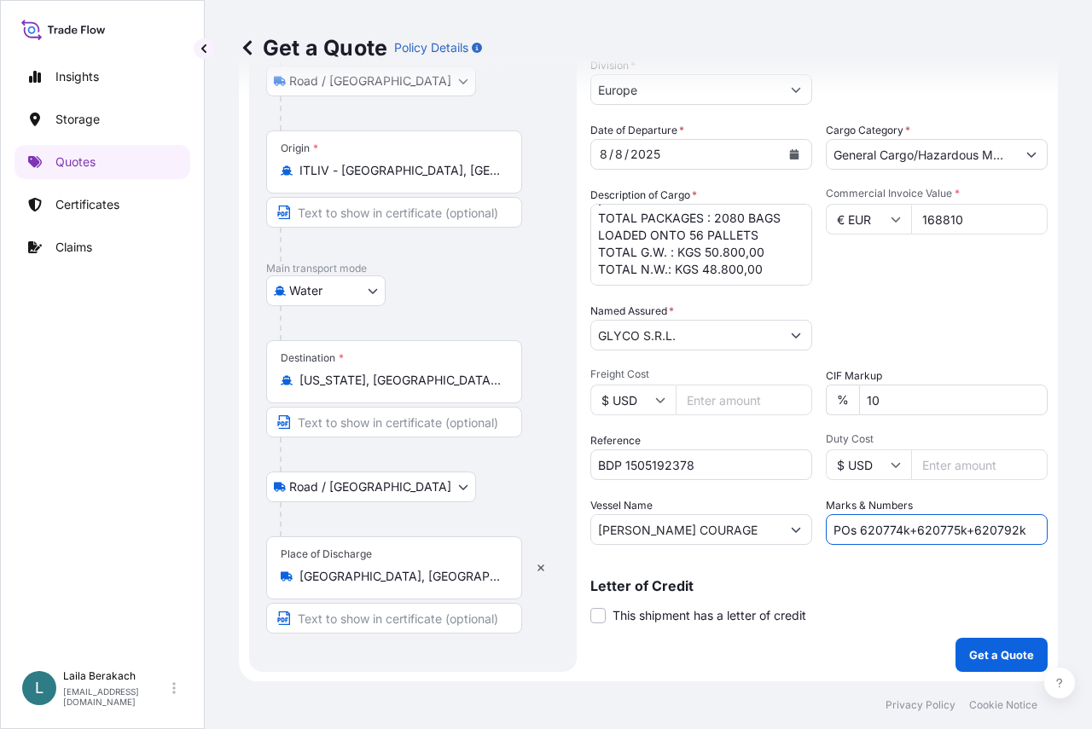
scroll to position [234, 0]
type input "POs 620774k+620775k+620792k"
click at [1003, 651] on p "Get a Quote" at bounding box center [1001, 654] width 65 height 17
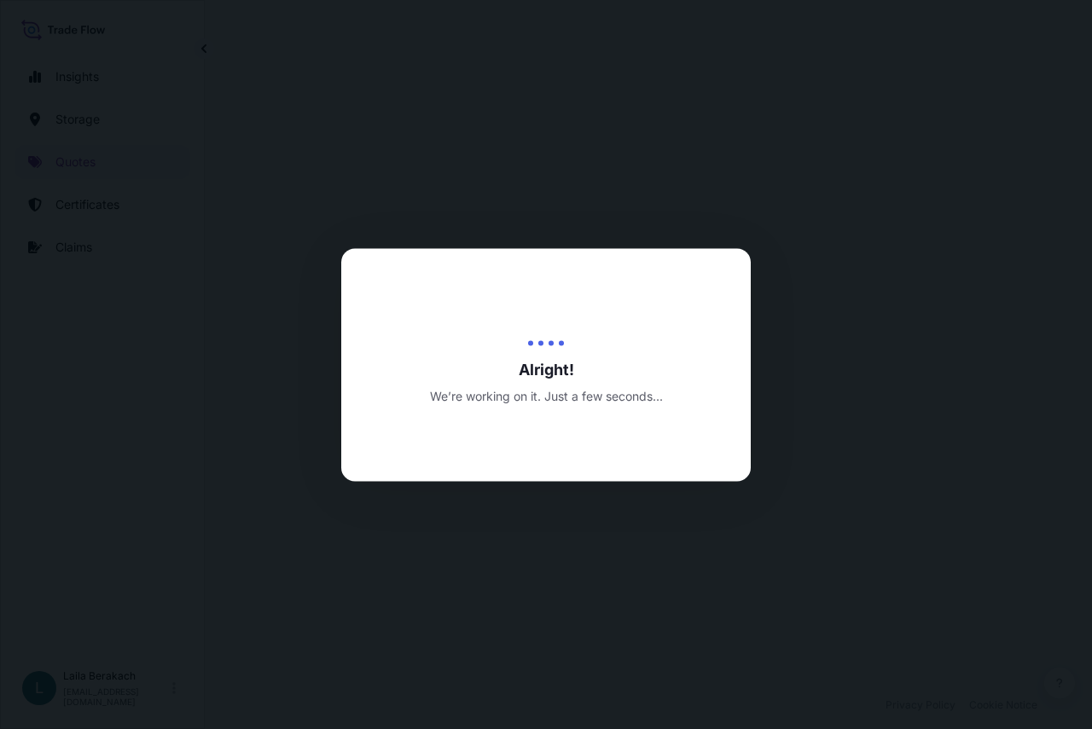
select select "Road / Inland"
select select "Water"
select select "Road / Inland"
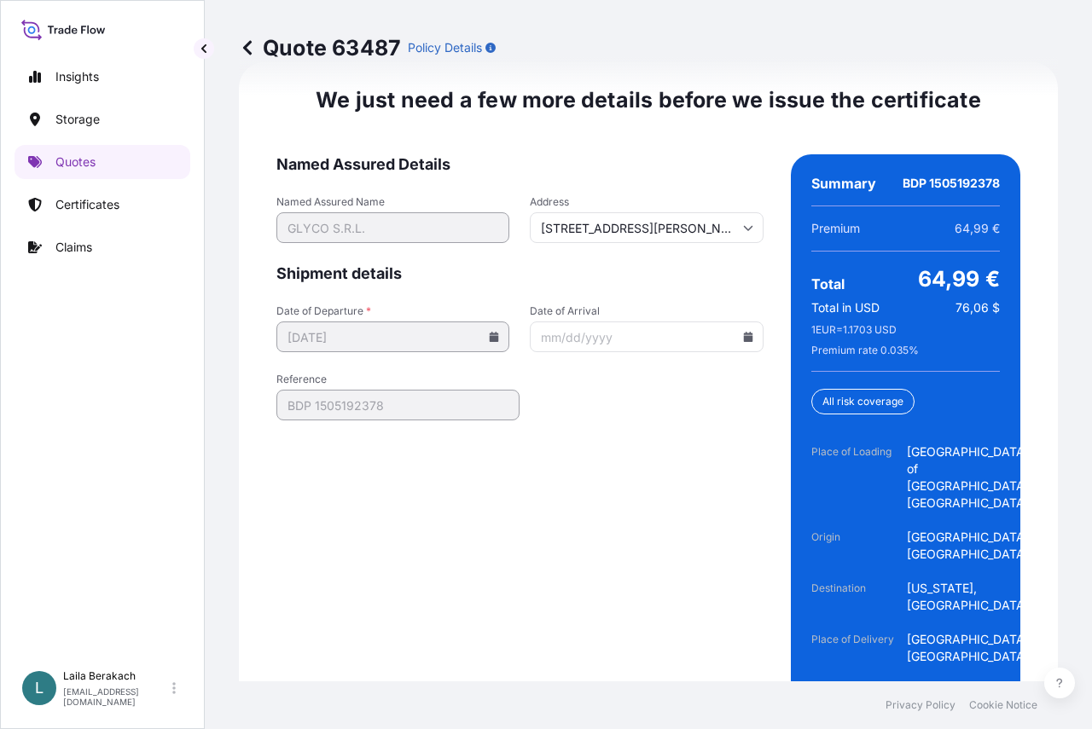
scroll to position [2903, 0]
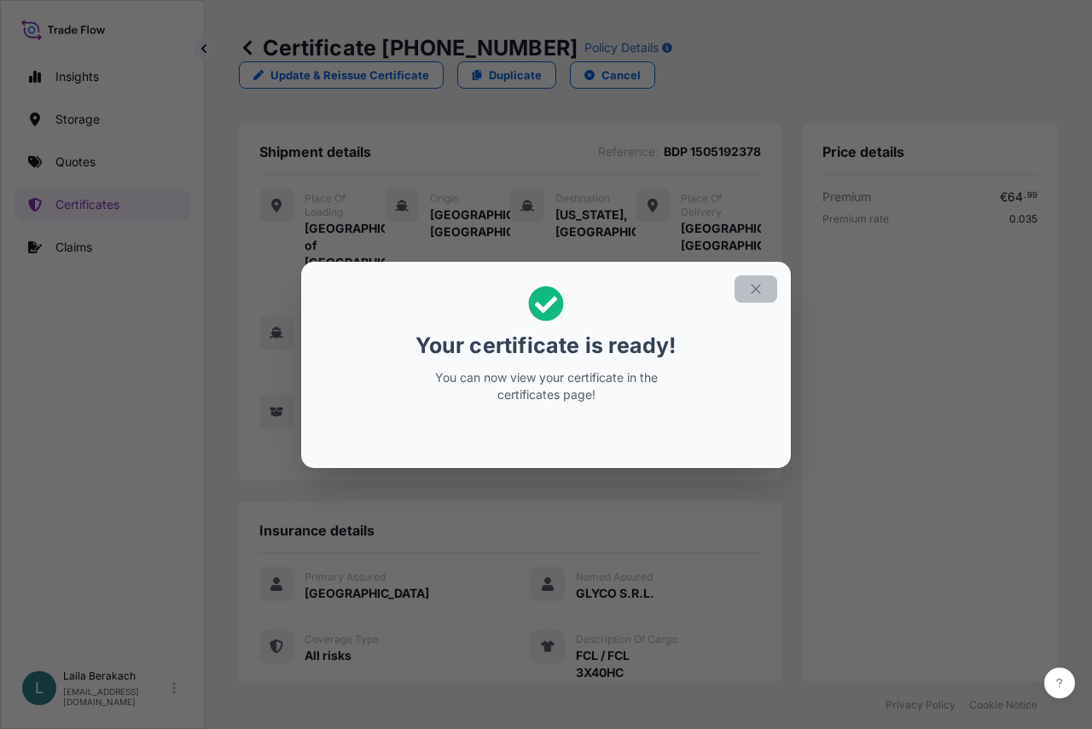
click at [758, 282] on icon "button" at bounding box center [755, 289] width 15 height 15
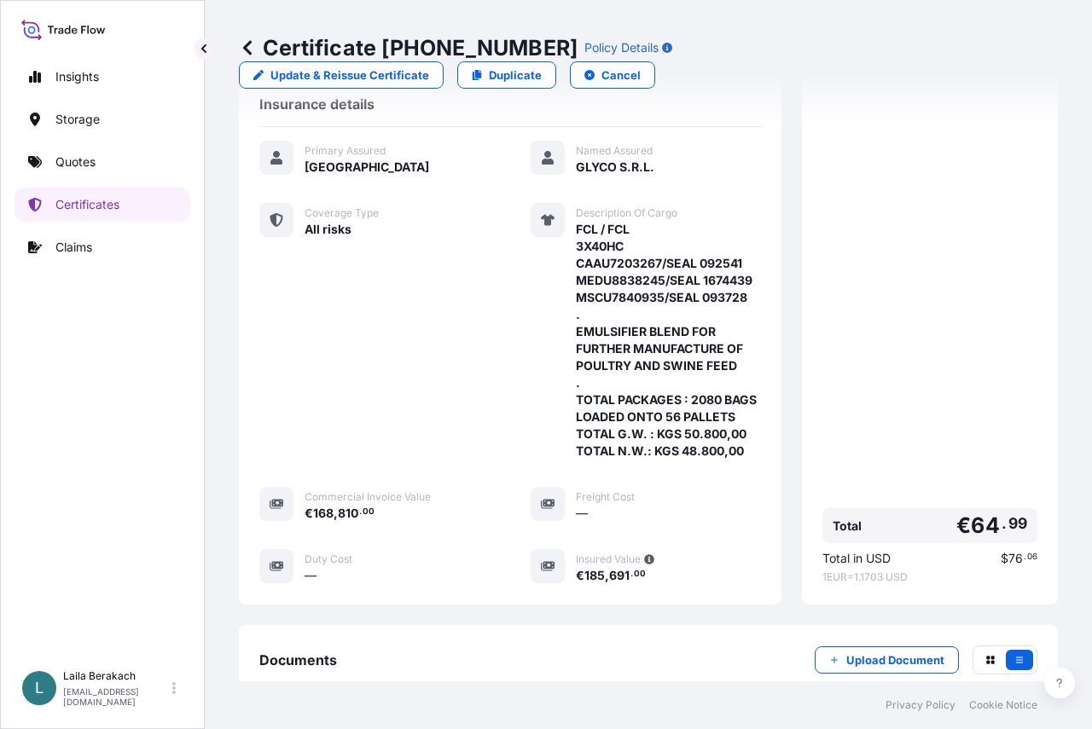
scroll to position [729, 0]
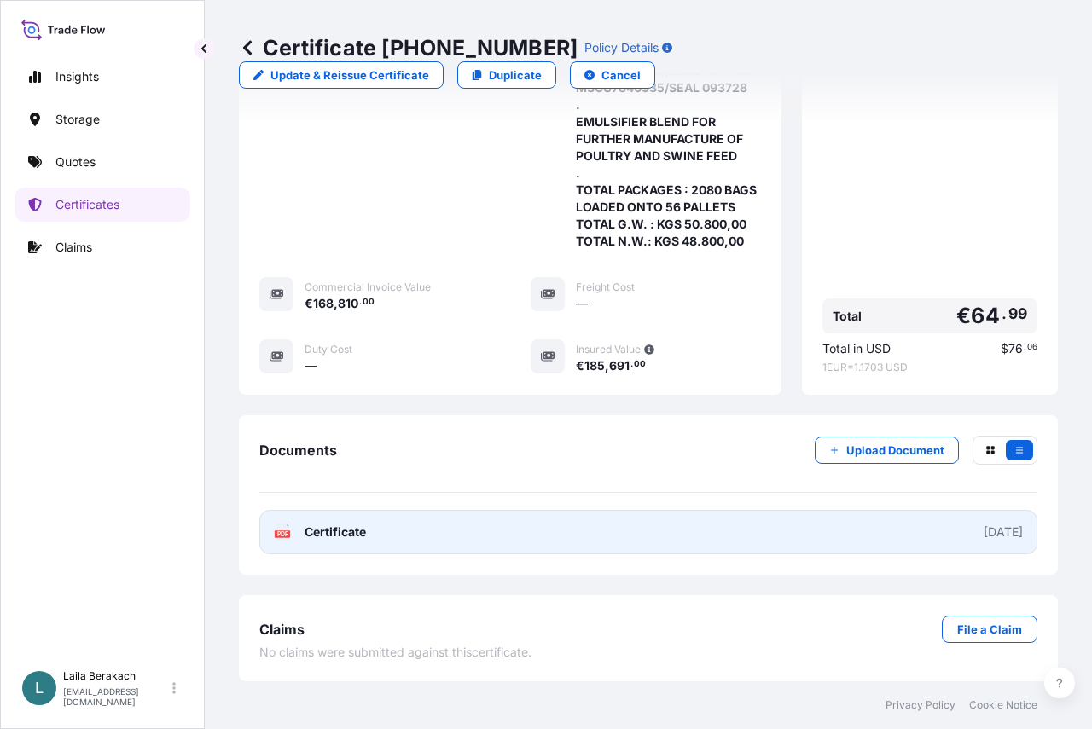
click at [571, 520] on link "PDF Certificate 2025-08-18" at bounding box center [648, 532] width 778 height 44
